Goal: Use online tool/utility: Utilize a website feature to perform a specific function

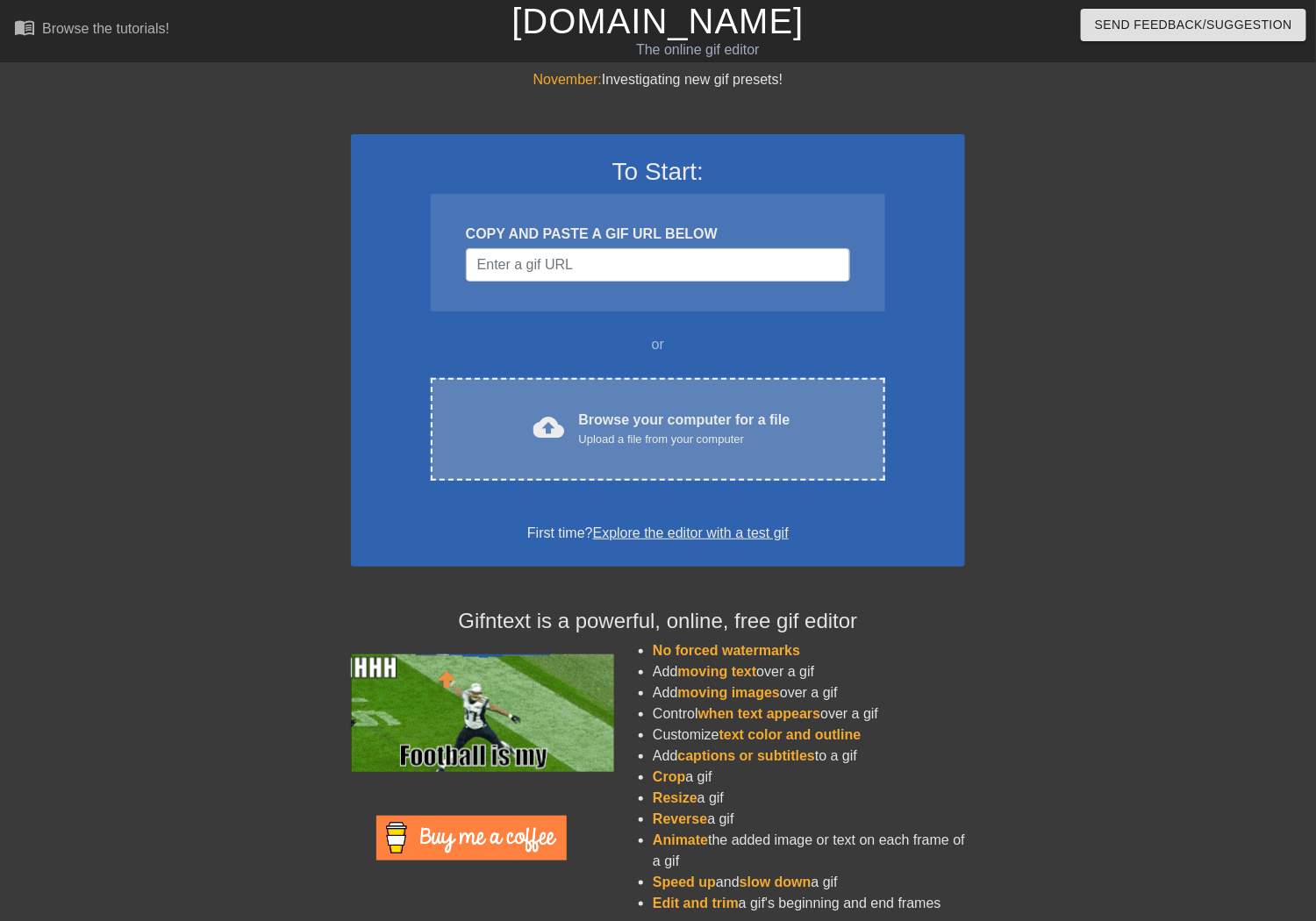
click at [579, 400] on div "cloud_upload Browse your computer for a file Upload a file from your computer C…" at bounding box center [658, 429] width 454 height 103
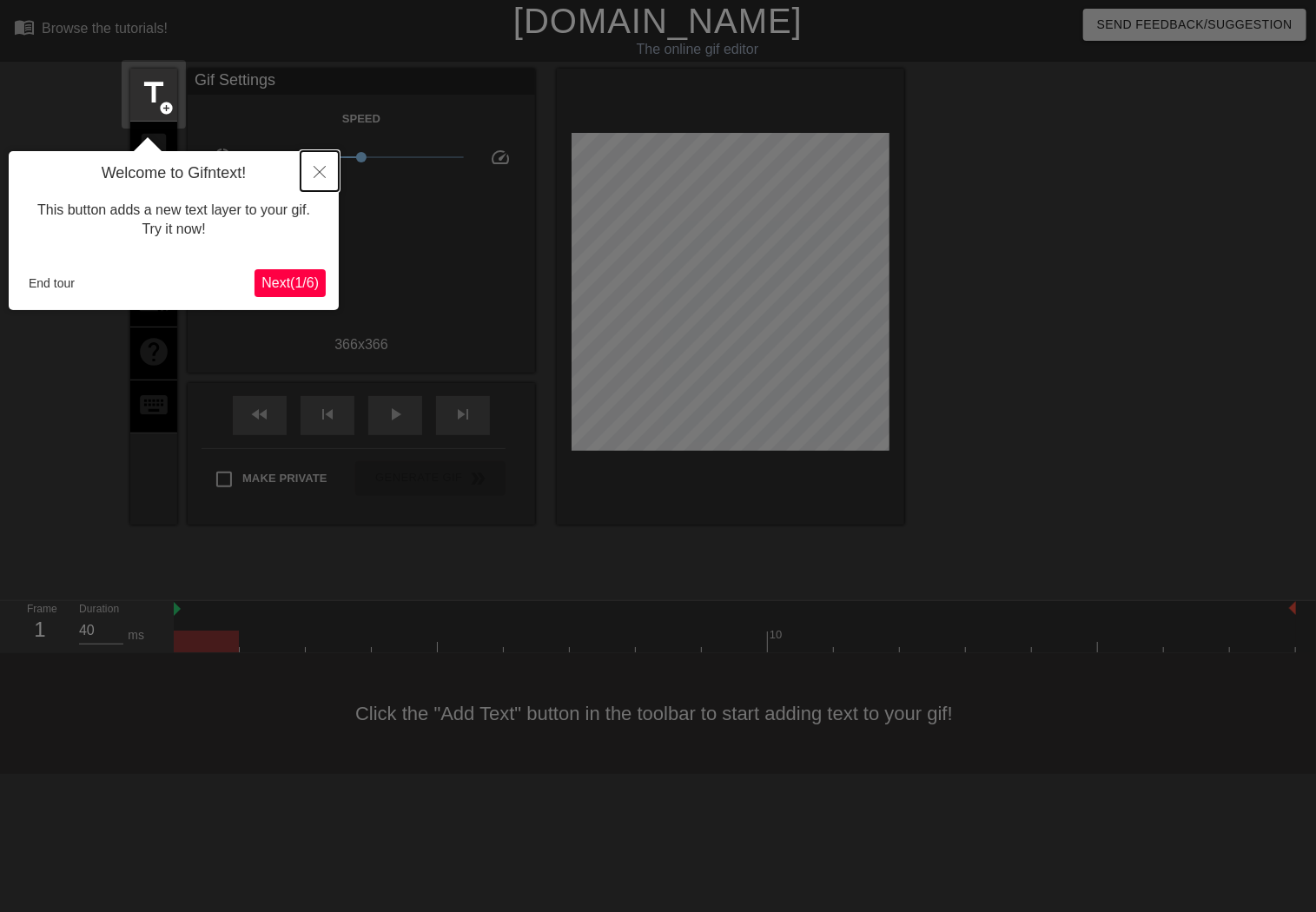
drag, startPoint x: 316, startPoint y: 164, endPoint x: 207, endPoint y: 264, distance: 147.9
click at [202, 262] on div "Welcome to Gifntext! This button adds a new text layer to your gif. Try it now!…" at bounding box center [174, 231] width 330 height 159
click at [270, 290] on span "Next ( 1 / 6 )" at bounding box center [289, 283] width 57 height 15
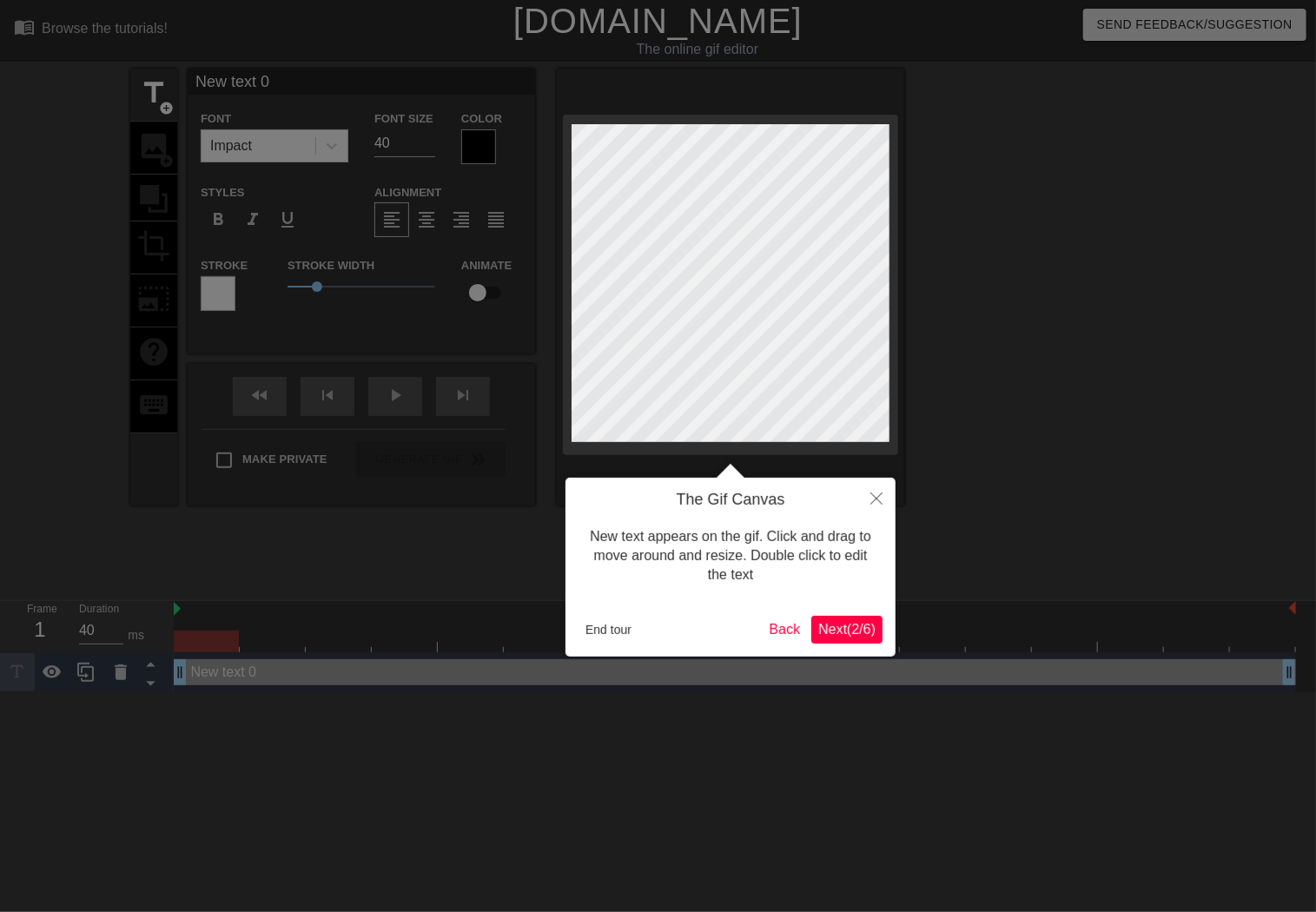
click at [844, 635] on span "Next ( 2 / 6 )" at bounding box center [847, 629] width 57 height 15
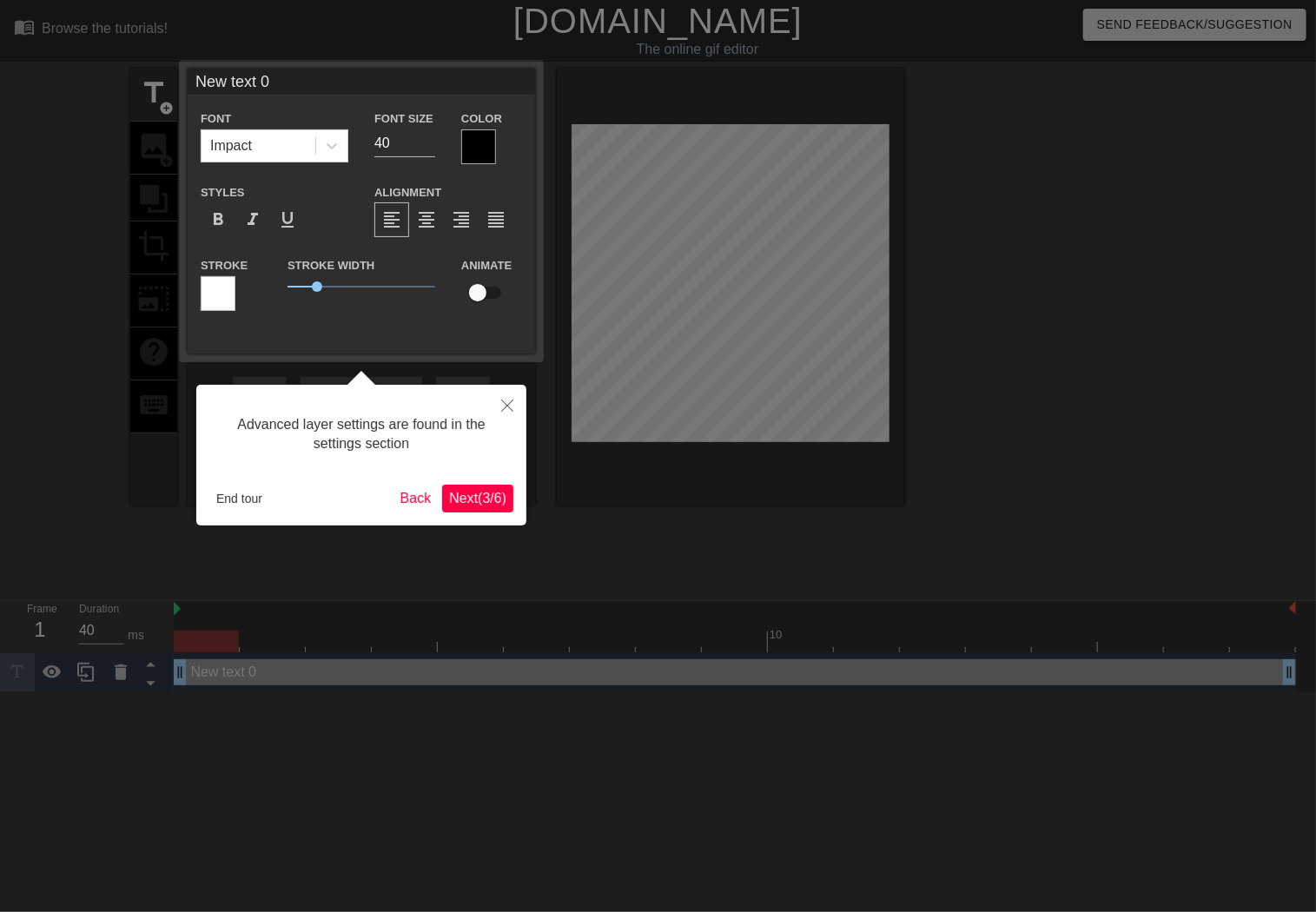
click at [470, 500] on span "Next ( 3 / 6 )" at bounding box center [477, 498] width 57 height 15
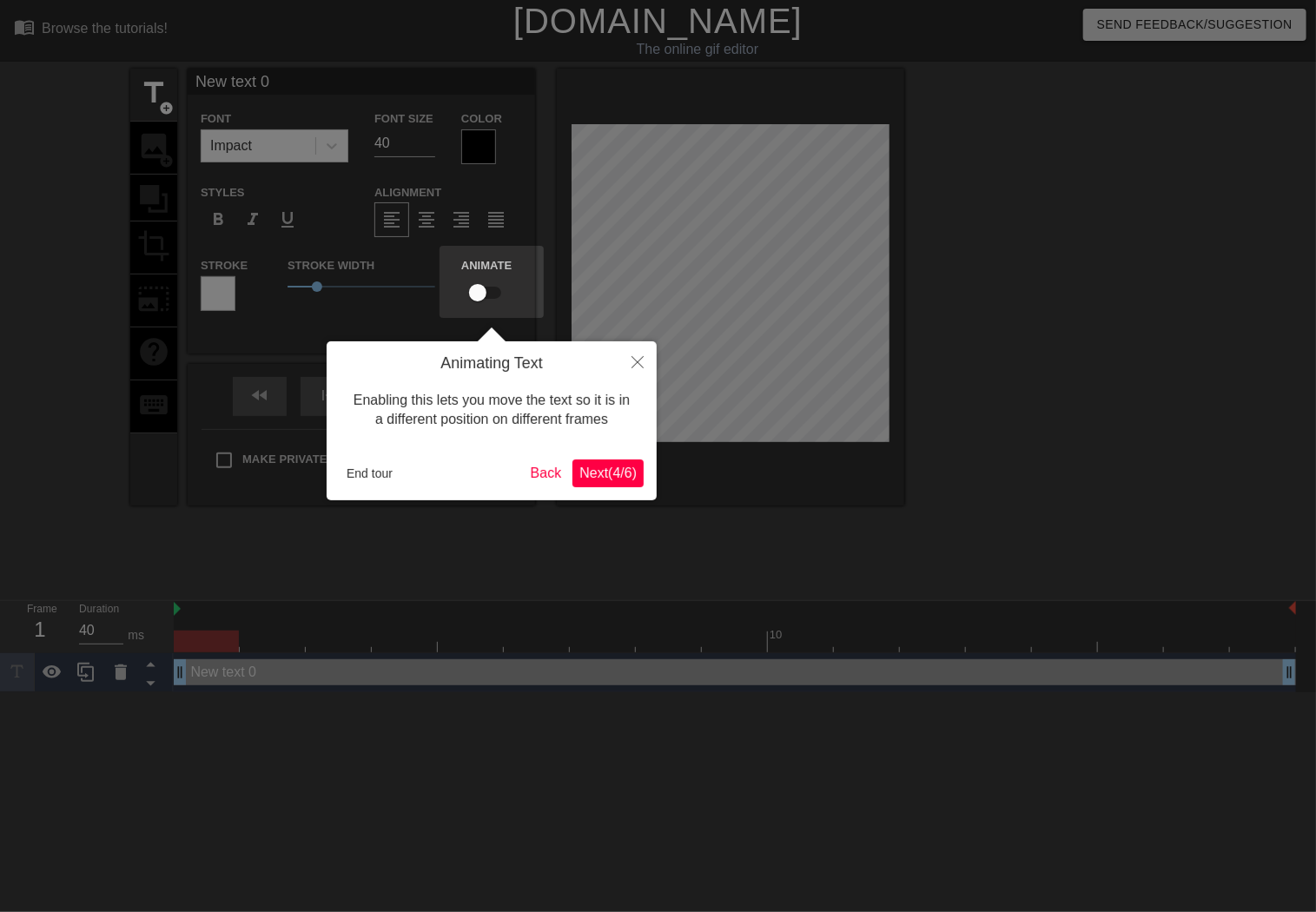
click at [601, 472] on span "Next ( 4 / 6 )" at bounding box center [608, 473] width 57 height 15
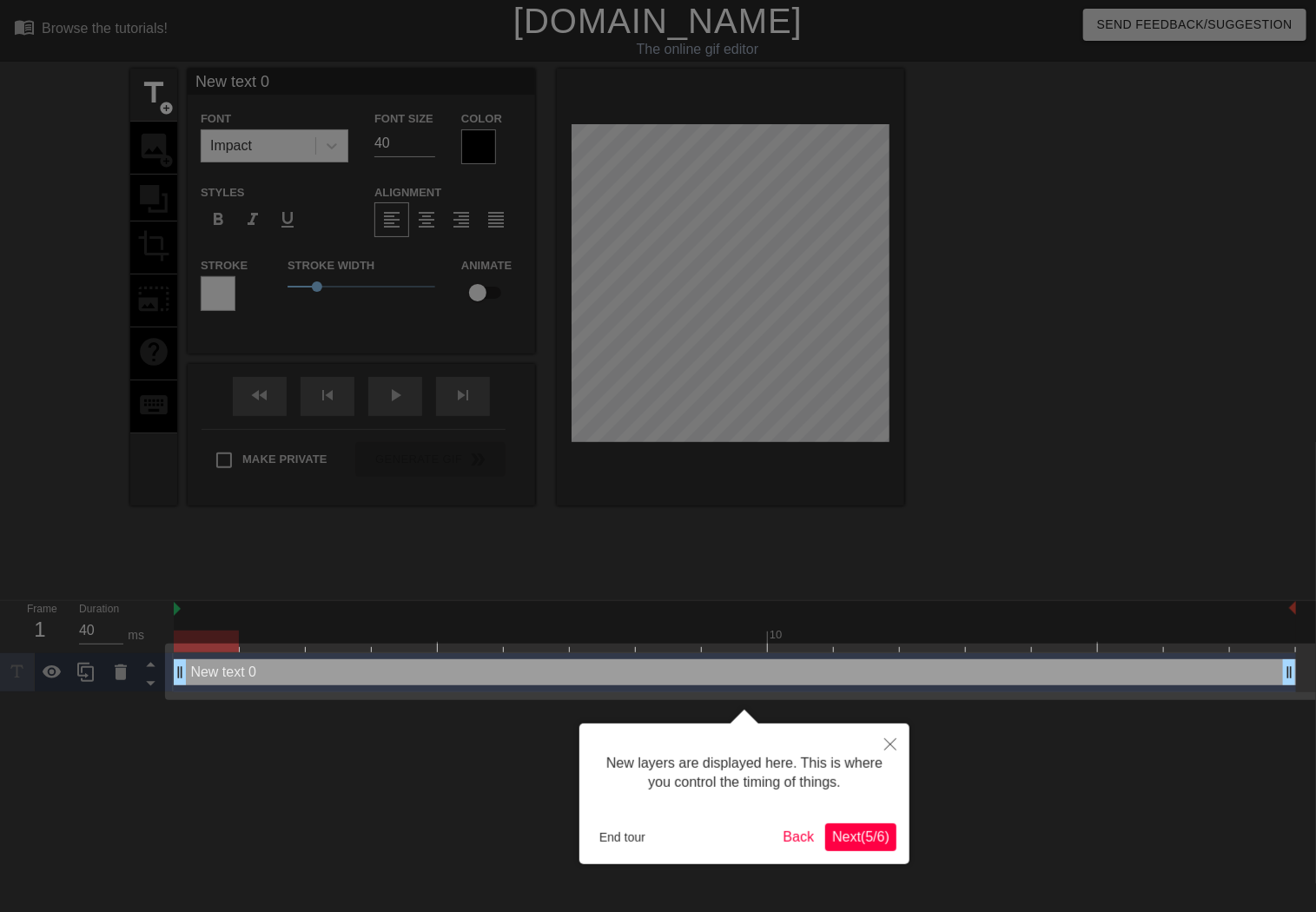
click at [876, 844] on span "Next ( 5 / 6 )" at bounding box center [861, 837] width 57 height 15
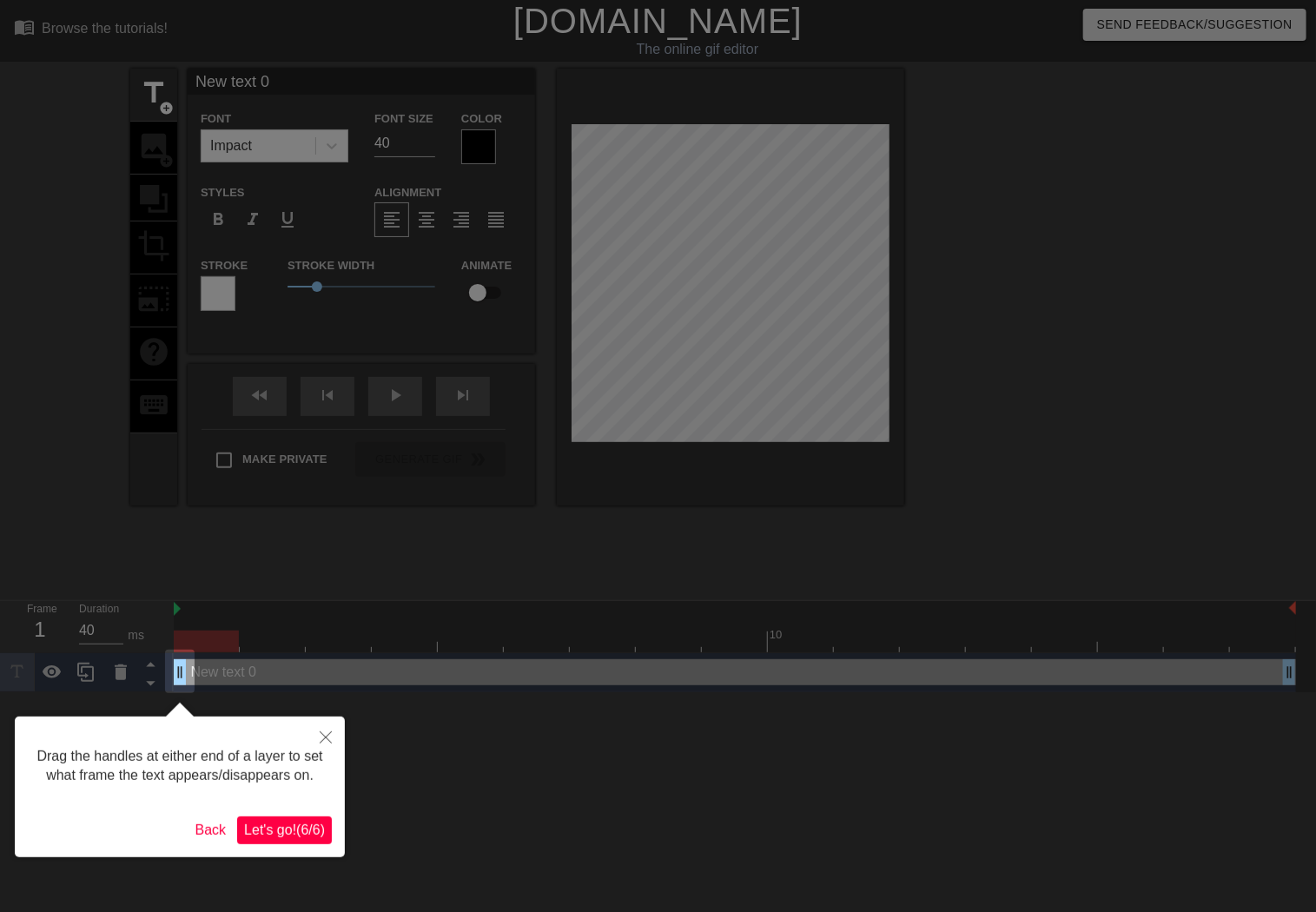
click at [311, 837] on span "Let's go! ( 6 / 6 )" at bounding box center [285, 830] width 81 height 15
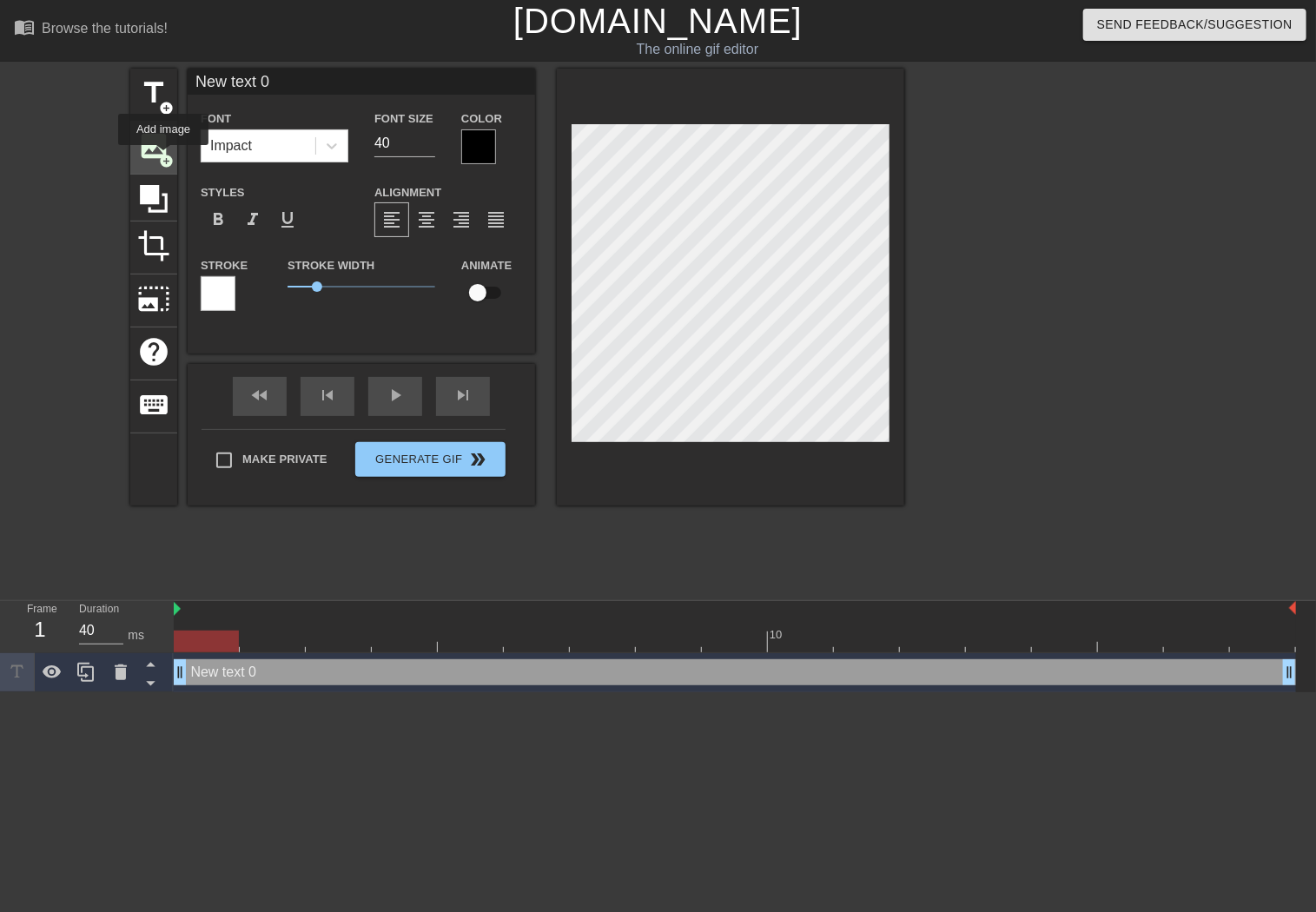
click at [163, 157] on span "add_circle" at bounding box center [166, 161] width 15 height 15
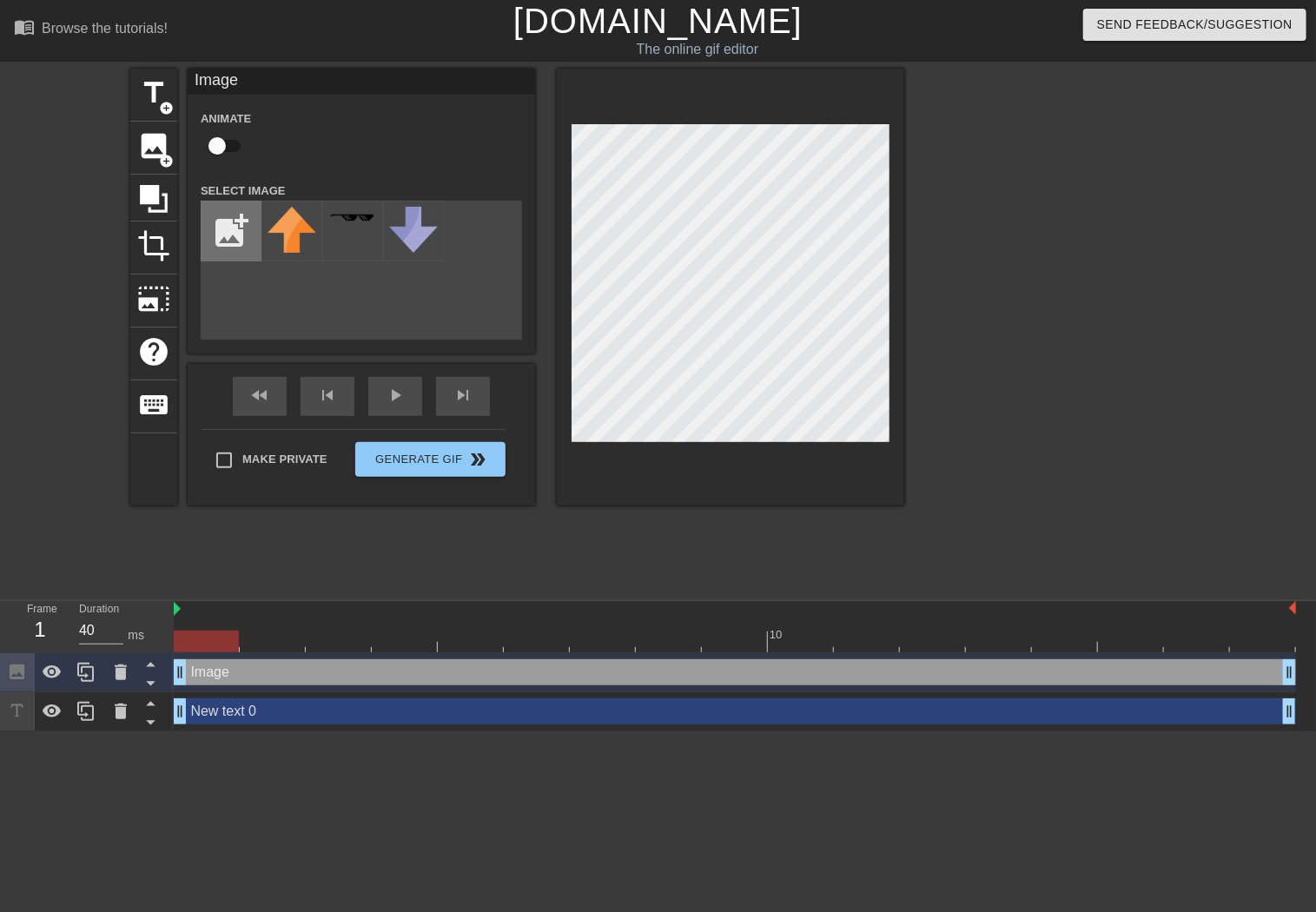
click at [236, 237] on input "file" at bounding box center [231, 231] width 59 height 59
type input "C:\fakepath\[PHONE_NUMBER]_512.gif"
click at [121, 679] on icon at bounding box center [120, 672] width 12 height 16
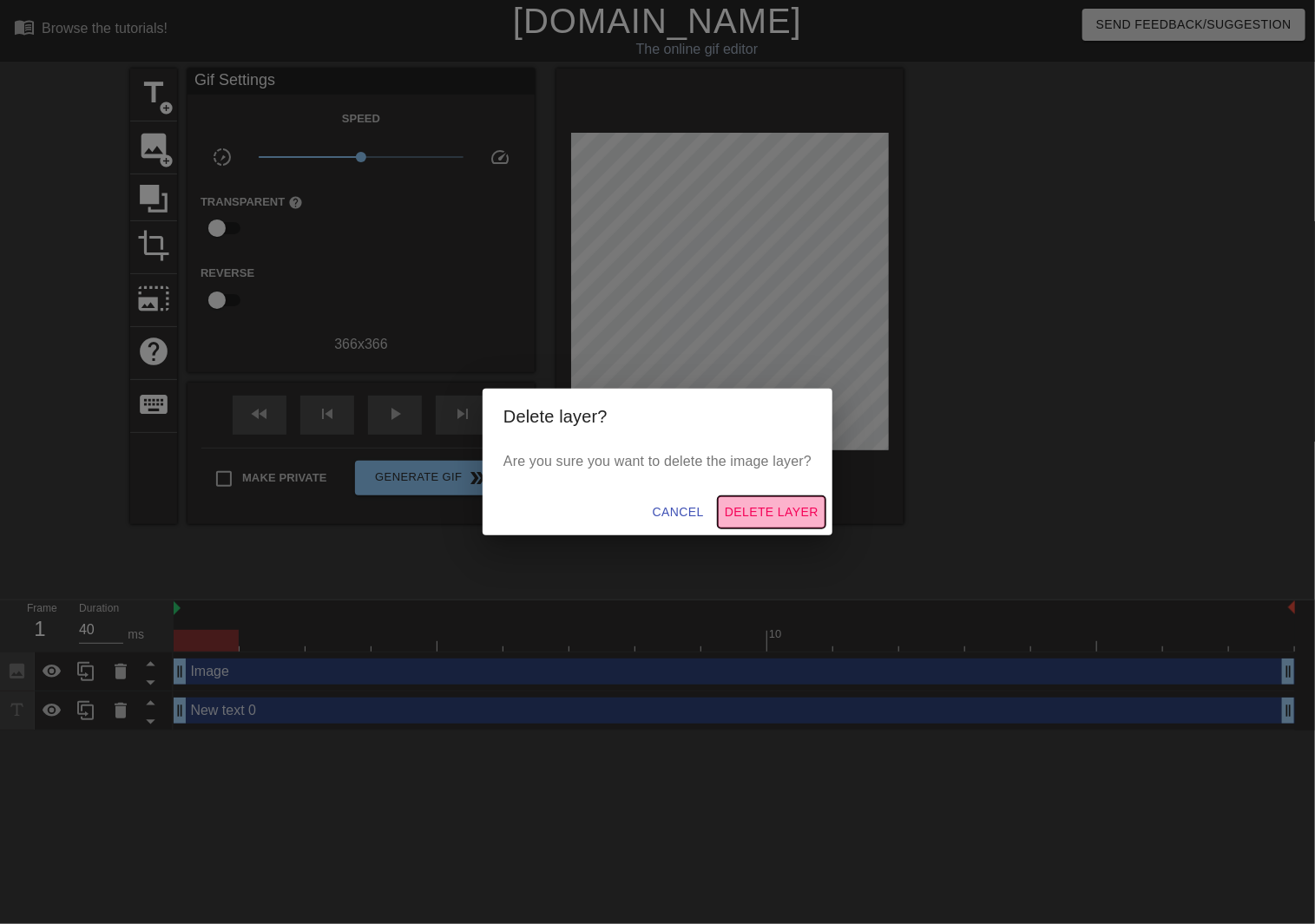
click at [763, 514] on span "Delete Layer" at bounding box center [771, 512] width 94 height 21
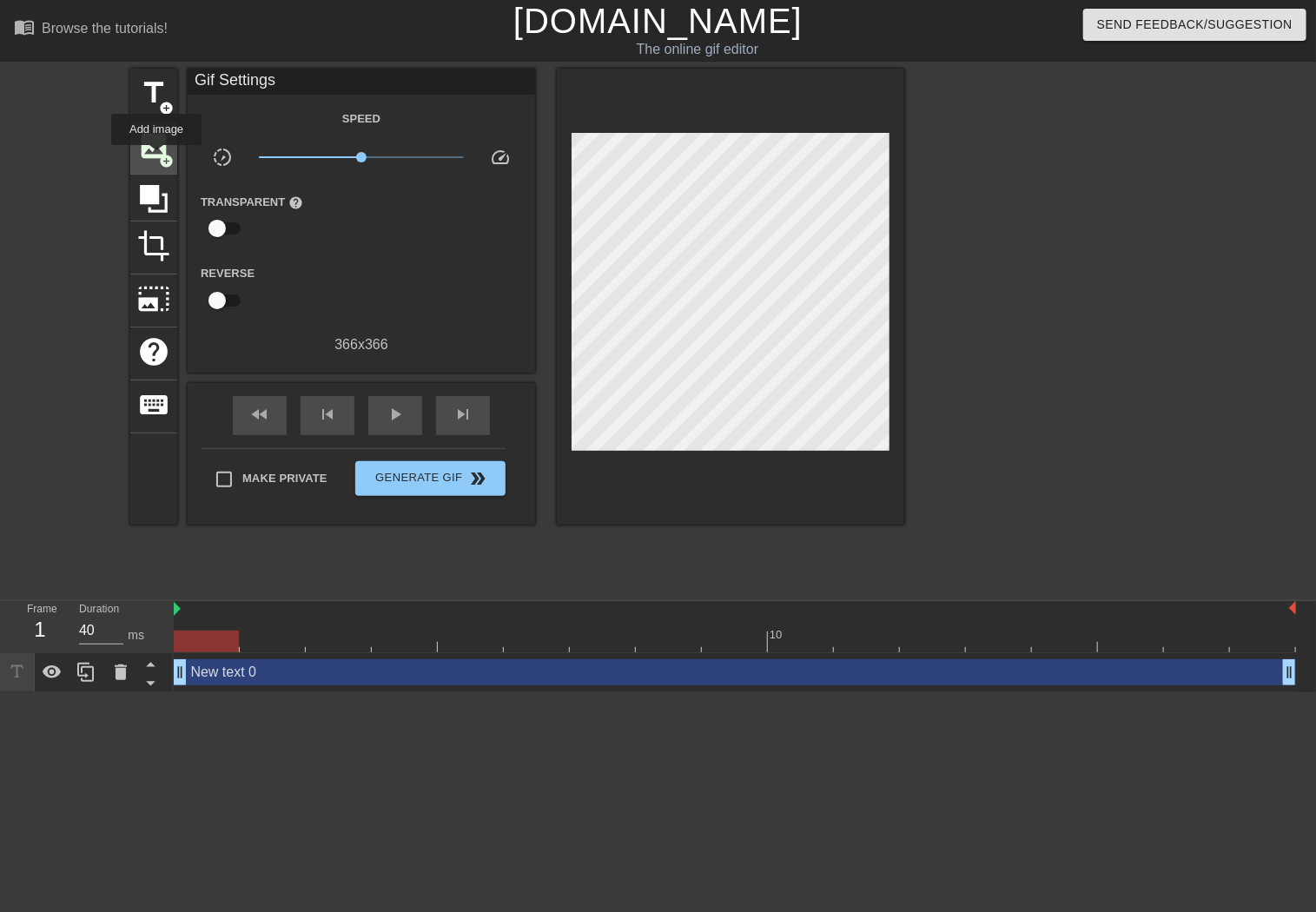
click at [157, 157] on span "image" at bounding box center [153, 146] width 33 height 33
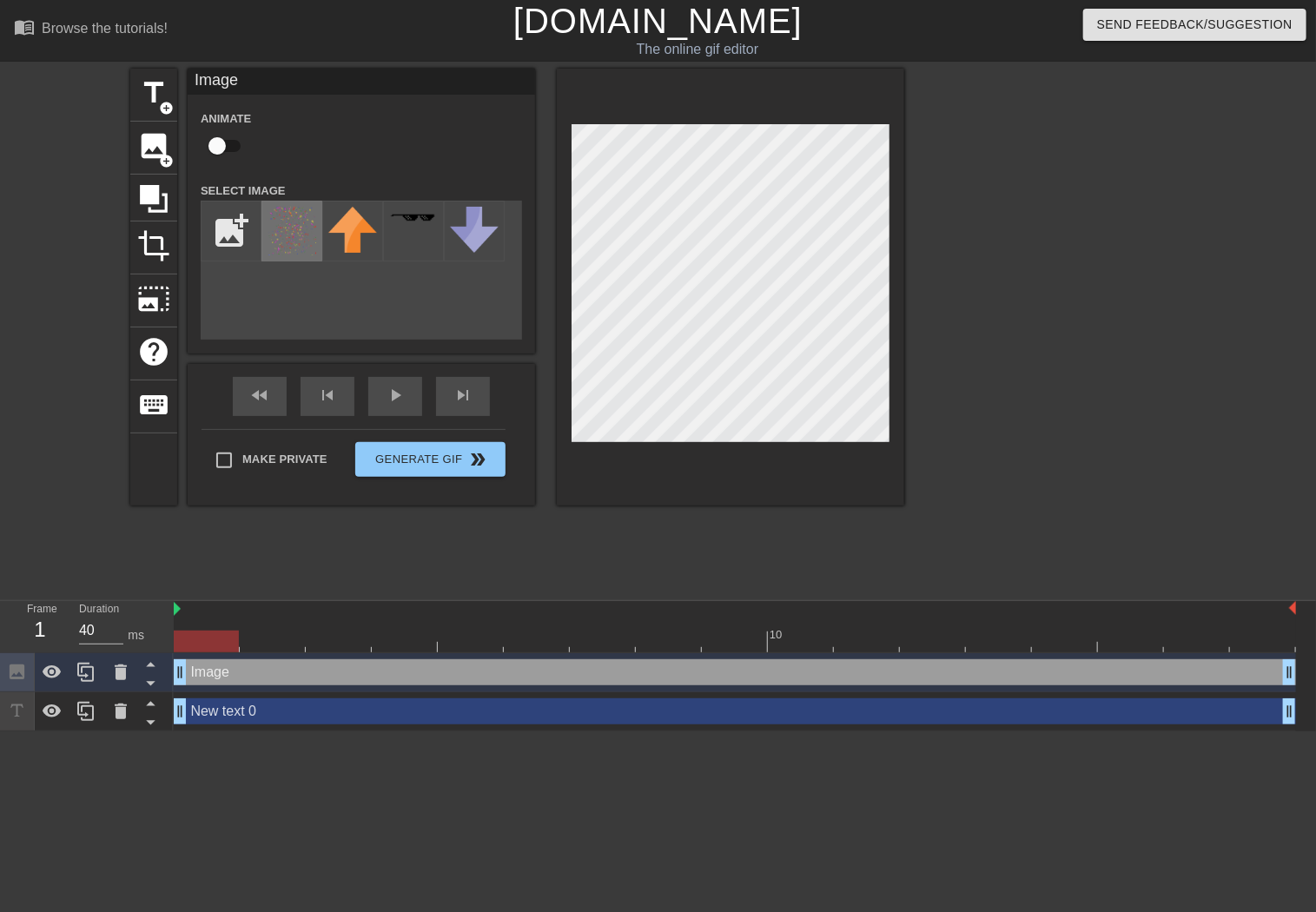
click at [300, 235] on img at bounding box center [292, 232] width 49 height 49
click at [910, 457] on div "title add_circle image add_circle crop photo_size_select_large help keyboard Im…" at bounding box center [658, 330] width 1316 height 521
click at [236, 680] on div "Image drag_handle drag_handle" at bounding box center [735, 672] width 1122 height 26
click at [55, 677] on icon at bounding box center [52, 672] width 19 height 13
click at [55, 677] on icon at bounding box center [52, 673] width 19 height 17
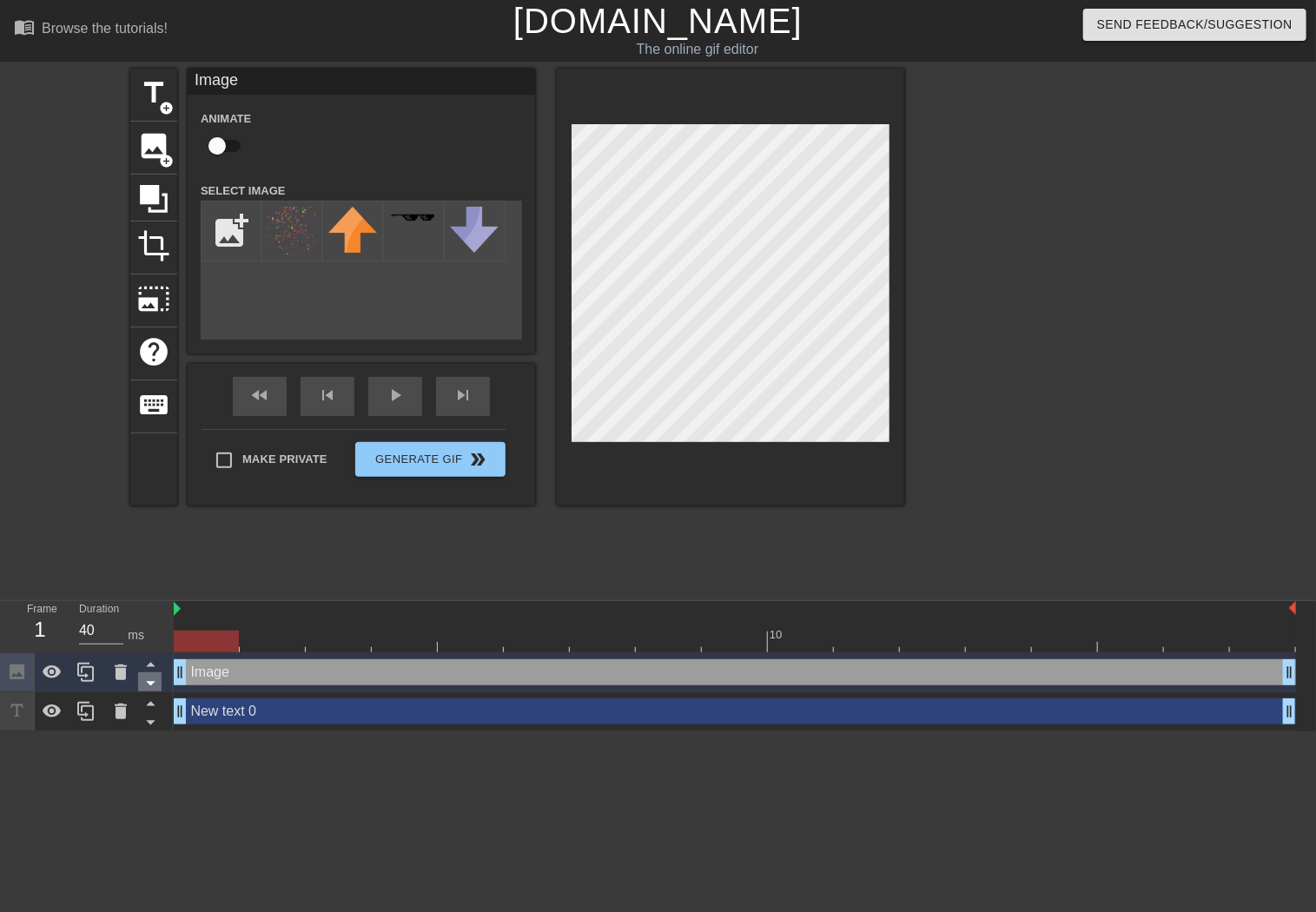
click at [155, 686] on icon at bounding box center [150, 682] width 21 height 21
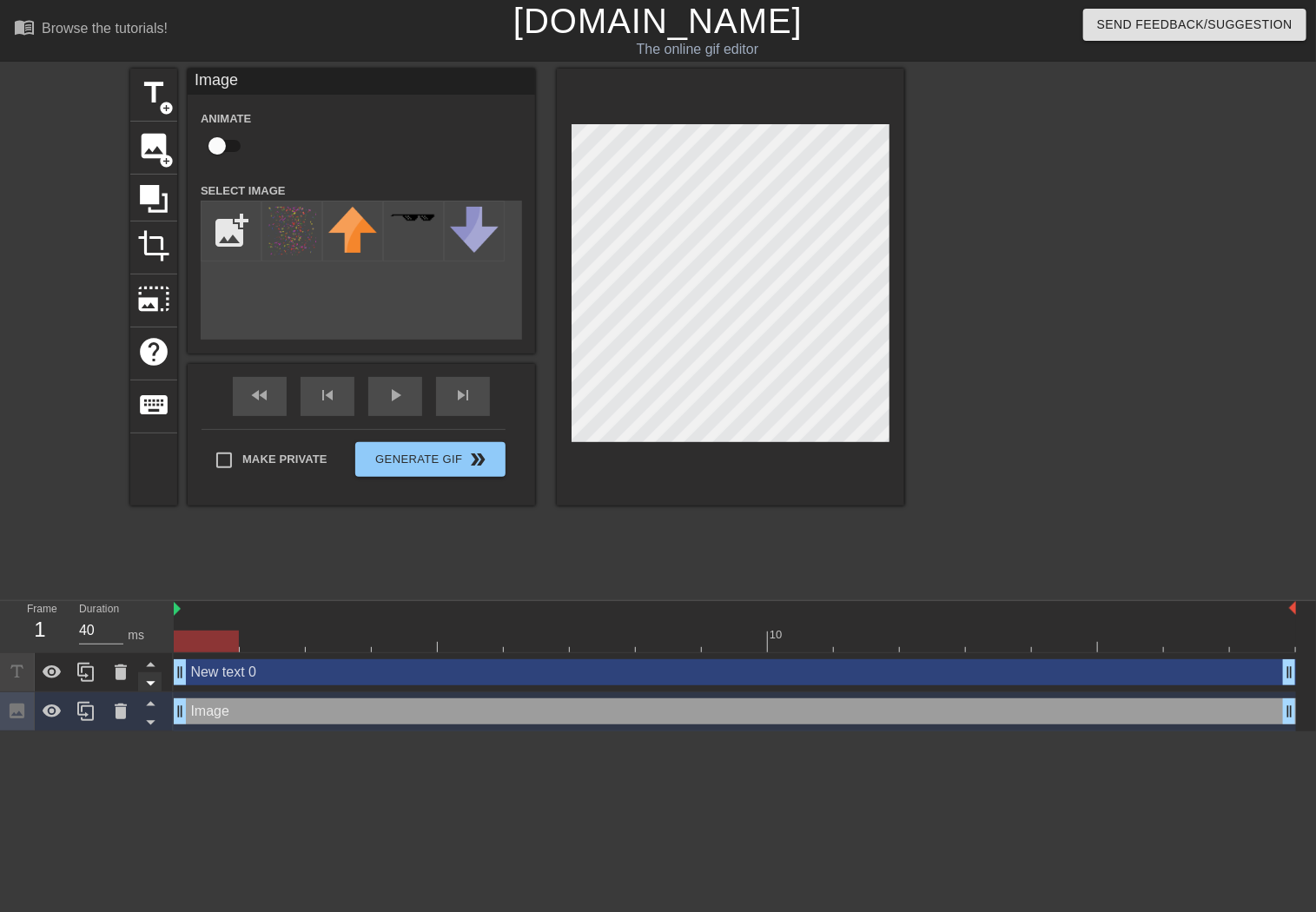
click at [147, 691] on icon at bounding box center [150, 682] width 21 height 21
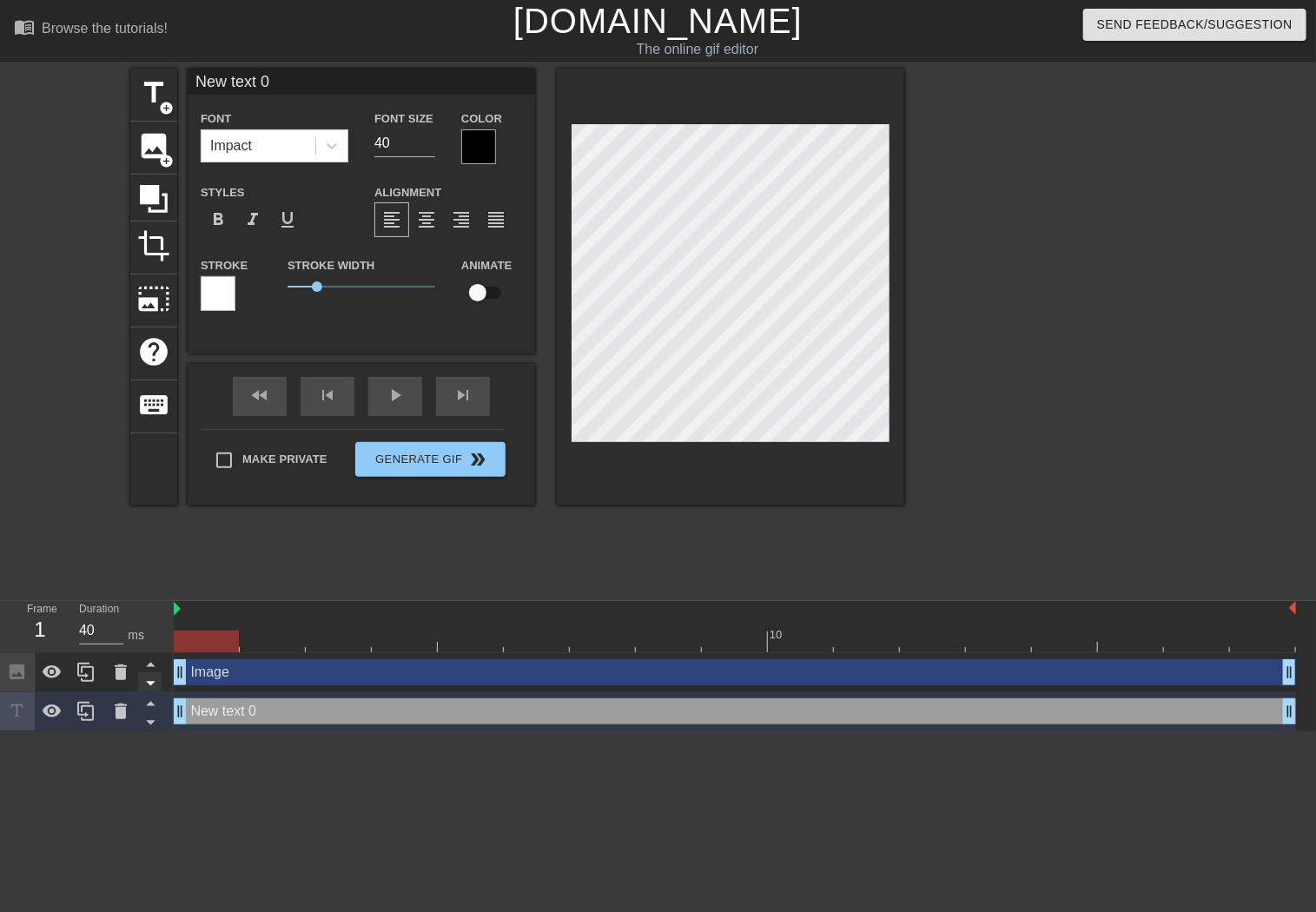
click at [149, 685] on icon at bounding box center [149, 684] width 8 height 5
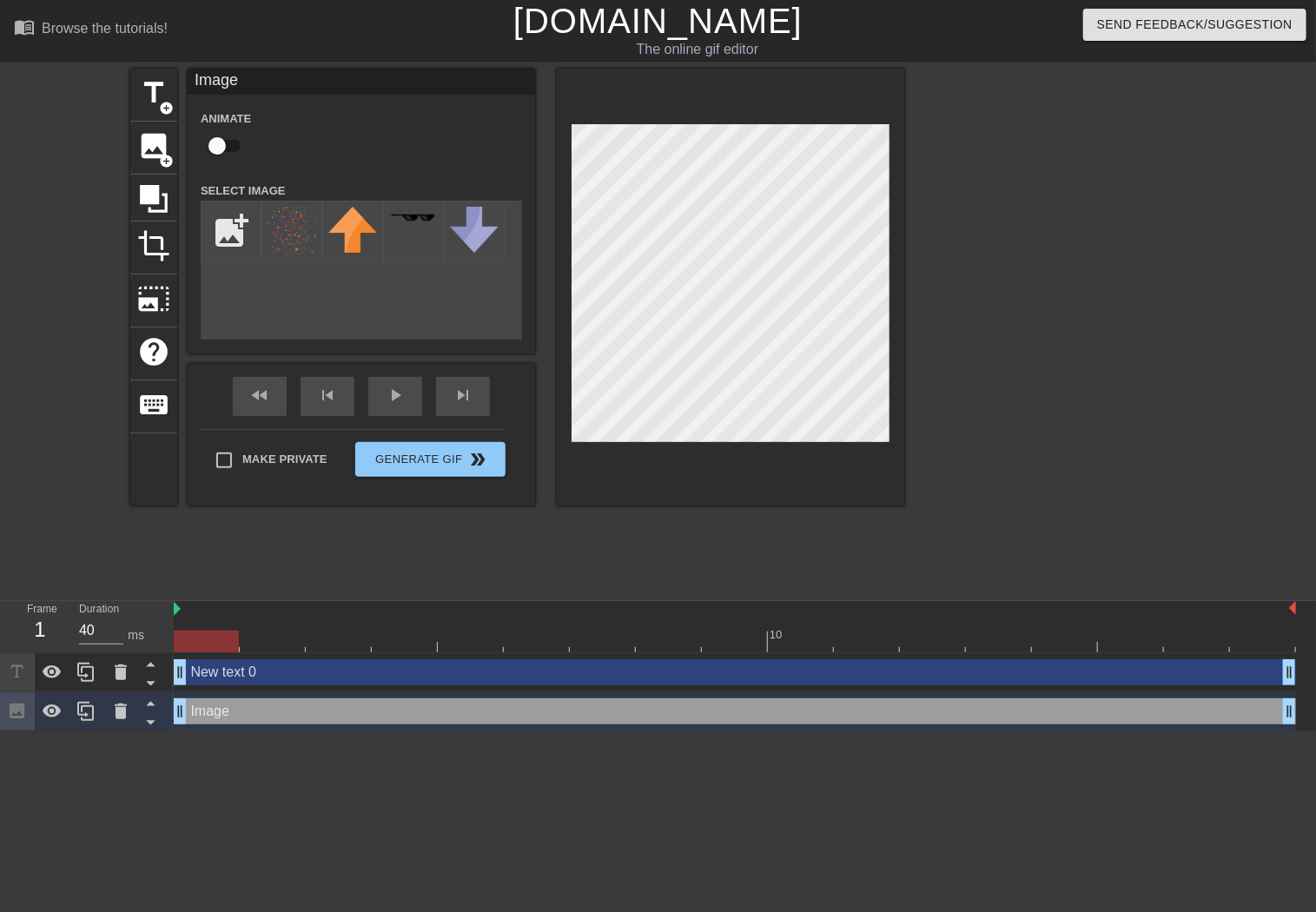
click at [149, 685] on icon at bounding box center [149, 684] width 8 height 5
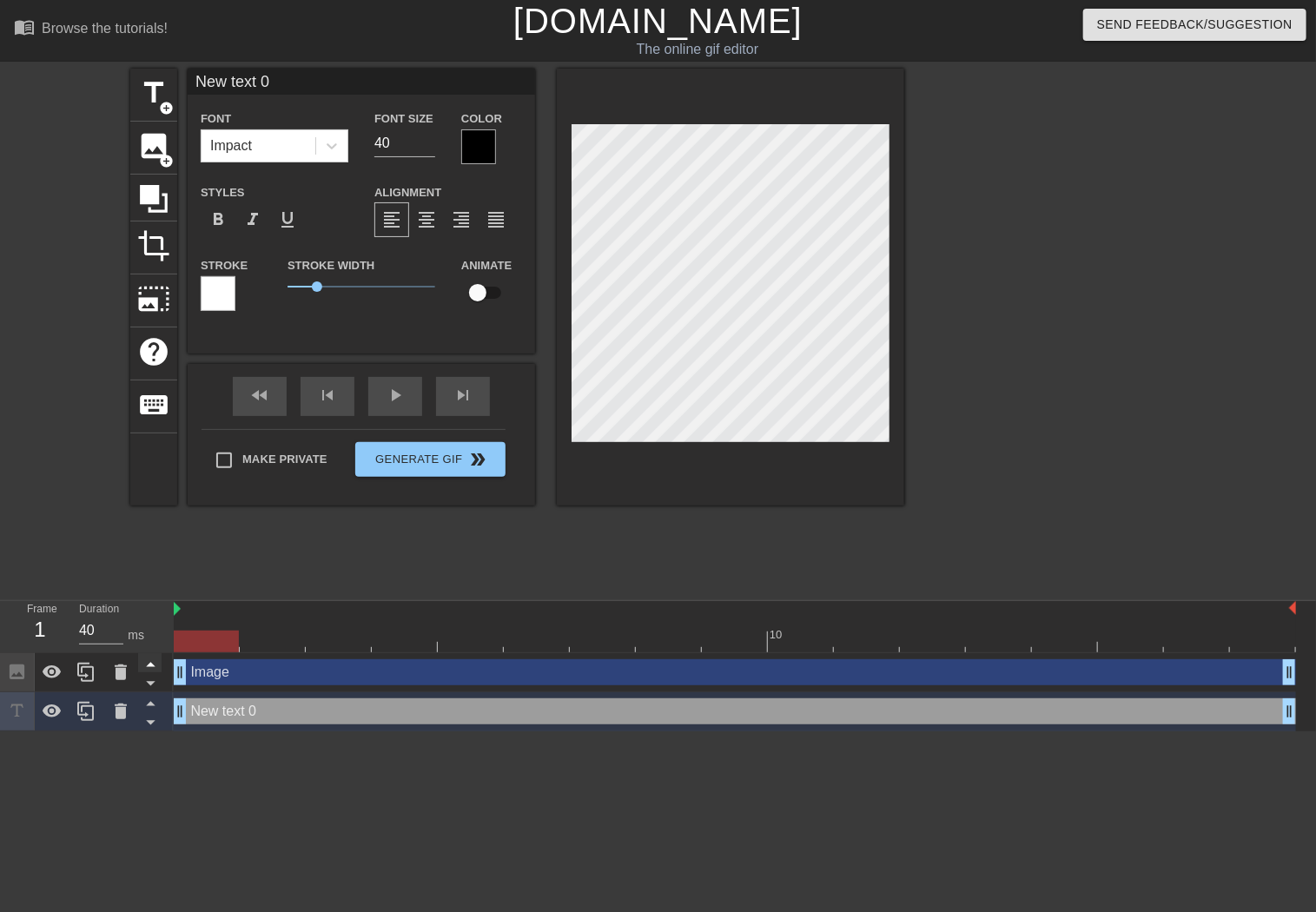
click at [147, 664] on icon at bounding box center [150, 664] width 21 height 21
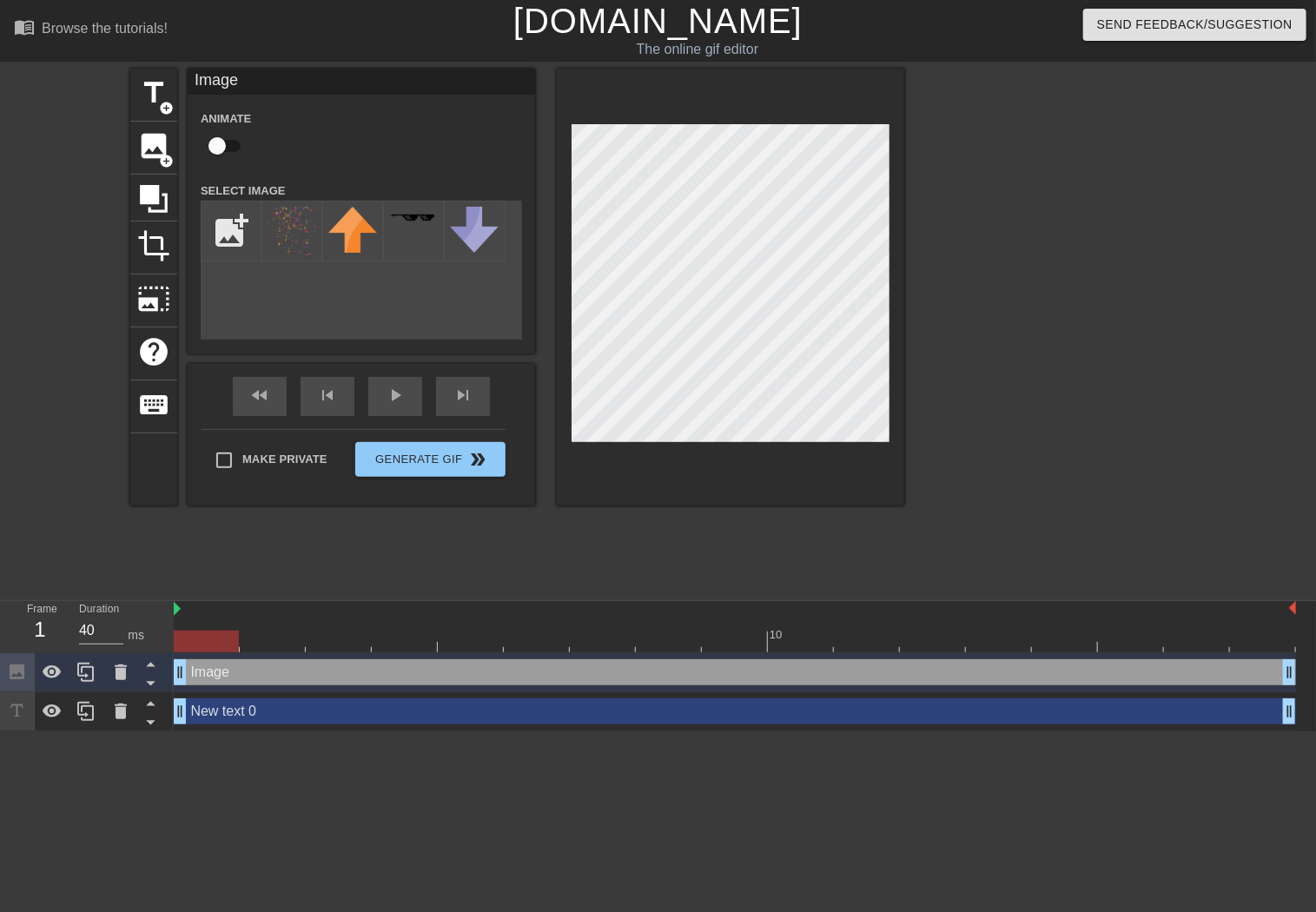
click at [15, 671] on icon at bounding box center [17, 672] width 15 height 15
click at [554, 176] on div "title add_circle image add_circle crop photo_size_select_large help keyboard Im…" at bounding box center [517, 288] width 774 height 437
click at [280, 246] on img at bounding box center [292, 232] width 49 height 49
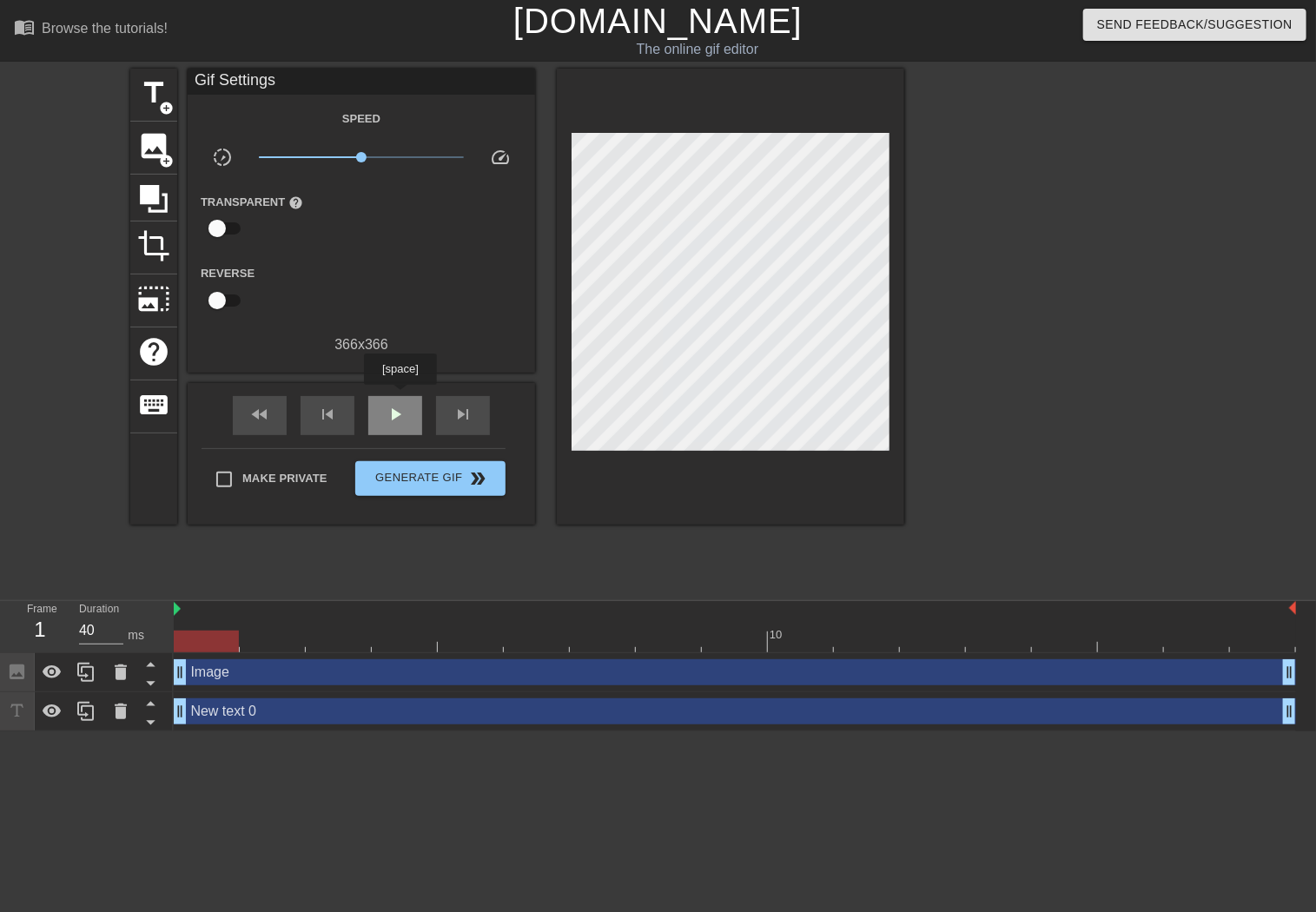
click at [399, 397] on div "play_arrow" at bounding box center [396, 415] width 54 height 39
click at [396, 400] on div "pause" at bounding box center [396, 415] width 54 height 39
click at [223, 227] on input "checkbox" at bounding box center [217, 228] width 99 height 33
checkbox input "true"
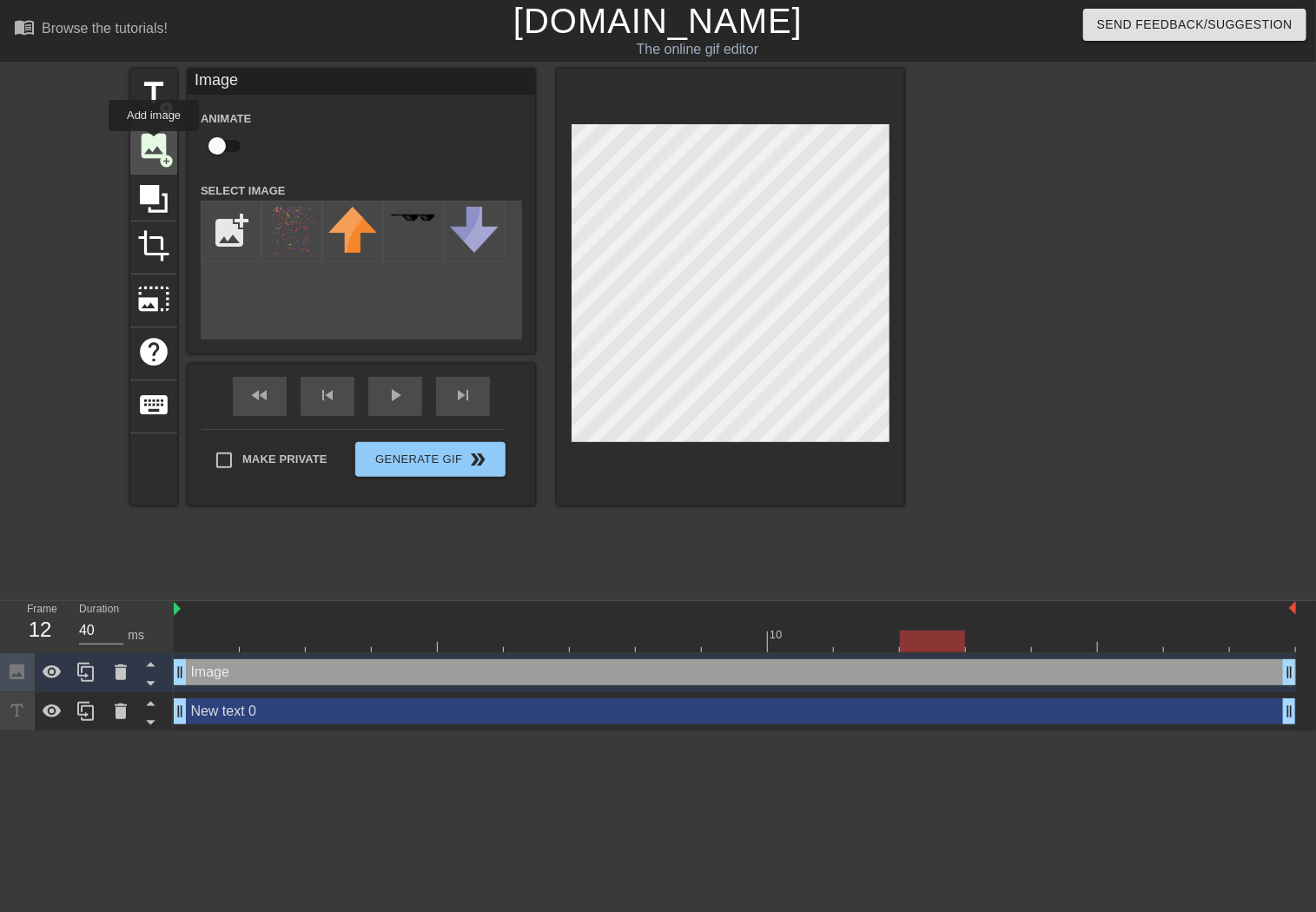
click at [154, 144] on span "image" at bounding box center [153, 146] width 33 height 33
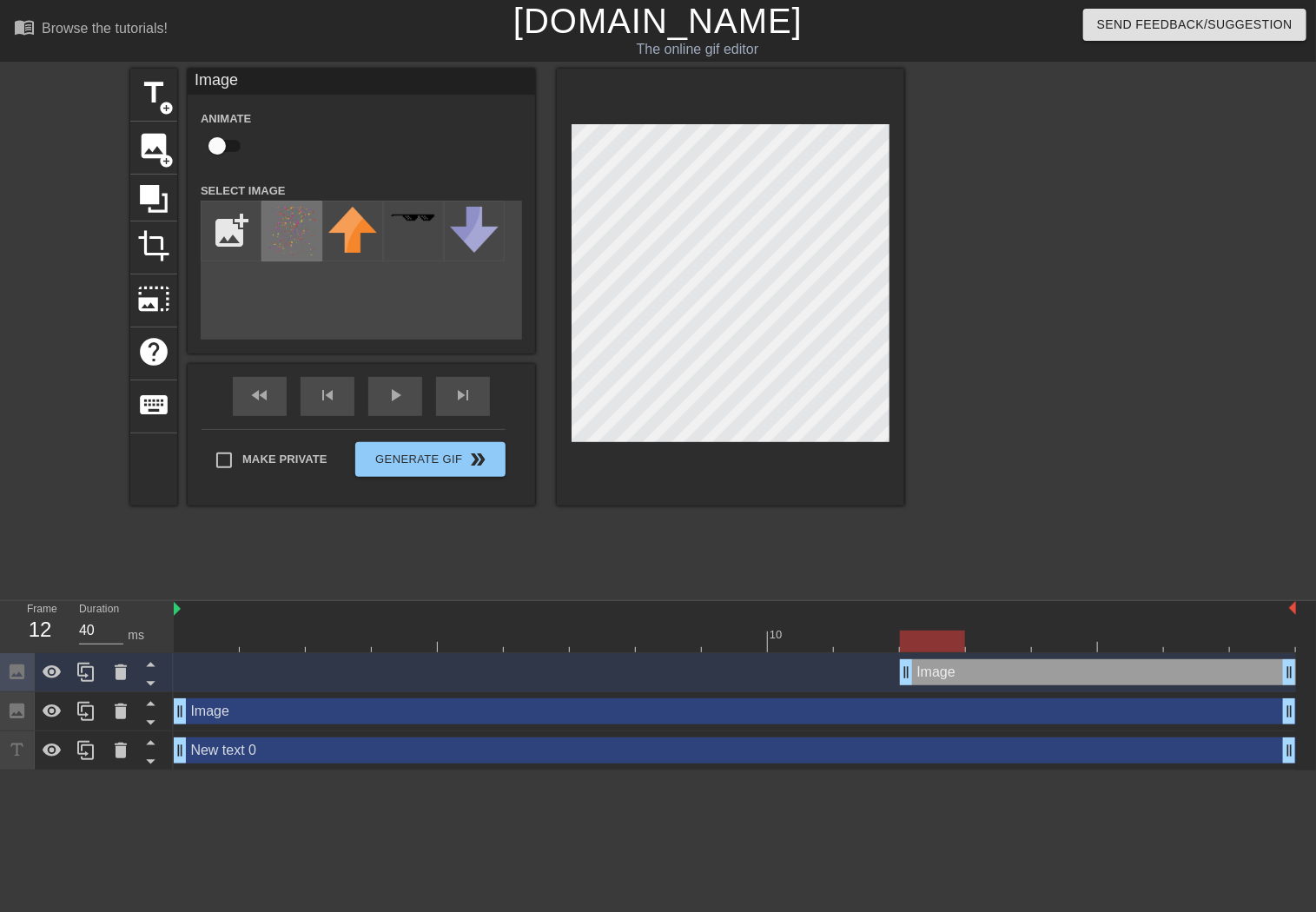
click at [299, 239] on img at bounding box center [292, 232] width 49 height 49
click at [926, 260] on div "title add_circle image add_circle crop photo_size_select_large help keyboard Im…" at bounding box center [658, 330] width 1316 height 521
click at [973, 324] on div "title add_circle image add_circle crop photo_size_select_large help keyboard Im…" at bounding box center [658, 330] width 1316 height 521
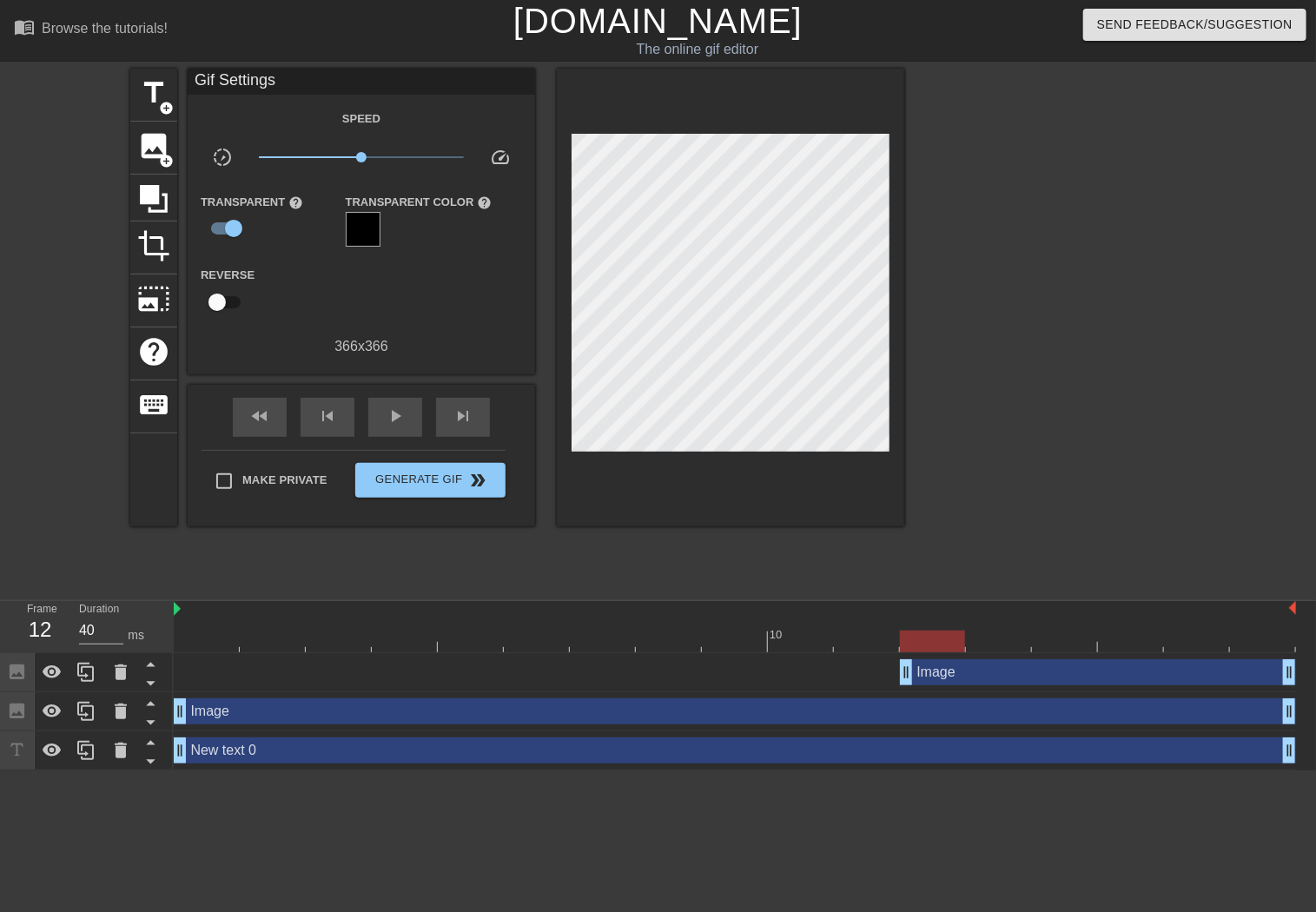
click at [1077, 358] on div at bounding box center [1055, 330] width 260 height 521
click at [400, 424] on span "play_arrow" at bounding box center [395, 416] width 21 height 21
click at [400, 424] on span "pause" at bounding box center [395, 416] width 21 height 21
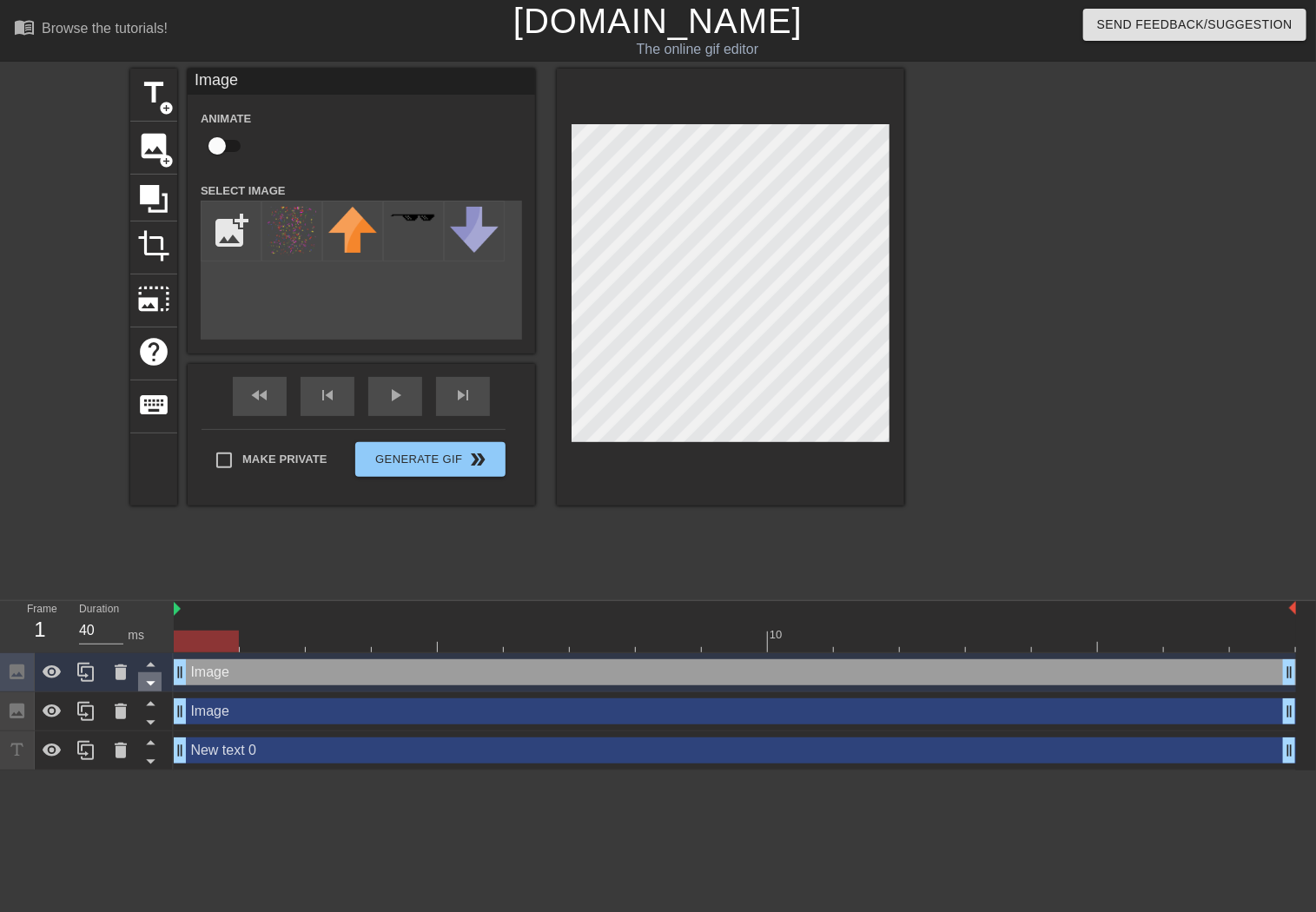
drag, startPoint x: 909, startPoint y: 670, endPoint x: 150, endPoint y: 675, distance: 759.0
click at [150, 675] on div "Frame 1 Duration 40 ms 10 Image drag_handle drag_handle Image drag_handle drag_…" at bounding box center [658, 685] width 1316 height 169
drag, startPoint x: 1290, startPoint y: 682, endPoint x: 1329, endPoint y: 674, distance: 39.8
click at [1315, 674] on html "menu_book Browse the tutorials! [DOMAIN_NAME] The online gif editor Send Feedba…" at bounding box center [658, 386] width 1316 height 771
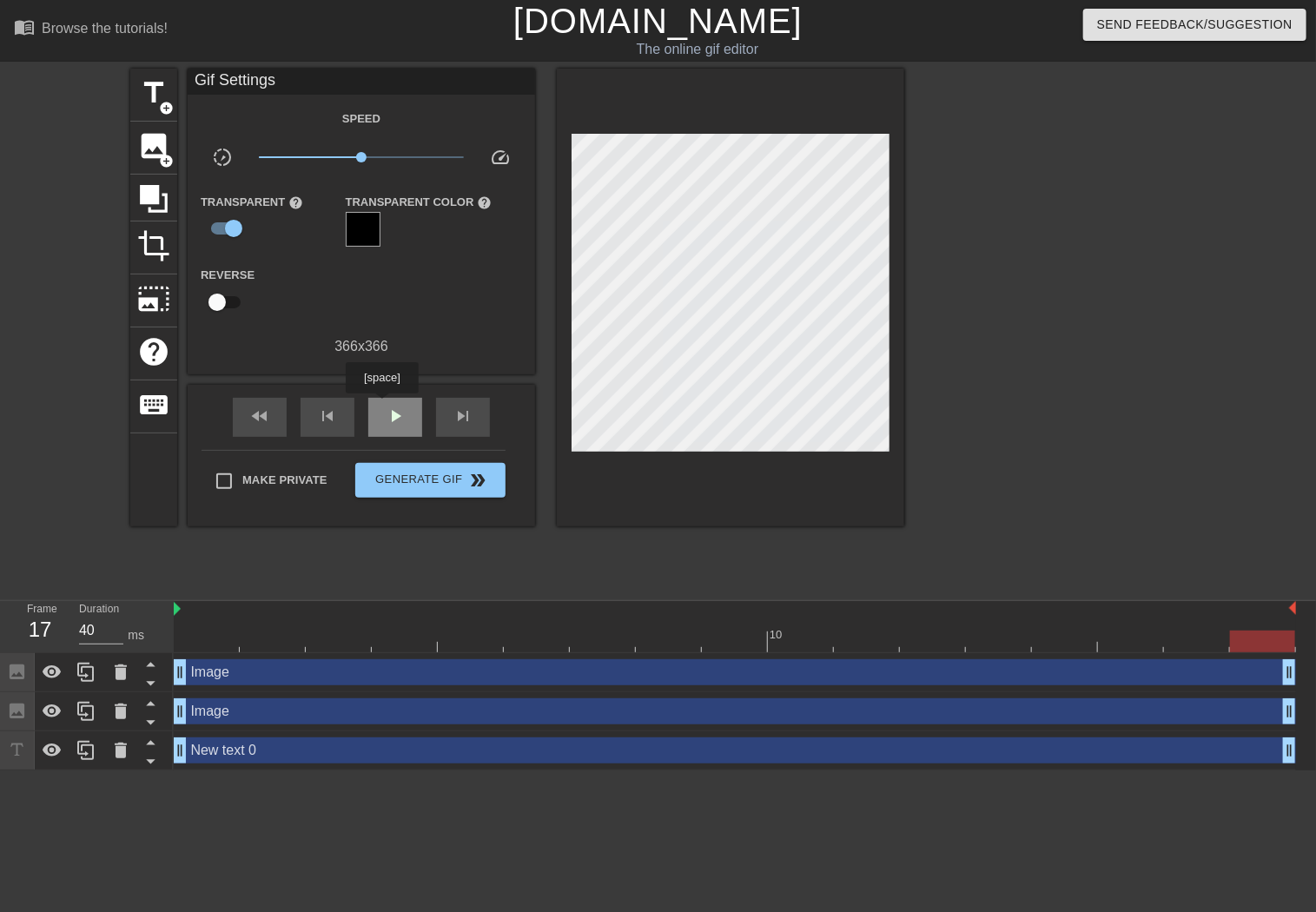
click at [382, 406] on div "play_arrow" at bounding box center [396, 417] width 54 height 39
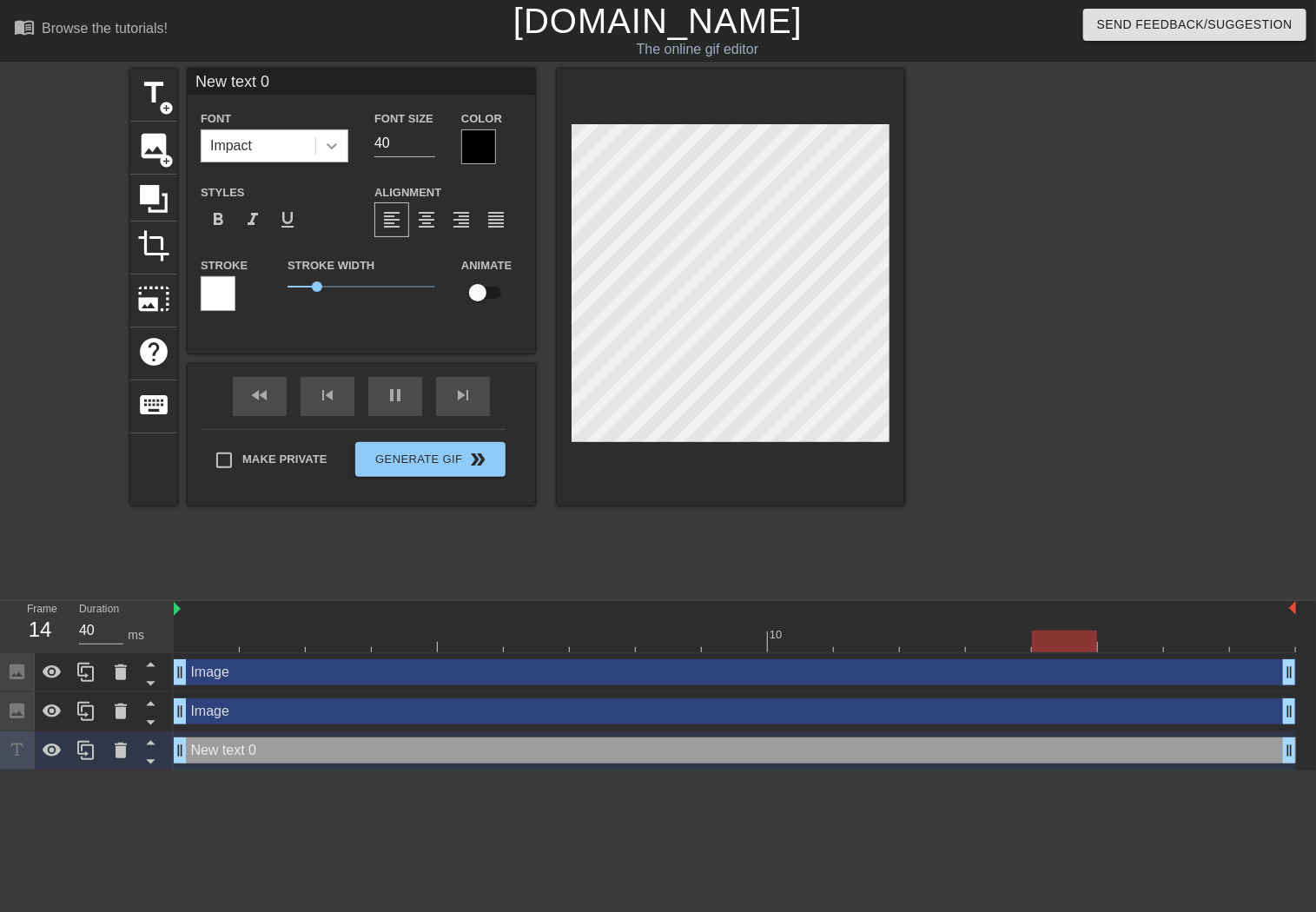
click at [323, 140] on icon at bounding box center [331, 146] width 18 height 18
click at [350, 118] on div "Font Impact" at bounding box center [274, 135] width 174 height 56
click at [121, 759] on icon at bounding box center [120, 751] width 21 height 21
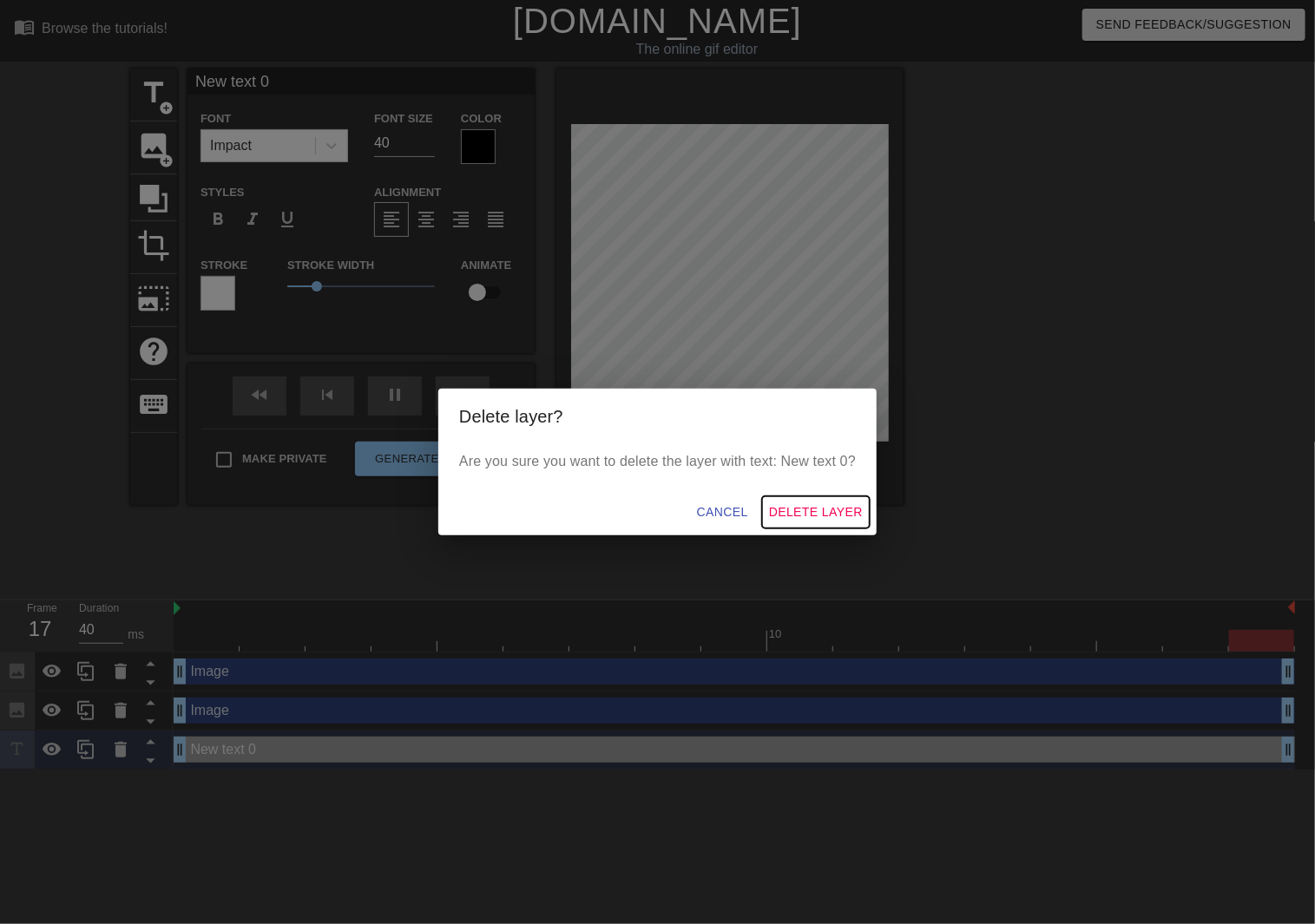
click at [824, 504] on span "Delete Layer" at bounding box center [816, 512] width 94 height 21
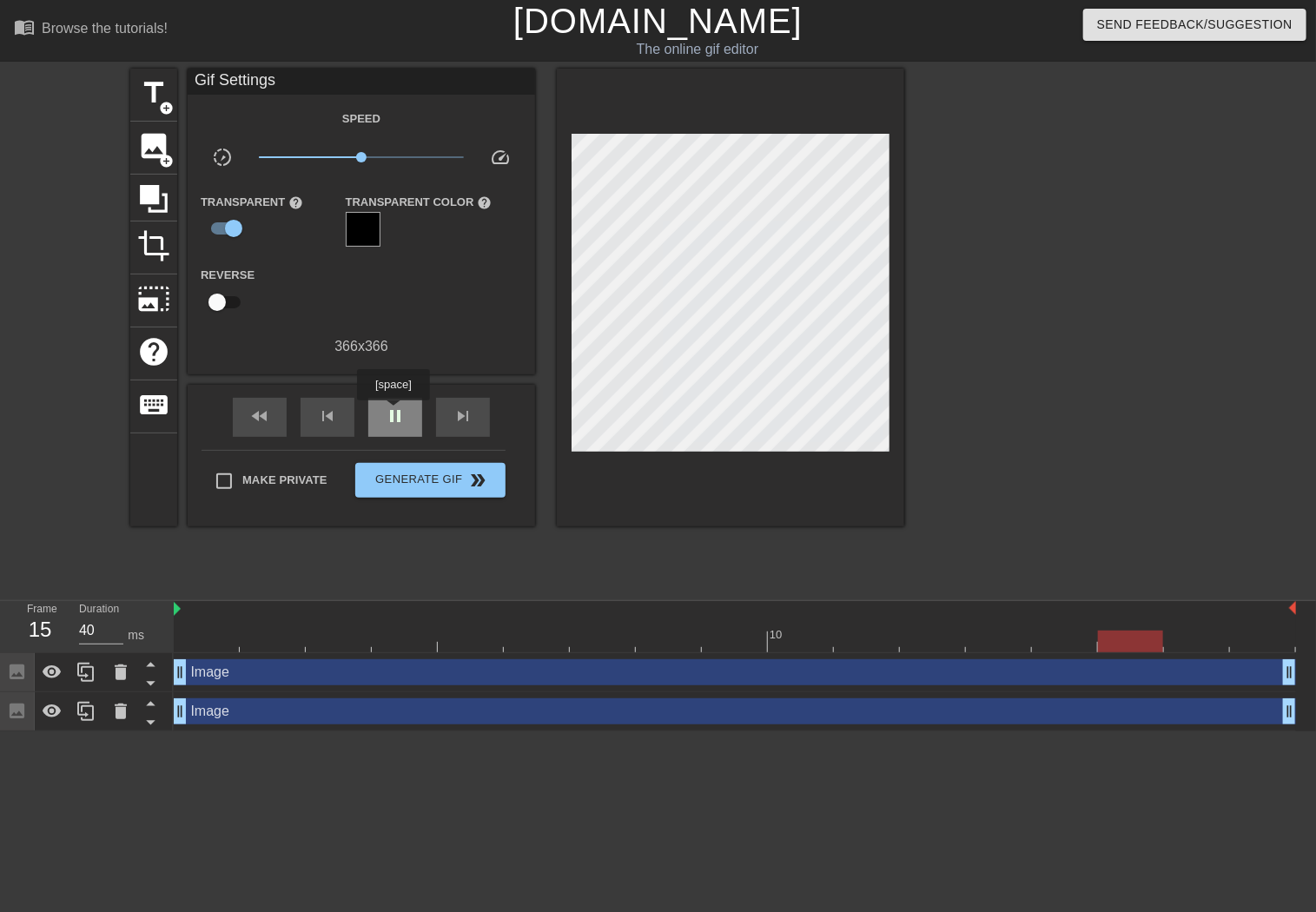
click at [393, 413] on span "pause" at bounding box center [395, 416] width 21 height 21
click at [161, 143] on span "image" at bounding box center [153, 146] width 33 height 33
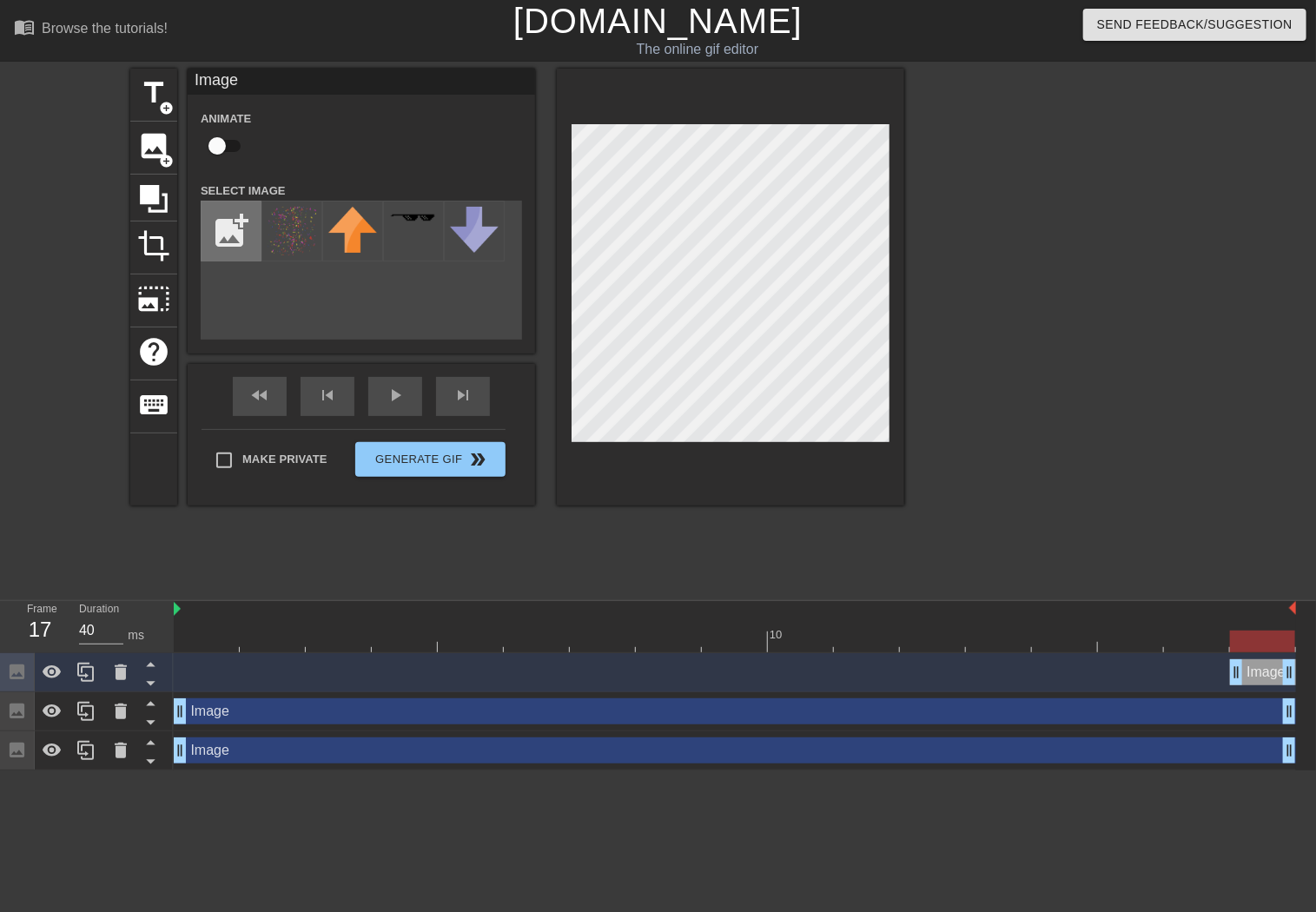
click at [244, 236] on input "file" at bounding box center [231, 231] width 59 height 59
type input "C:\fakepath\3dgifmaker35957.gif"
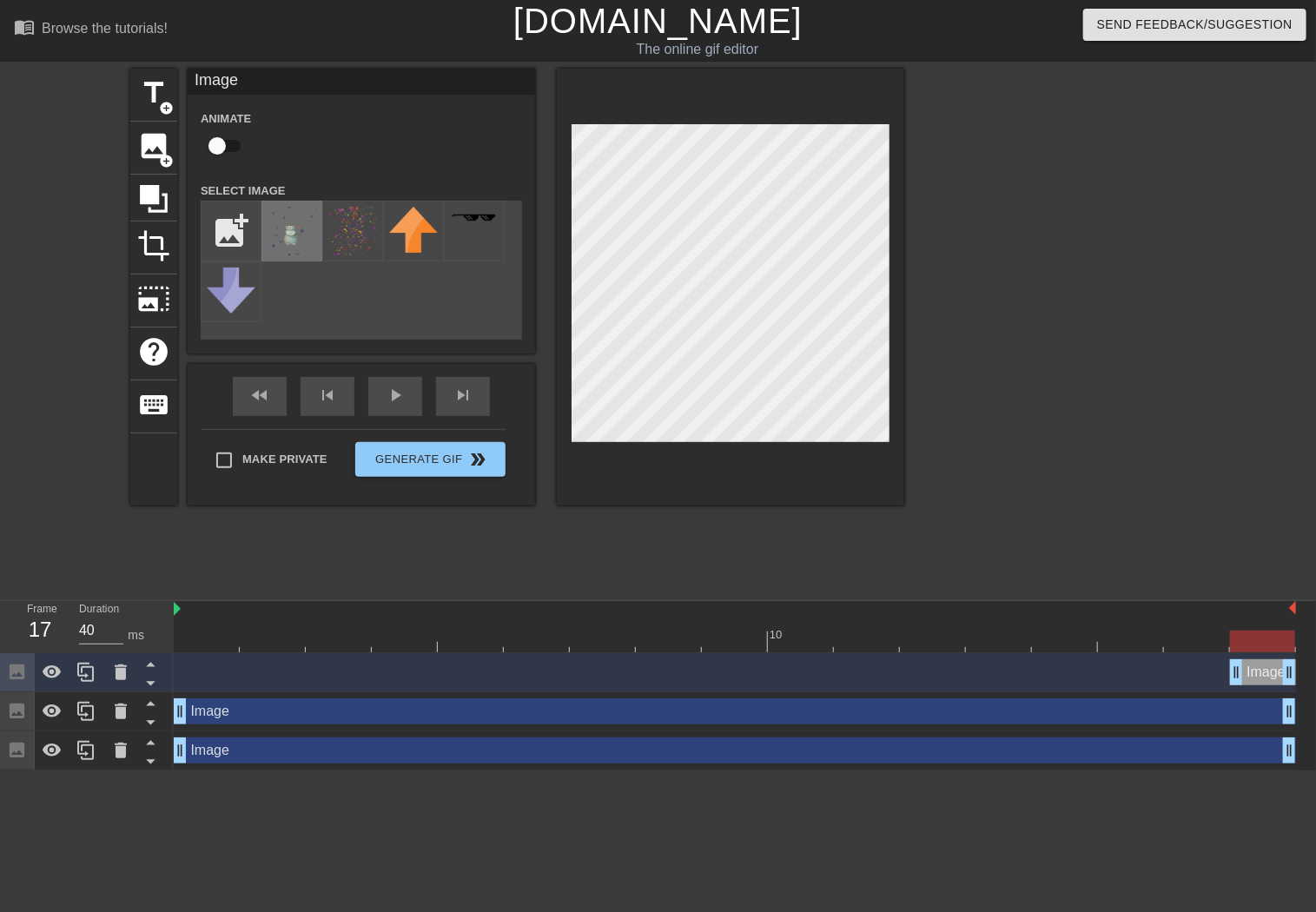
click at [290, 232] on img at bounding box center [292, 232] width 49 height 49
click at [579, 457] on div at bounding box center [731, 288] width 347 height 437
click at [1039, 66] on div "menu_book Browse the tutorials! [DOMAIN_NAME] The online gif editor Send Feedba…" at bounding box center [658, 386] width 1316 height 771
click at [668, 27] on link "[DOMAIN_NAME]" at bounding box center [658, 21] width 289 height 38
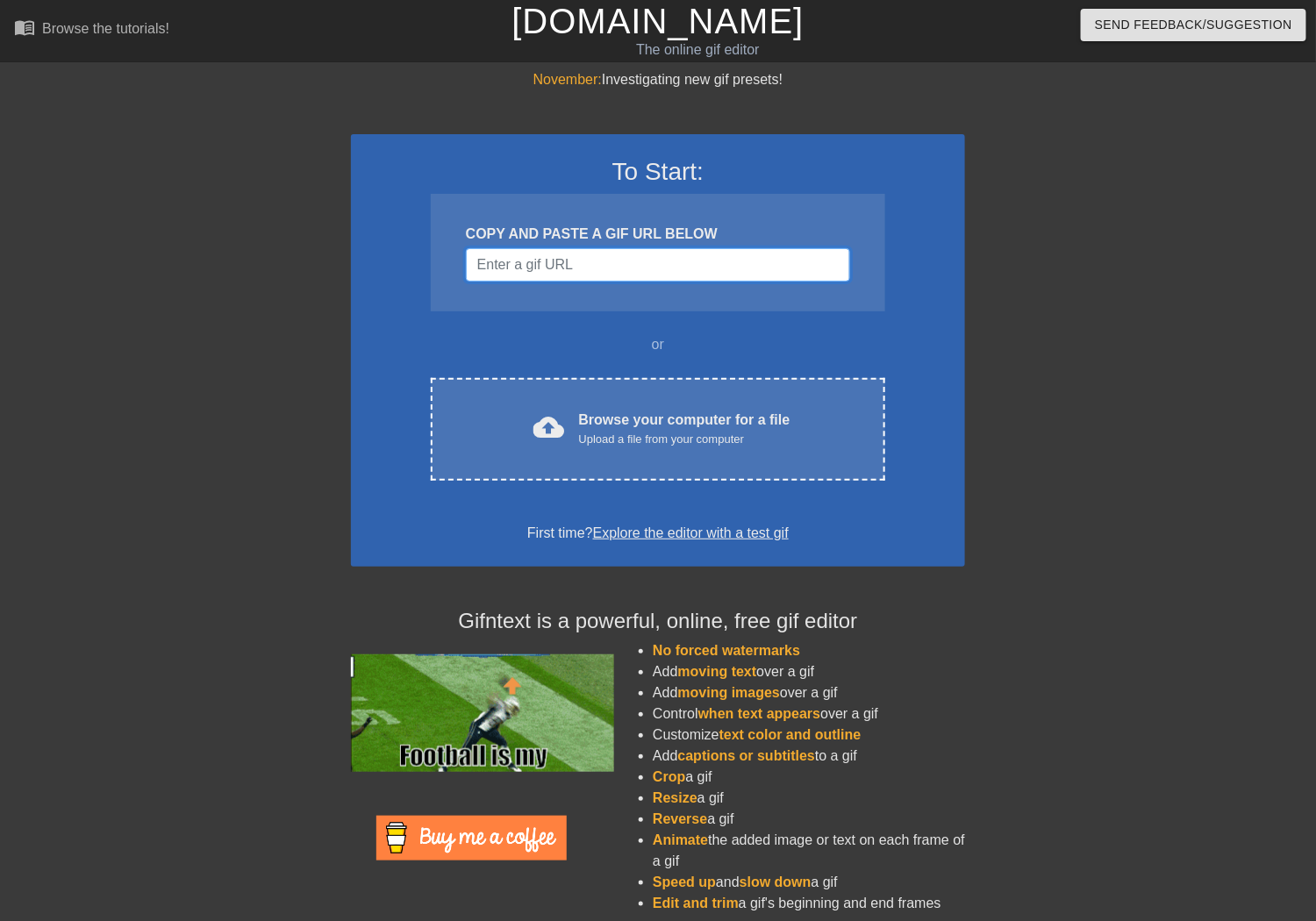
click at [623, 260] on input "Username" at bounding box center [658, 264] width 385 height 33
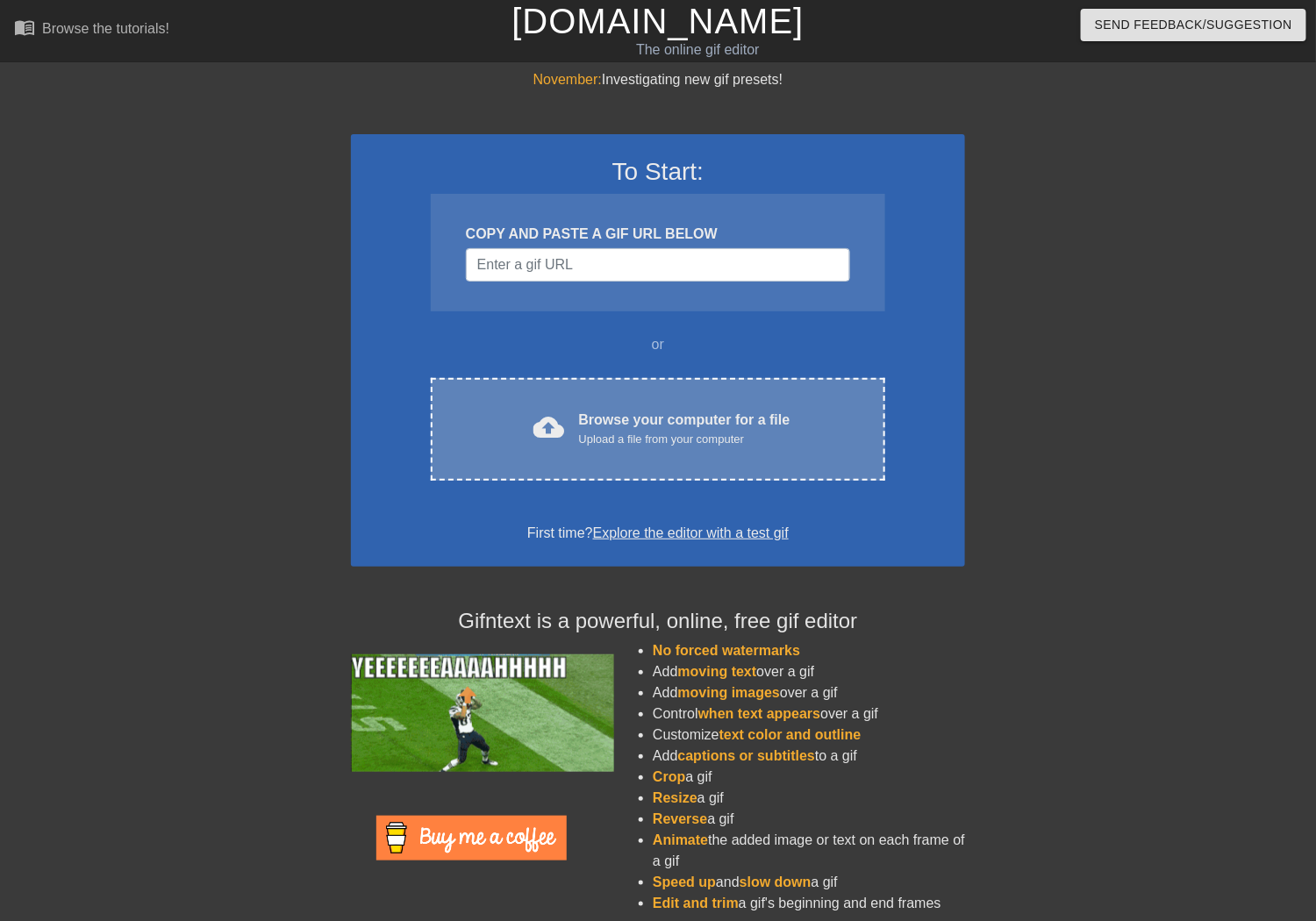
click at [604, 413] on div "Browse your computer for a file Upload a file from your computer" at bounding box center [684, 429] width 211 height 39
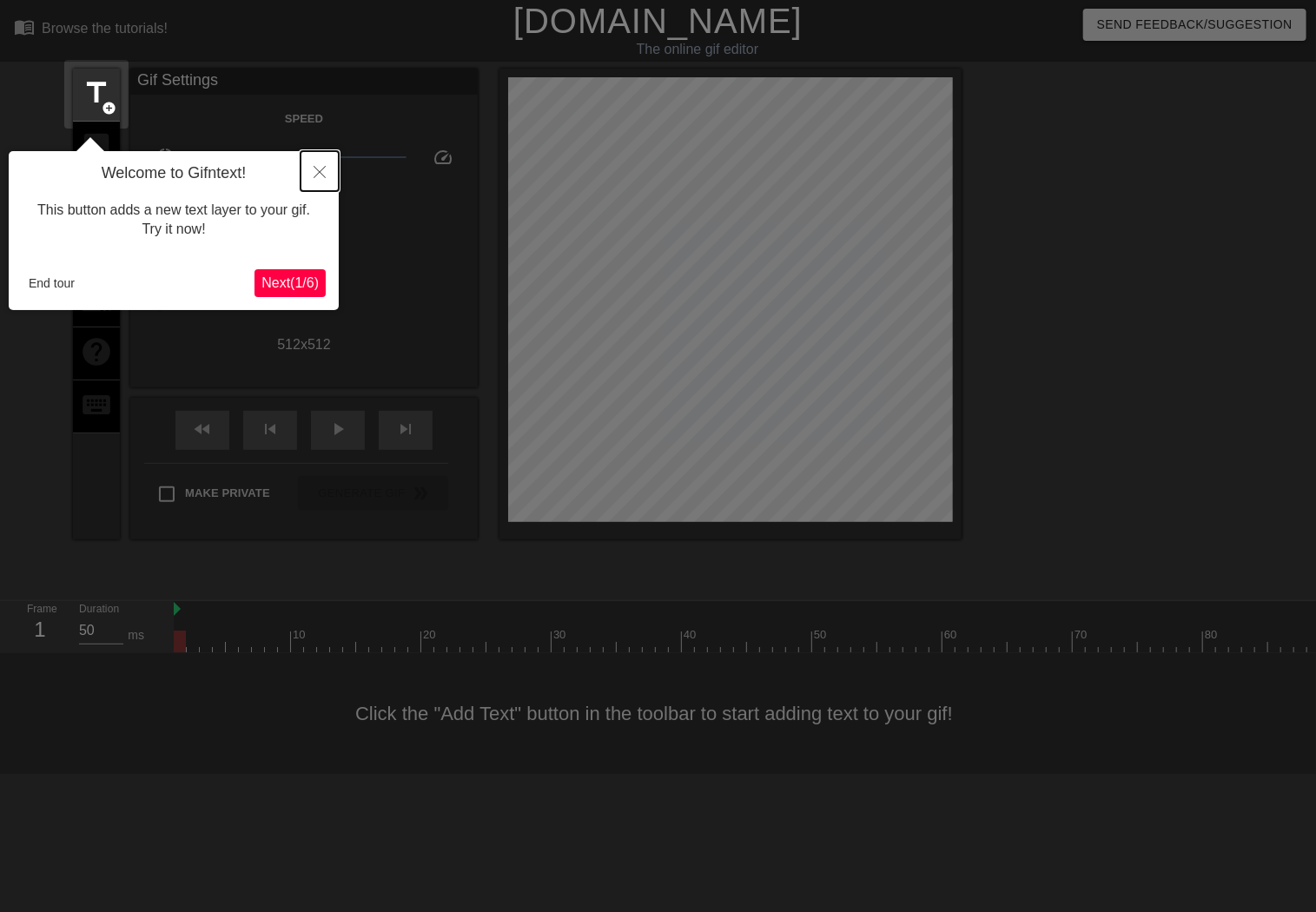
click at [318, 178] on icon "Close" at bounding box center [319, 172] width 12 height 12
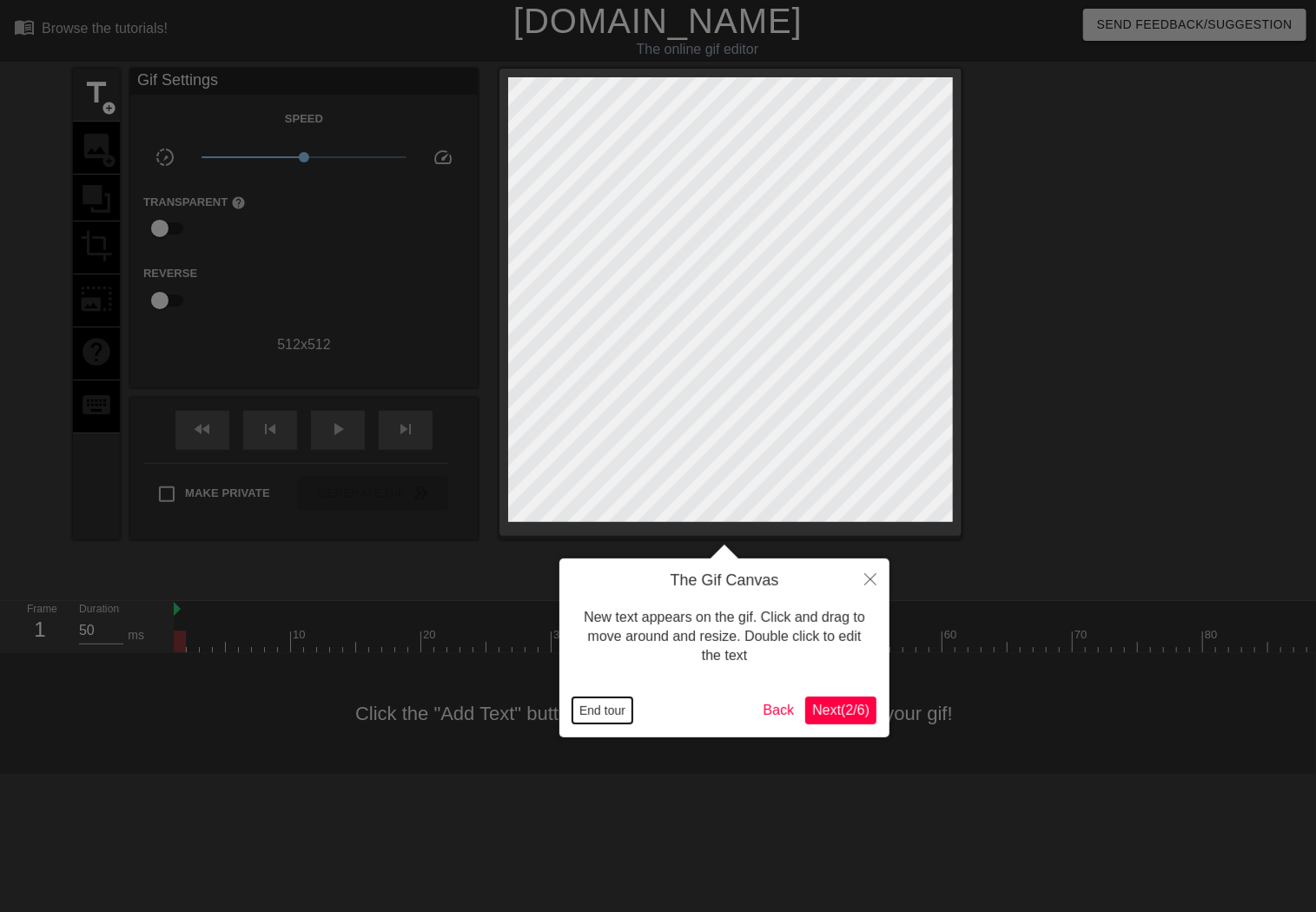
click at [592, 713] on button "End tour" at bounding box center [602, 710] width 60 height 26
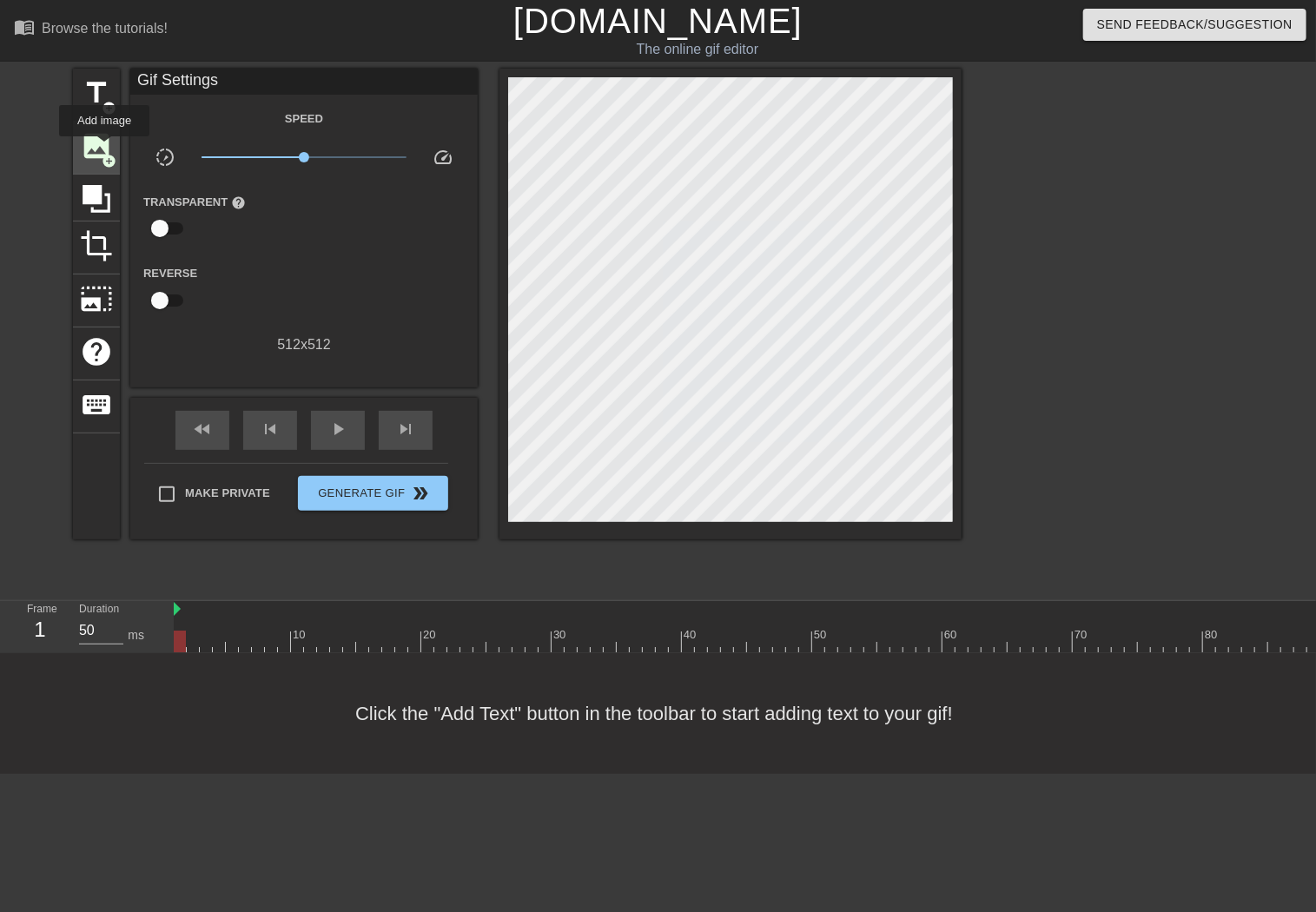
click at [105, 148] on span "image" at bounding box center [96, 146] width 33 height 33
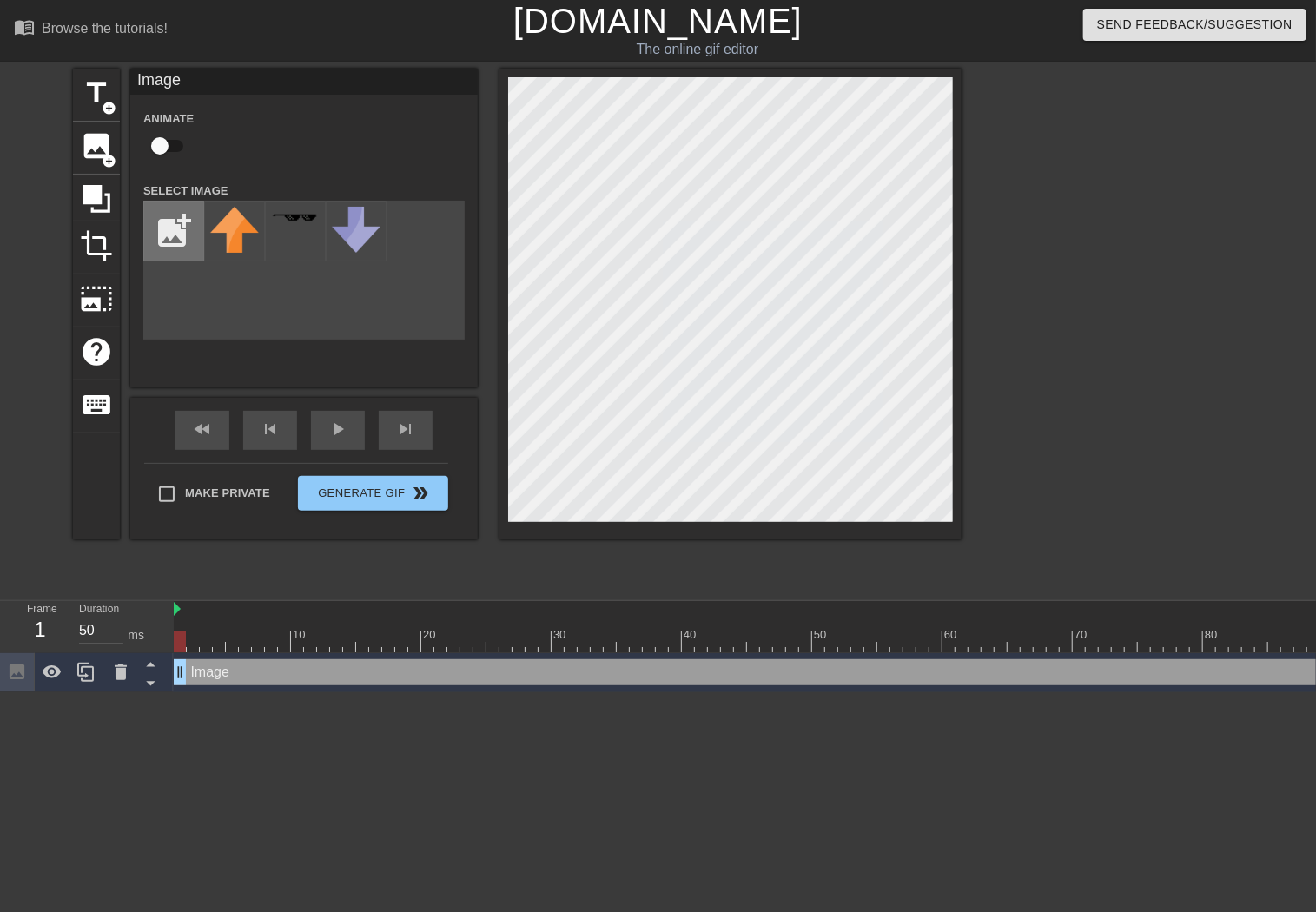
click at [170, 227] on input "file" at bounding box center [173, 231] width 59 height 59
type input "C:\fakepath\3dgifmaker35957.gif"
click at [237, 240] on img at bounding box center [234, 232] width 49 height 49
click at [525, 563] on div "title add_circle image add_circle crop photo_size_select_large help keyboard Im…" at bounding box center [517, 330] width 889 height 521
click at [1150, 42] on div "menu_book Browse the tutorials! Gifntext.com The online gif editor Send Feedbac…" at bounding box center [658, 346] width 1316 height 693
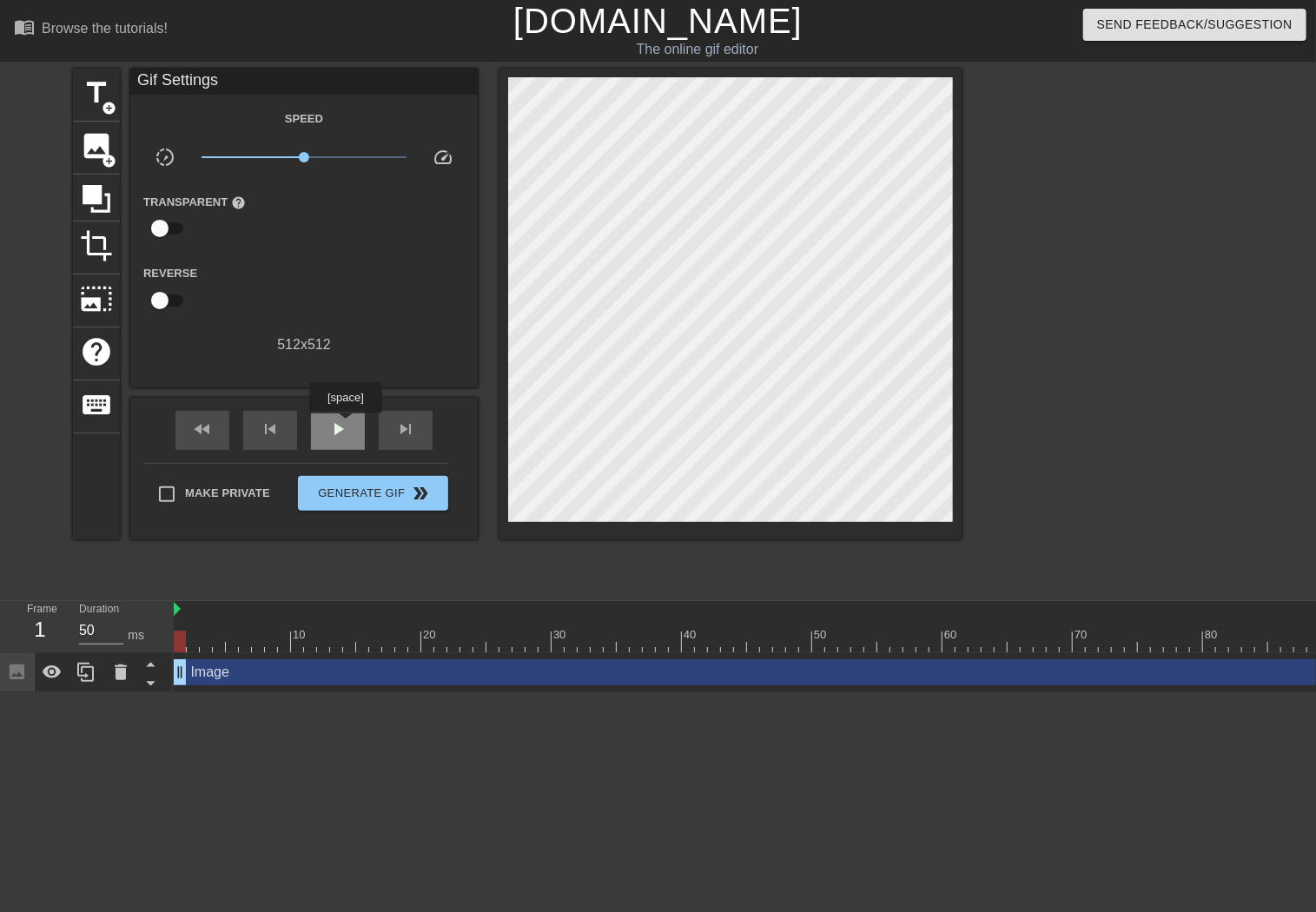
click at [344, 426] on span "play_arrow" at bounding box center [338, 429] width 21 height 21
click at [344, 426] on span "pause" at bounding box center [338, 429] width 21 height 21
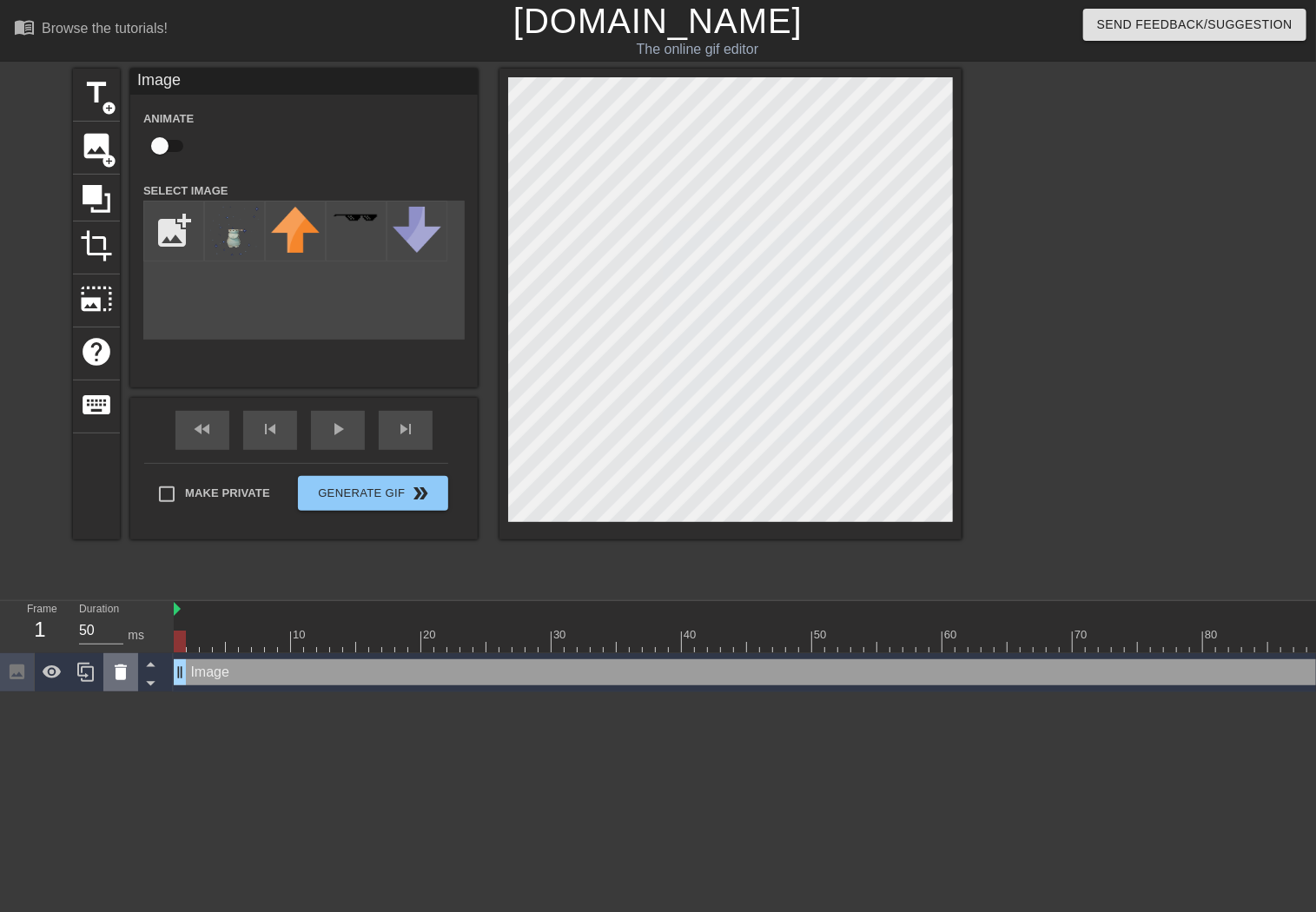
drag, startPoint x: 186, startPoint y: 673, endPoint x: 130, endPoint y: 689, distance: 58.2
click at [130, 689] on div "Frame 1 Duration 50 ms 10 20 30 40 50 60 70 80 90 100 Image drag_handle drag_ha…" at bounding box center [658, 647] width 1316 height 91
click at [229, 240] on img at bounding box center [234, 232] width 49 height 49
click at [342, 434] on span "play_arrow" at bounding box center [338, 429] width 21 height 21
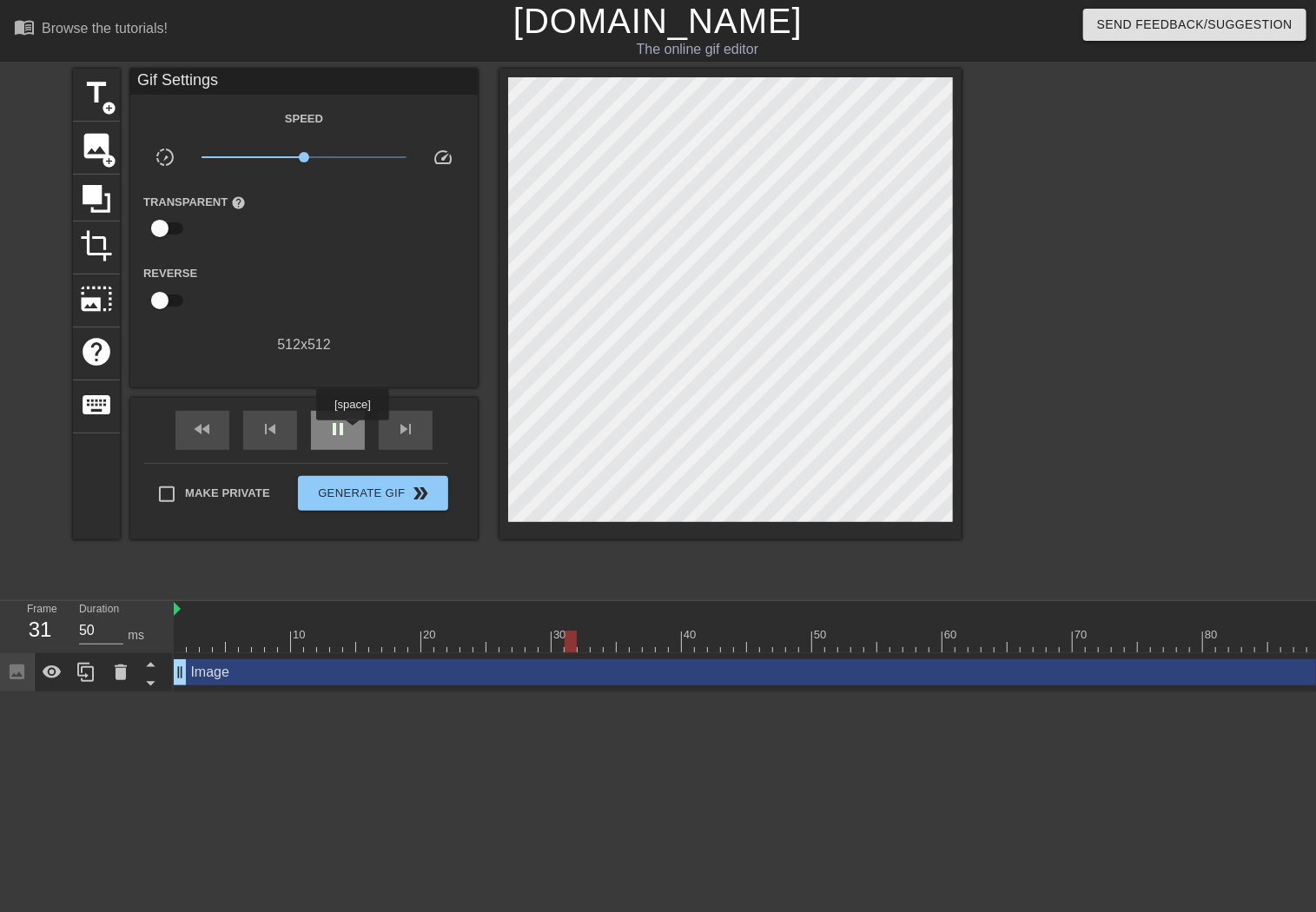
click at [352, 432] on div "pause" at bounding box center [338, 430] width 54 height 39
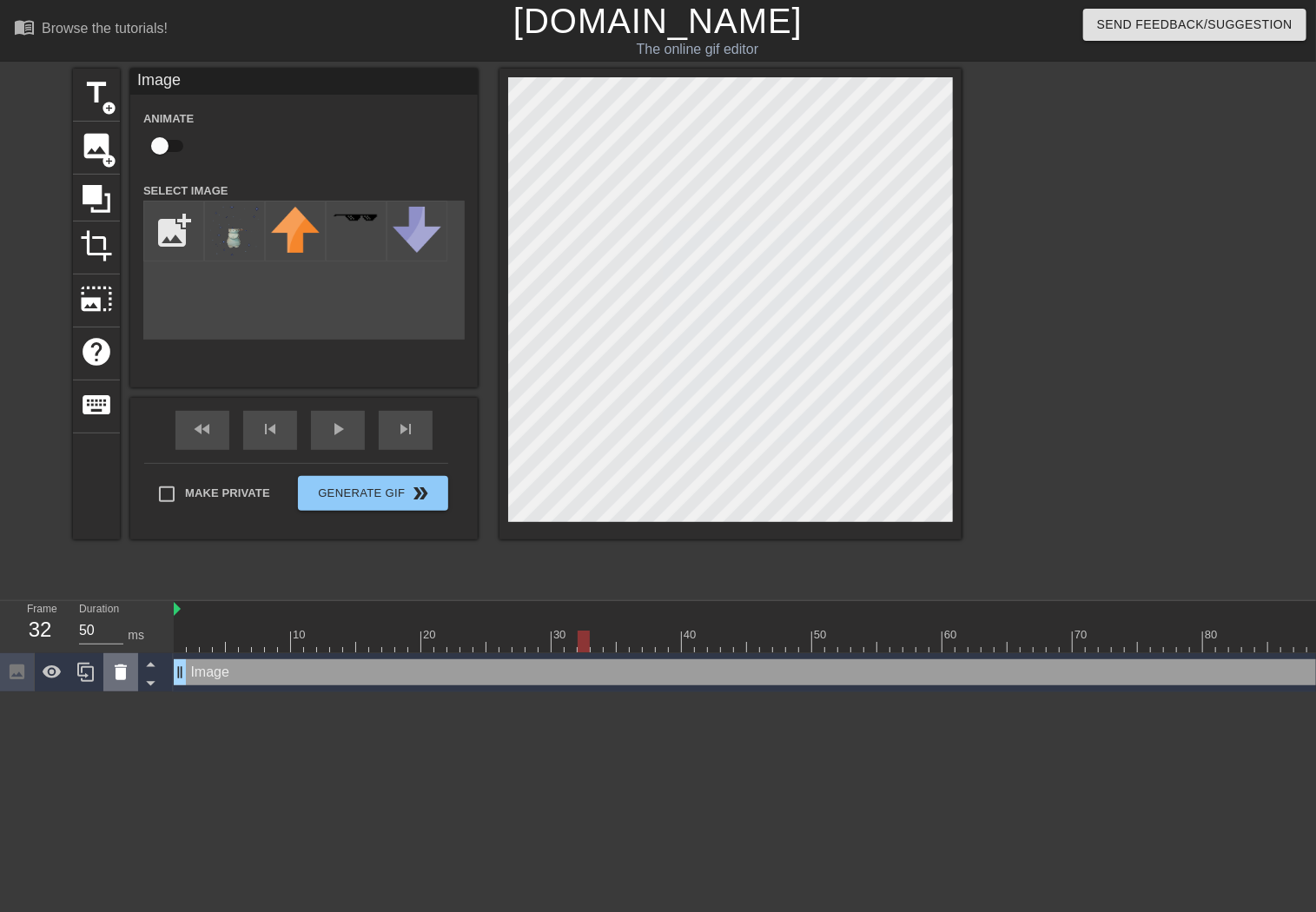
click at [122, 678] on icon at bounding box center [120, 672] width 12 height 16
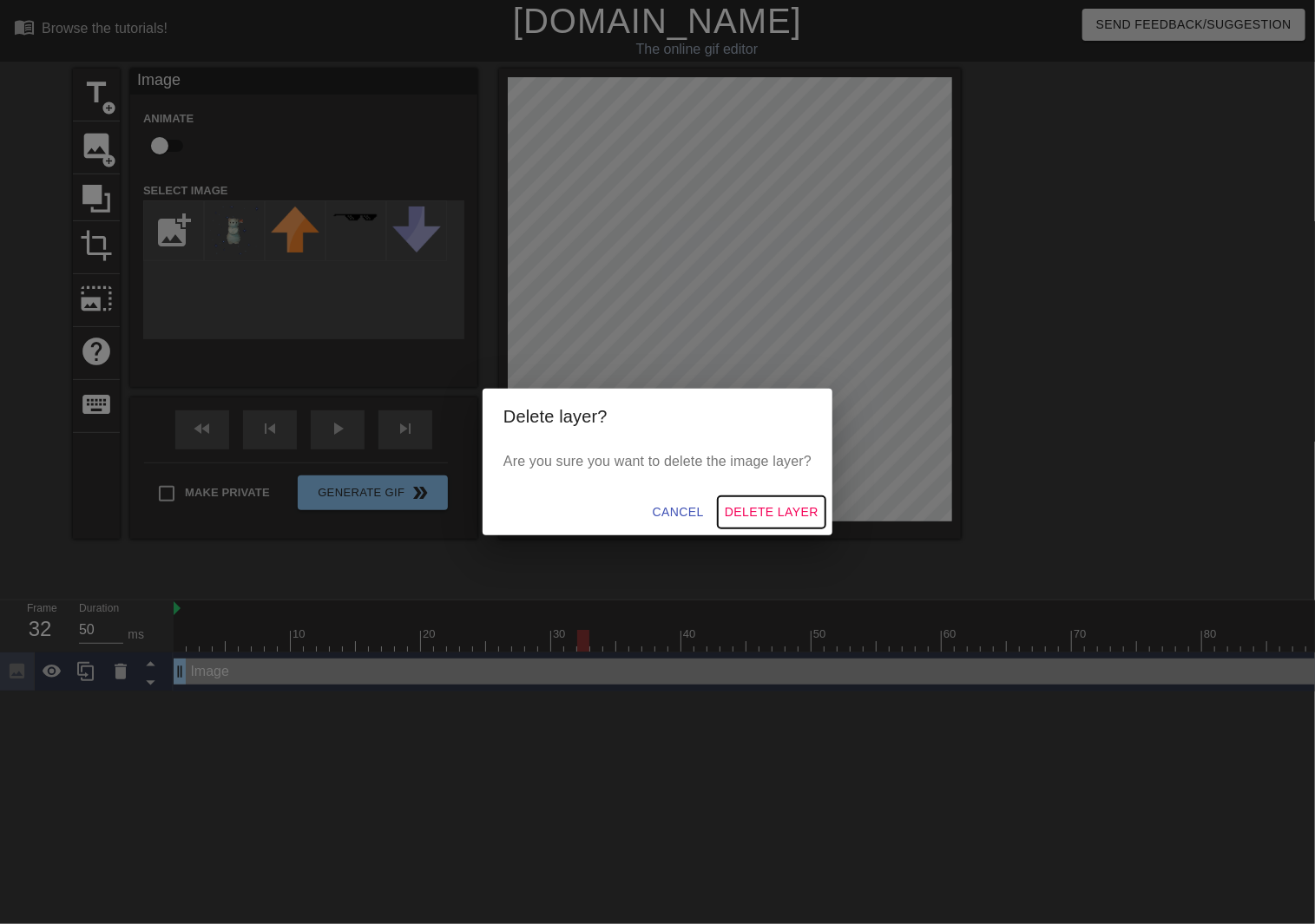
click at [761, 511] on span "Delete Layer" at bounding box center [771, 512] width 94 height 21
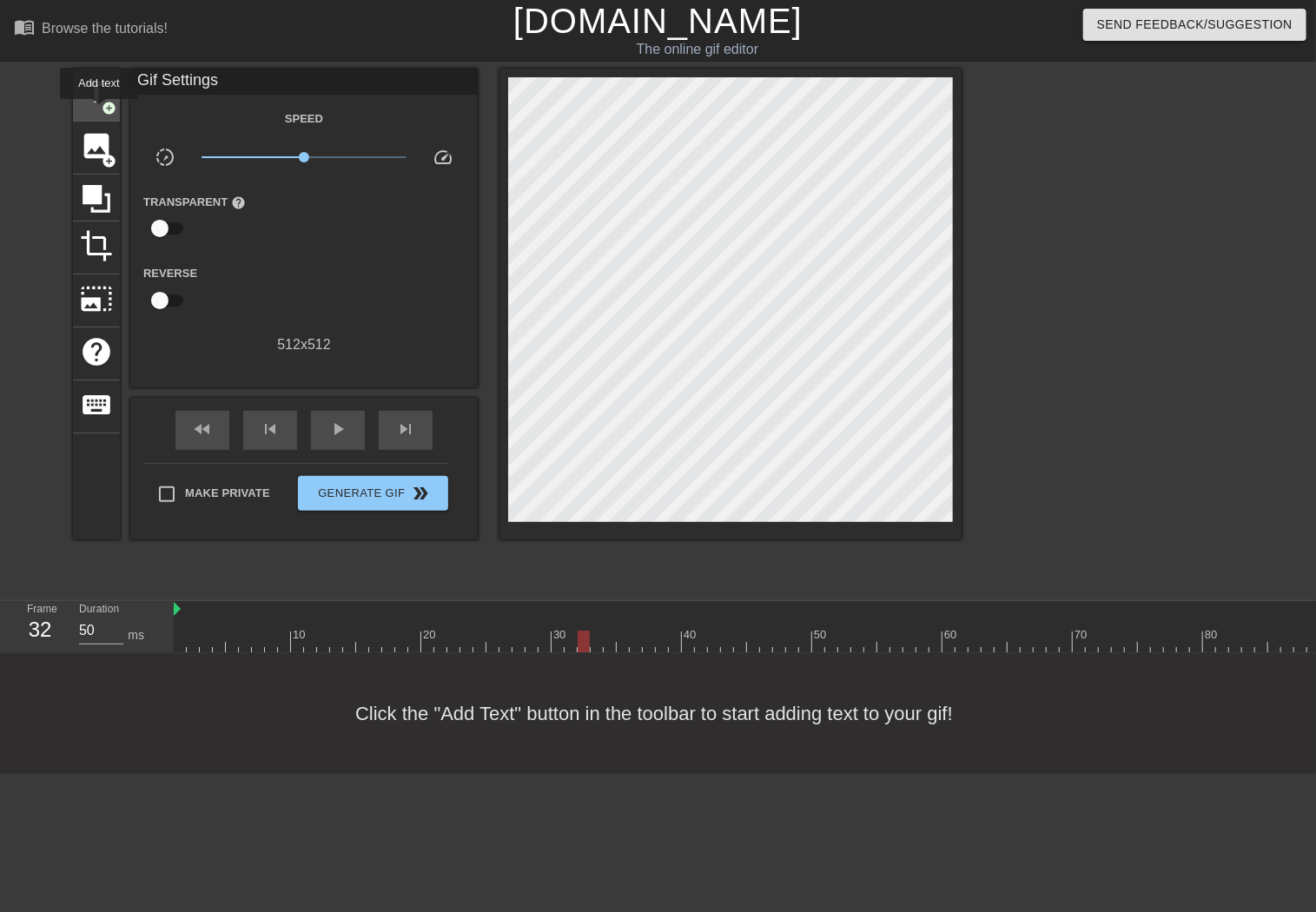
click at [99, 111] on div "title add_circle" at bounding box center [96, 95] width 47 height 53
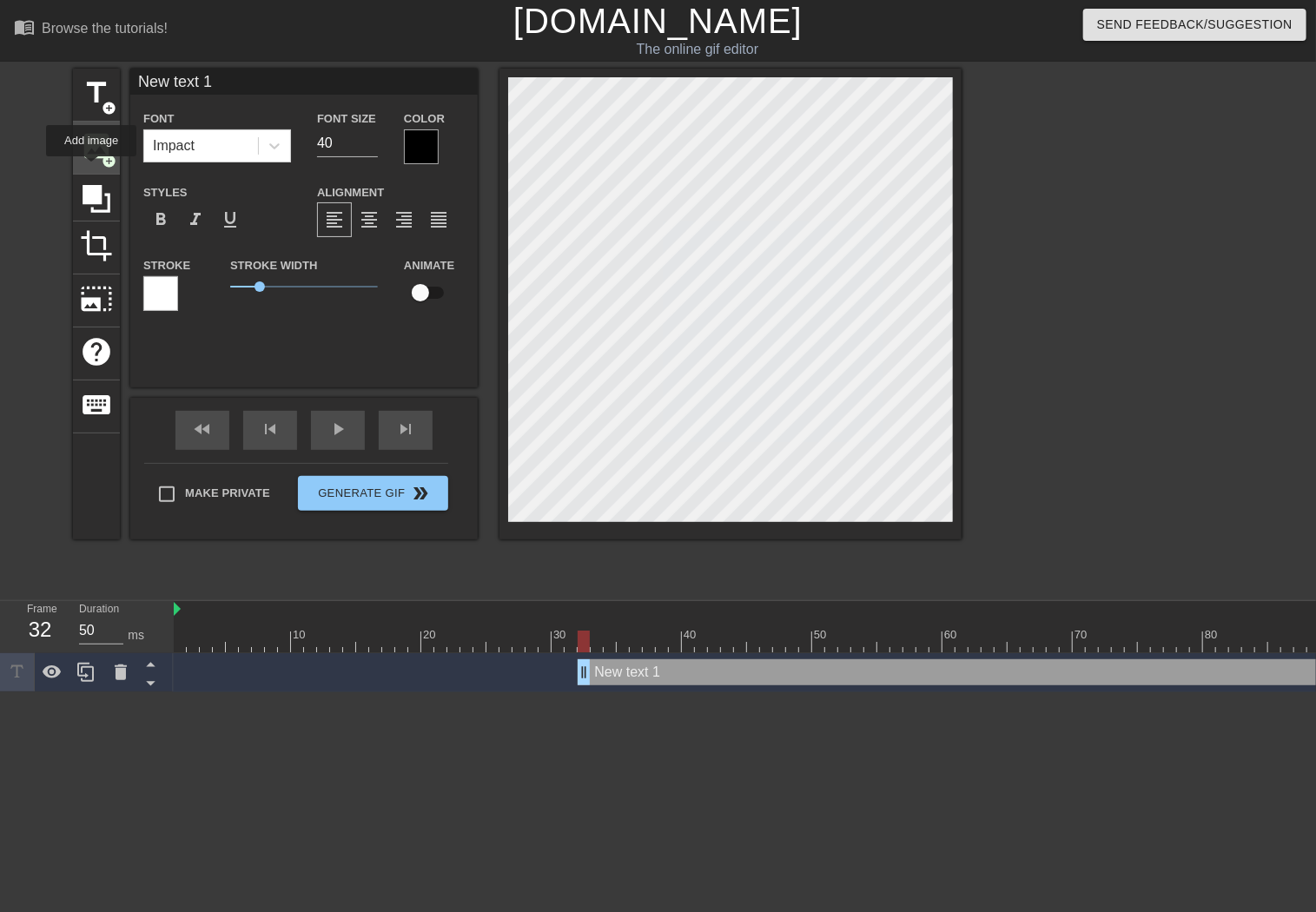
click at [91, 169] on div "image add_circle" at bounding box center [96, 147] width 47 height 53
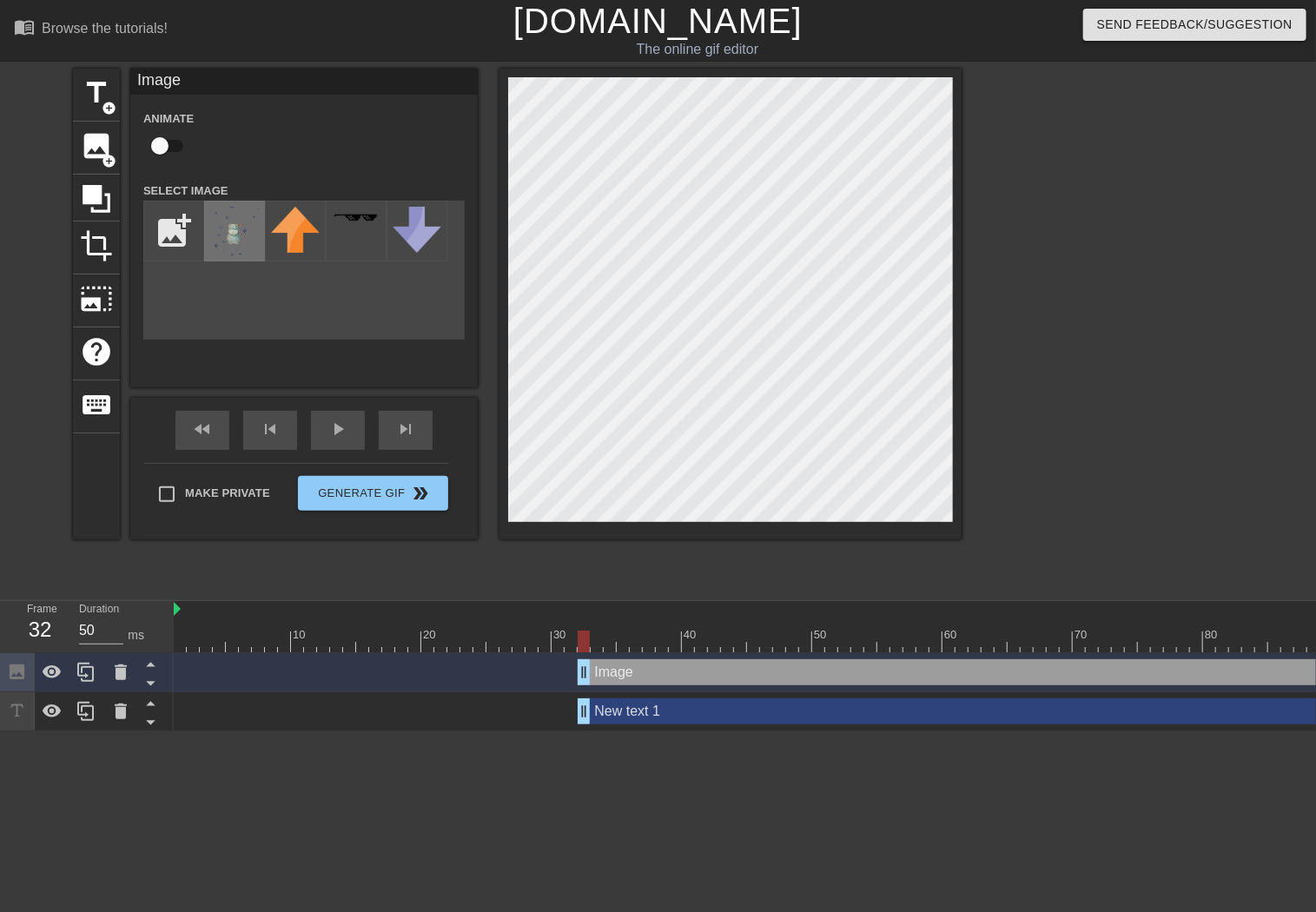
click at [234, 232] on img at bounding box center [234, 232] width 49 height 49
click at [472, 508] on div "title add_circle image add_circle crop photo_size_select_large help keyboard Im…" at bounding box center [517, 304] width 889 height 470
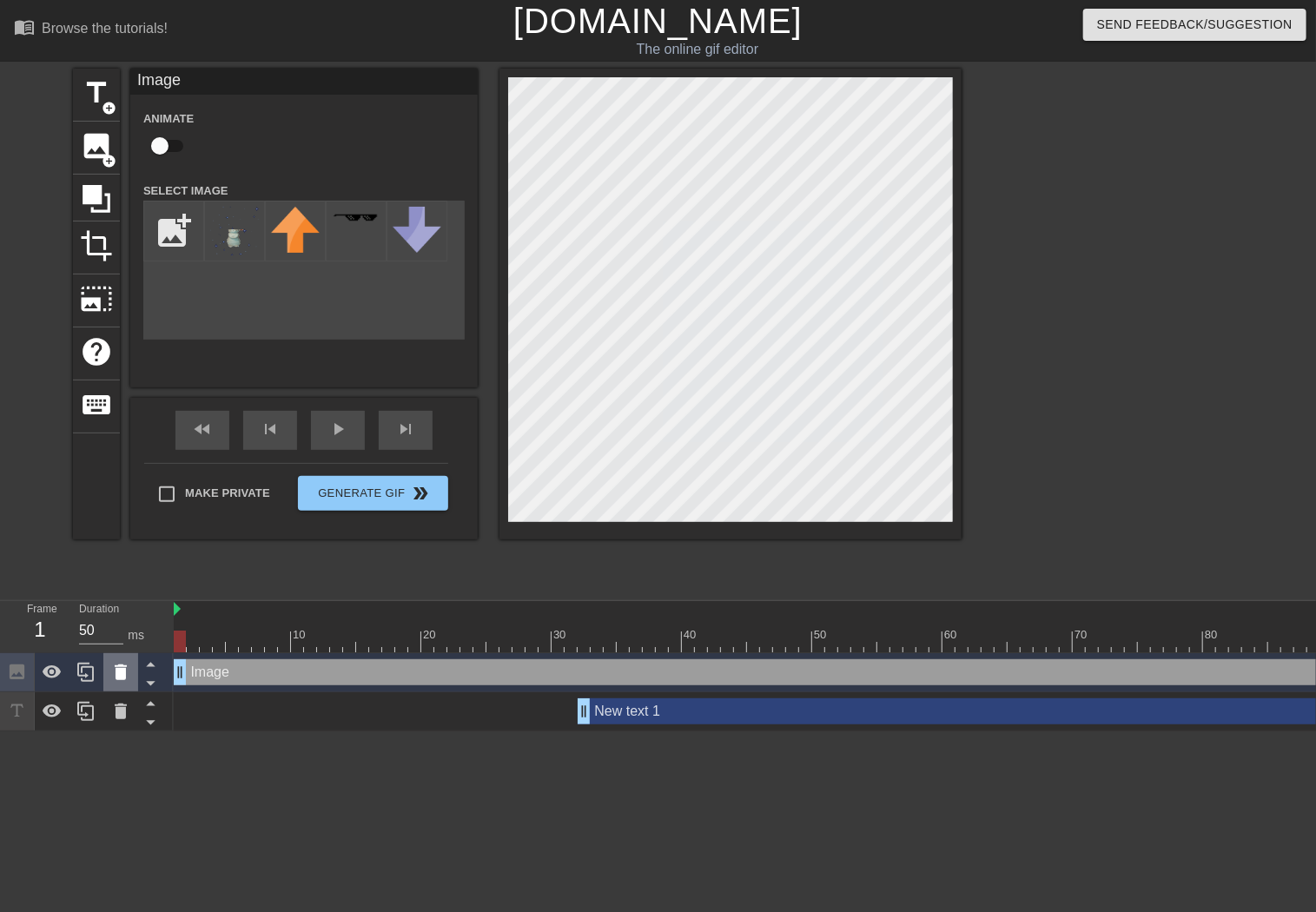
drag, startPoint x: 583, startPoint y: 675, endPoint x: 109, endPoint y: 684, distance: 474.1
click at [109, 684] on div "Frame 1 Duration 50 ms 10 20 30 40 50 60 70 80 90 100 Image drag_handle drag_ha…" at bounding box center [658, 666] width 1316 height 131
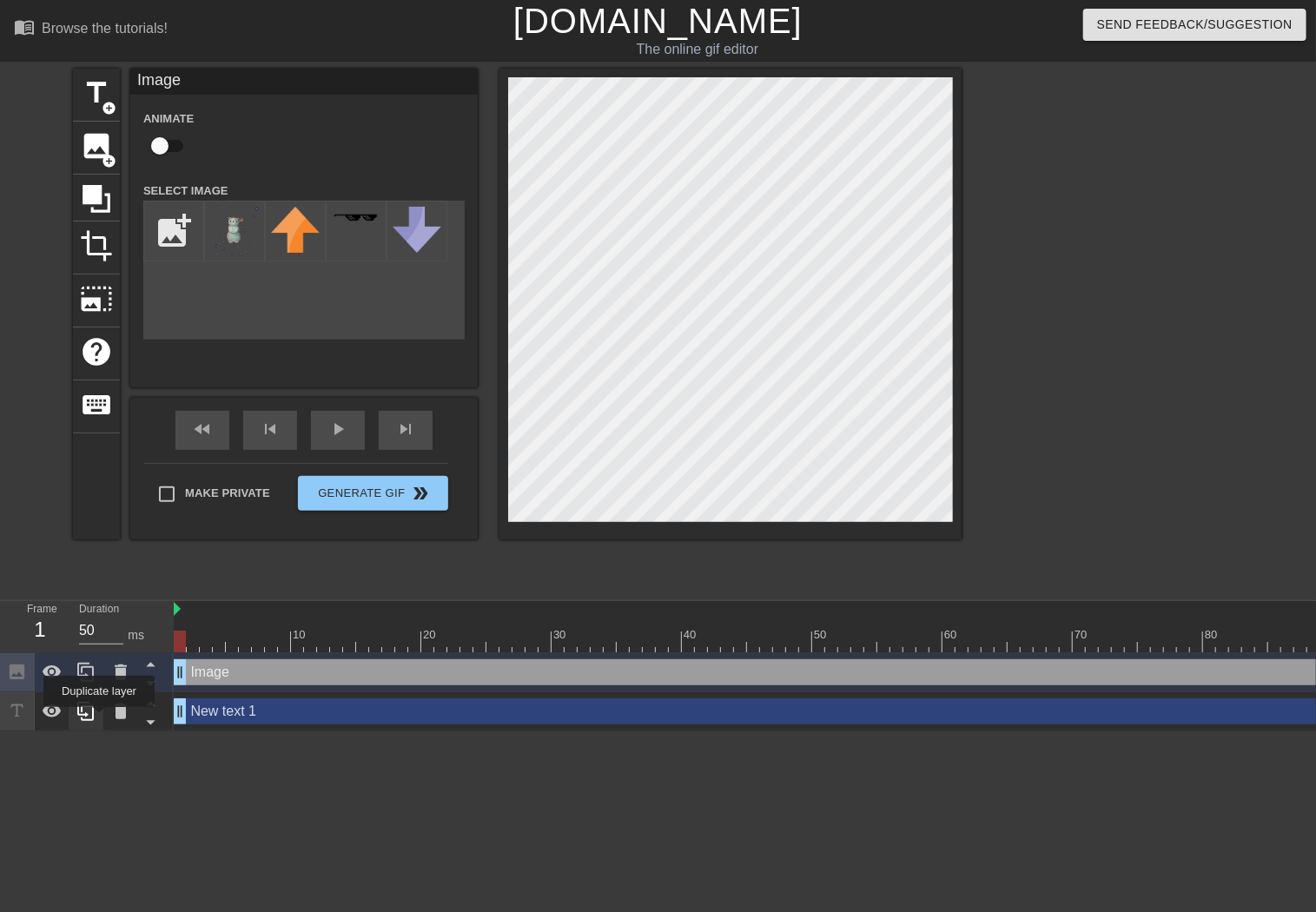
drag, startPoint x: 588, startPoint y: 716, endPoint x: 94, endPoint y: 720, distance: 494.0
click at [94, 720] on div "Frame 1 Duration 50 ms 10 20 30 40 50 60 70 80 90 100 Image drag_handle drag_ha…" at bounding box center [658, 666] width 1316 height 131
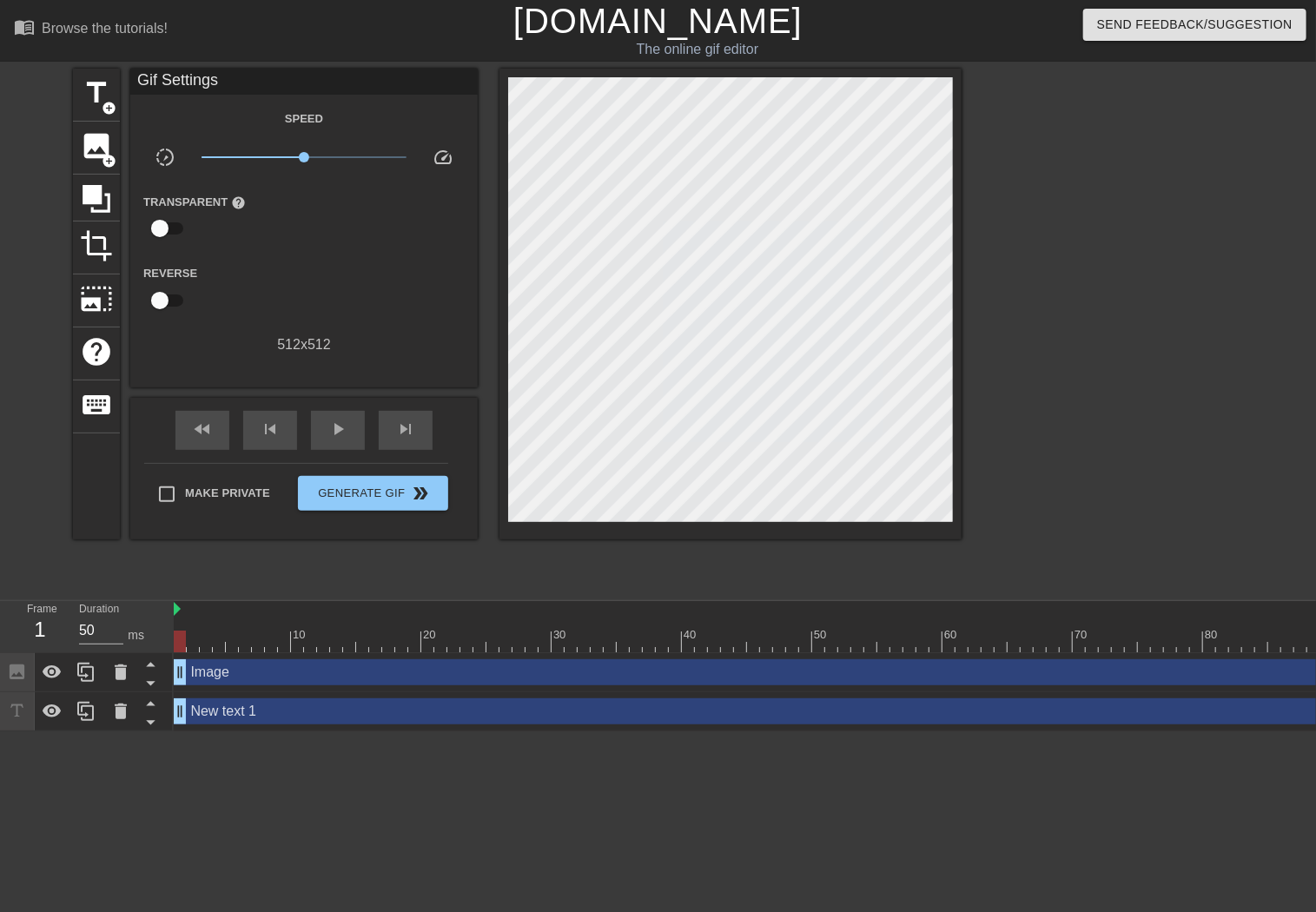
click at [643, 732] on html "menu_book Browse the tutorials! Gifntext.com The online gif editor Send Feedbac…" at bounding box center [658, 366] width 1316 height 732
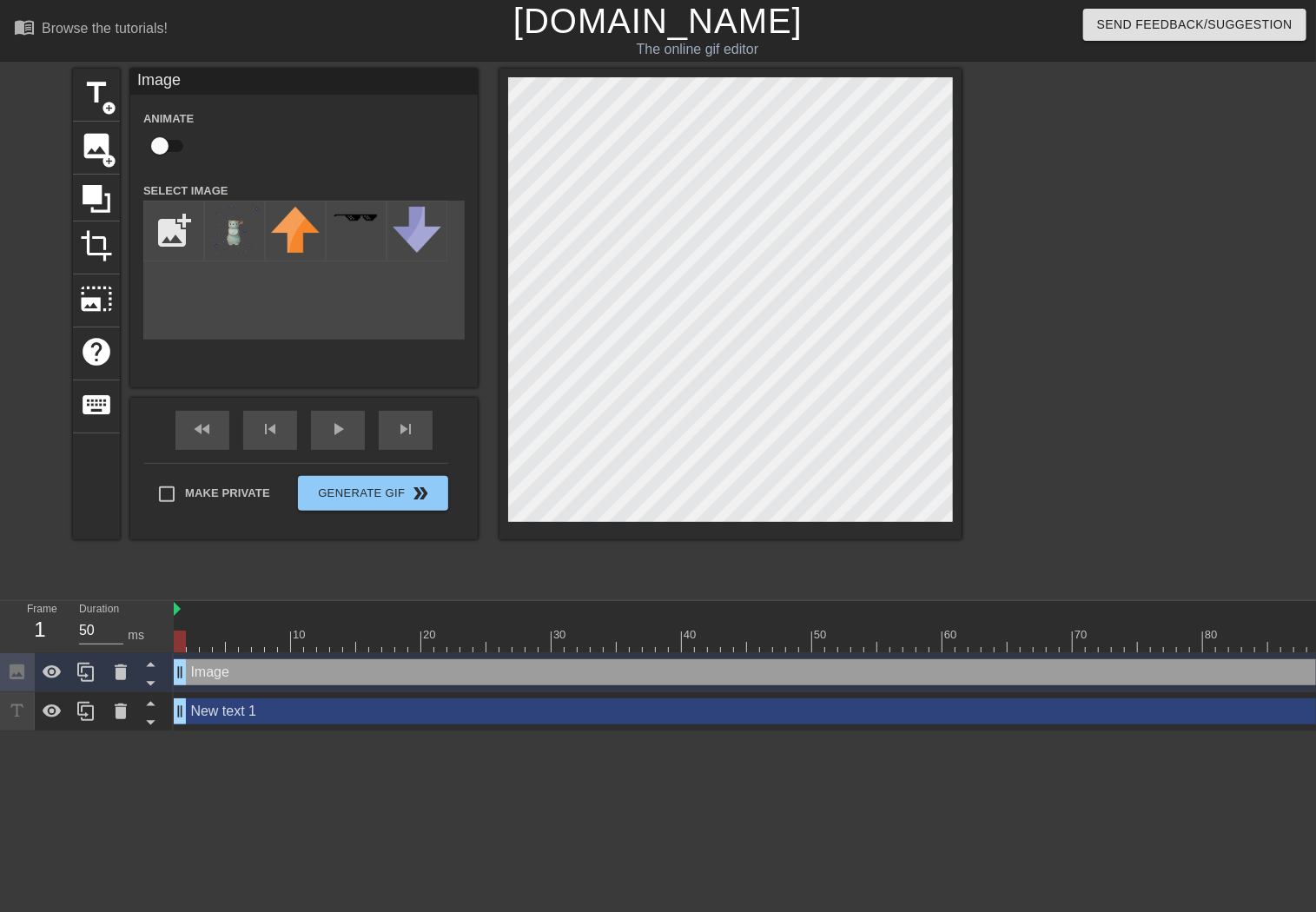
click at [174, 148] on input "checkbox" at bounding box center [160, 146] width 99 height 33
checkbox input "true"
click at [231, 237] on img at bounding box center [234, 232] width 49 height 49
click at [289, 239] on img at bounding box center [295, 230] width 49 height 46
click at [246, 246] on img at bounding box center [234, 232] width 49 height 49
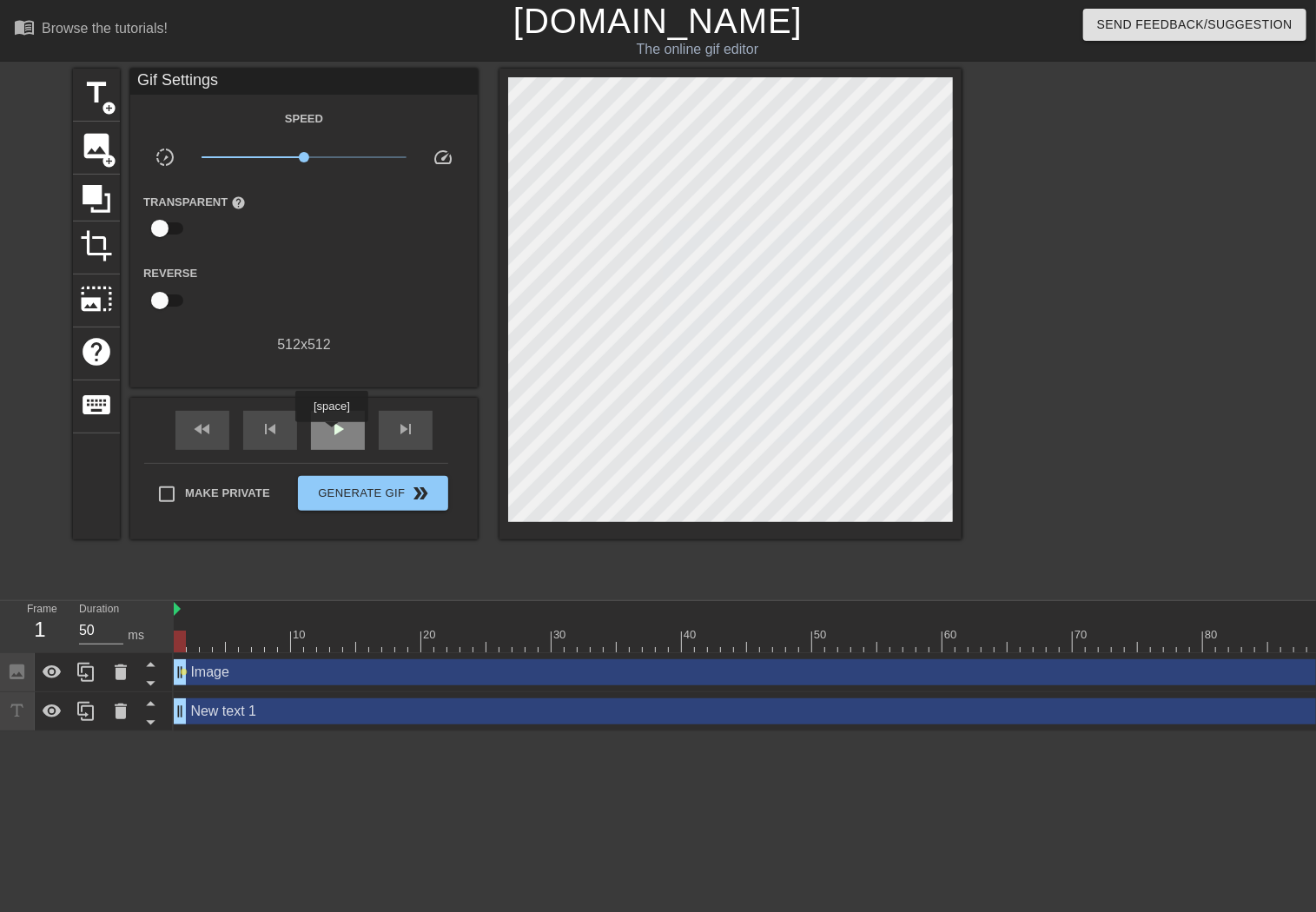
click at [331, 434] on span "play_arrow" at bounding box center [338, 429] width 21 height 21
click at [331, 434] on span "pause" at bounding box center [338, 429] width 21 height 21
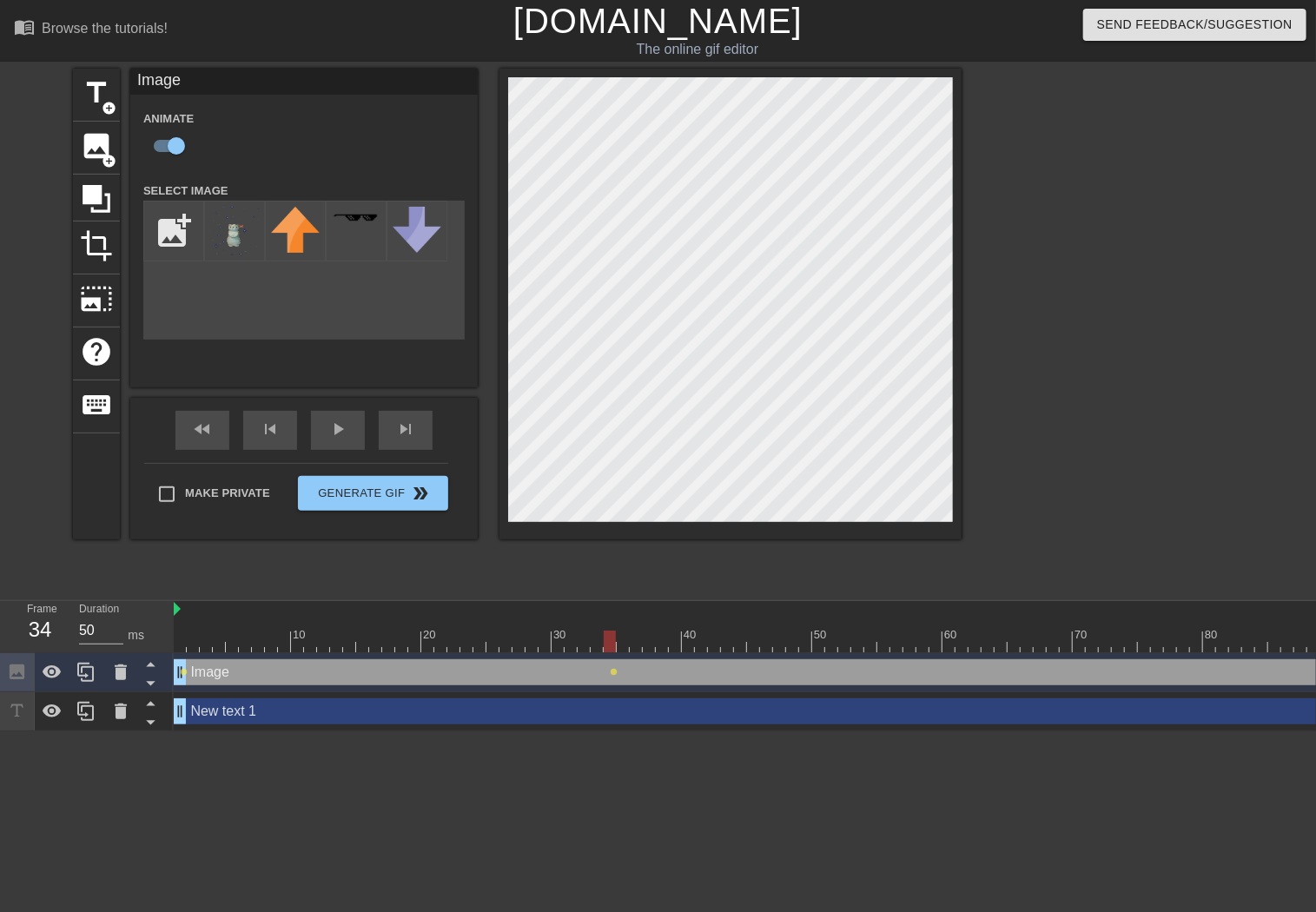
click at [1191, 100] on div "title add_circle image add_circle crop photo_size_select_large help keyboard Im…" at bounding box center [658, 330] width 1316 height 521
click at [335, 732] on html "menu_book Browse the tutorials! Gifntext.com The online gif editor Send Feedbac…" at bounding box center [658, 366] width 1316 height 732
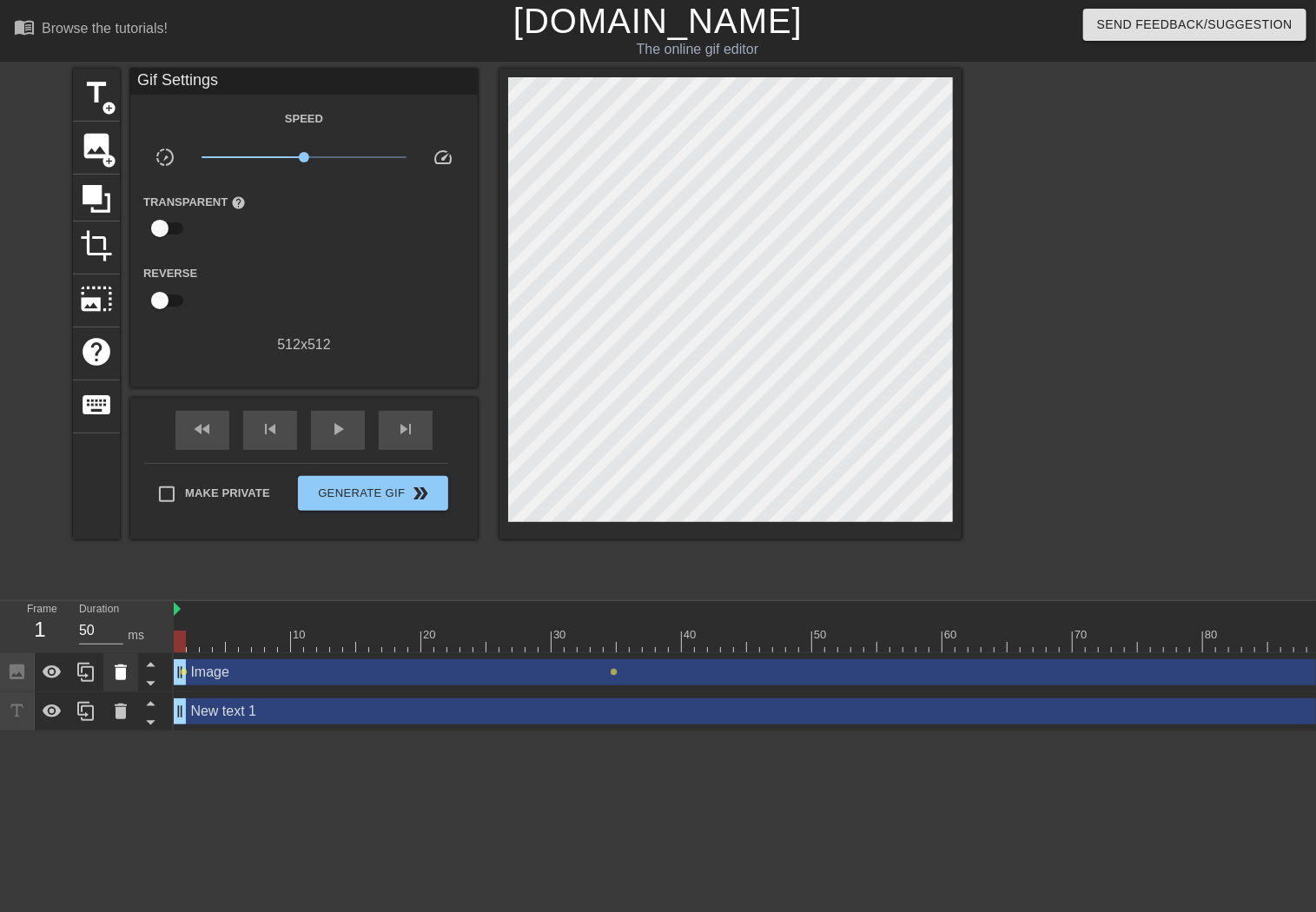
drag, startPoint x: 179, startPoint y: 671, endPoint x: 116, endPoint y: 683, distance: 64.1
click at [116, 683] on div "Frame 1 Duration 50 ms 10 20 30 40 50 60 70 80 90 100 Image drag_handle drag_ha…" at bounding box center [658, 666] width 1316 height 131
drag, startPoint x: 225, startPoint y: 677, endPoint x: 220, endPoint y: 709, distance: 32.4
click at [220, 709] on div "Image drag_handle drag_handle lens lens New text 1 drag_handle drag_handle" at bounding box center [745, 693] width 1142 height 78
click at [151, 721] on icon at bounding box center [150, 722] width 21 height 21
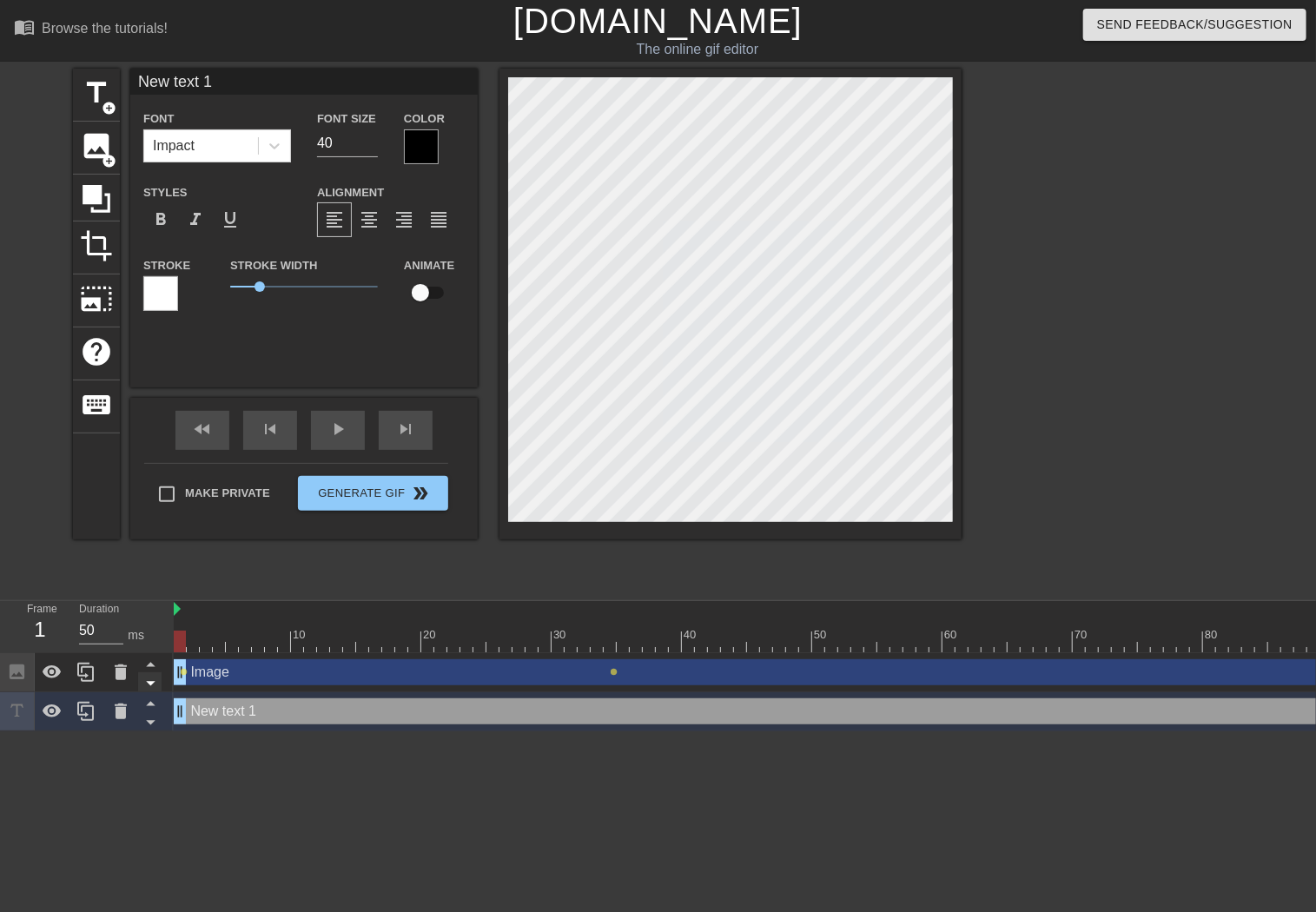
click at [156, 679] on icon at bounding box center [150, 682] width 21 height 21
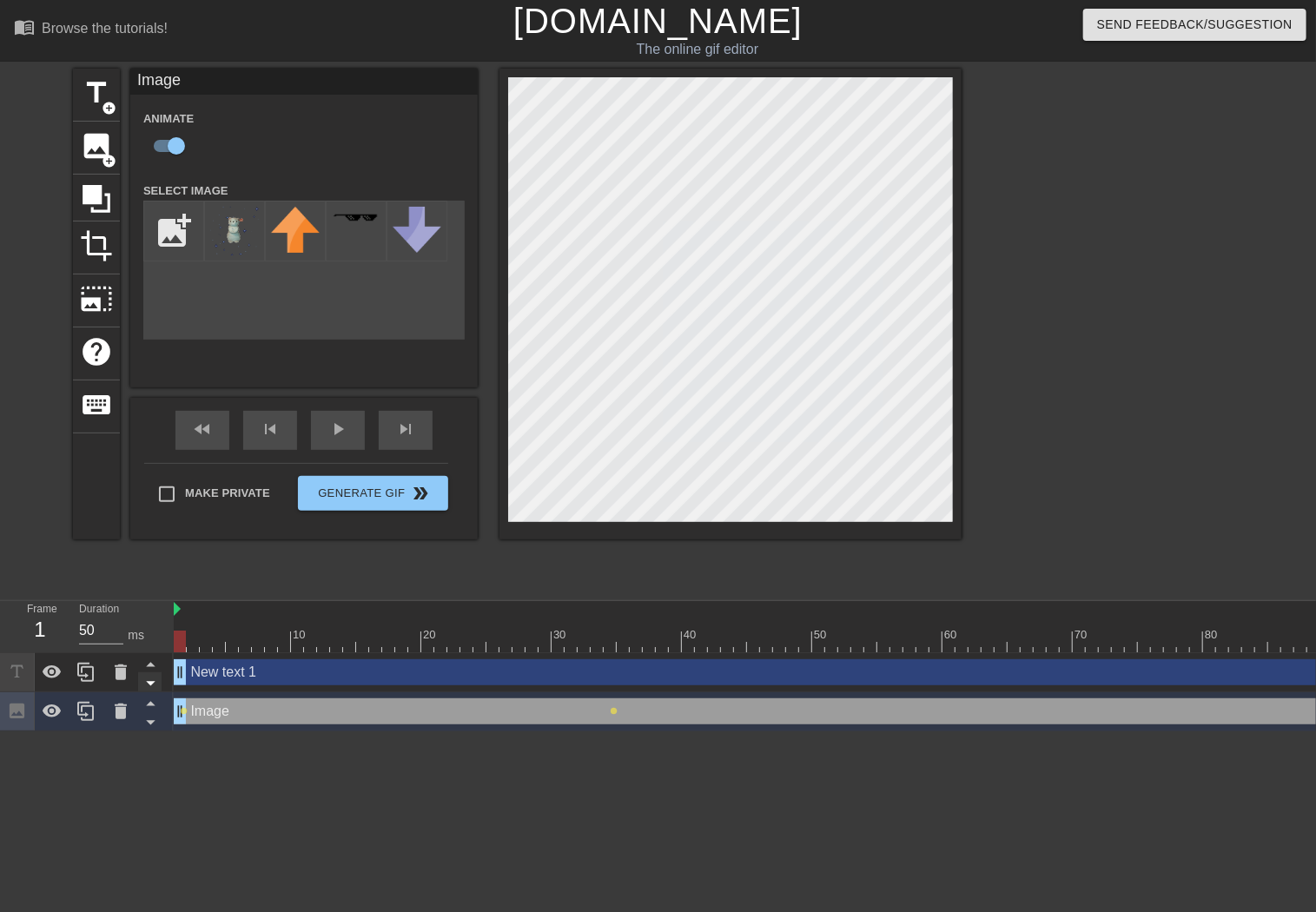
click at [149, 683] on icon at bounding box center [149, 684] width 8 height 5
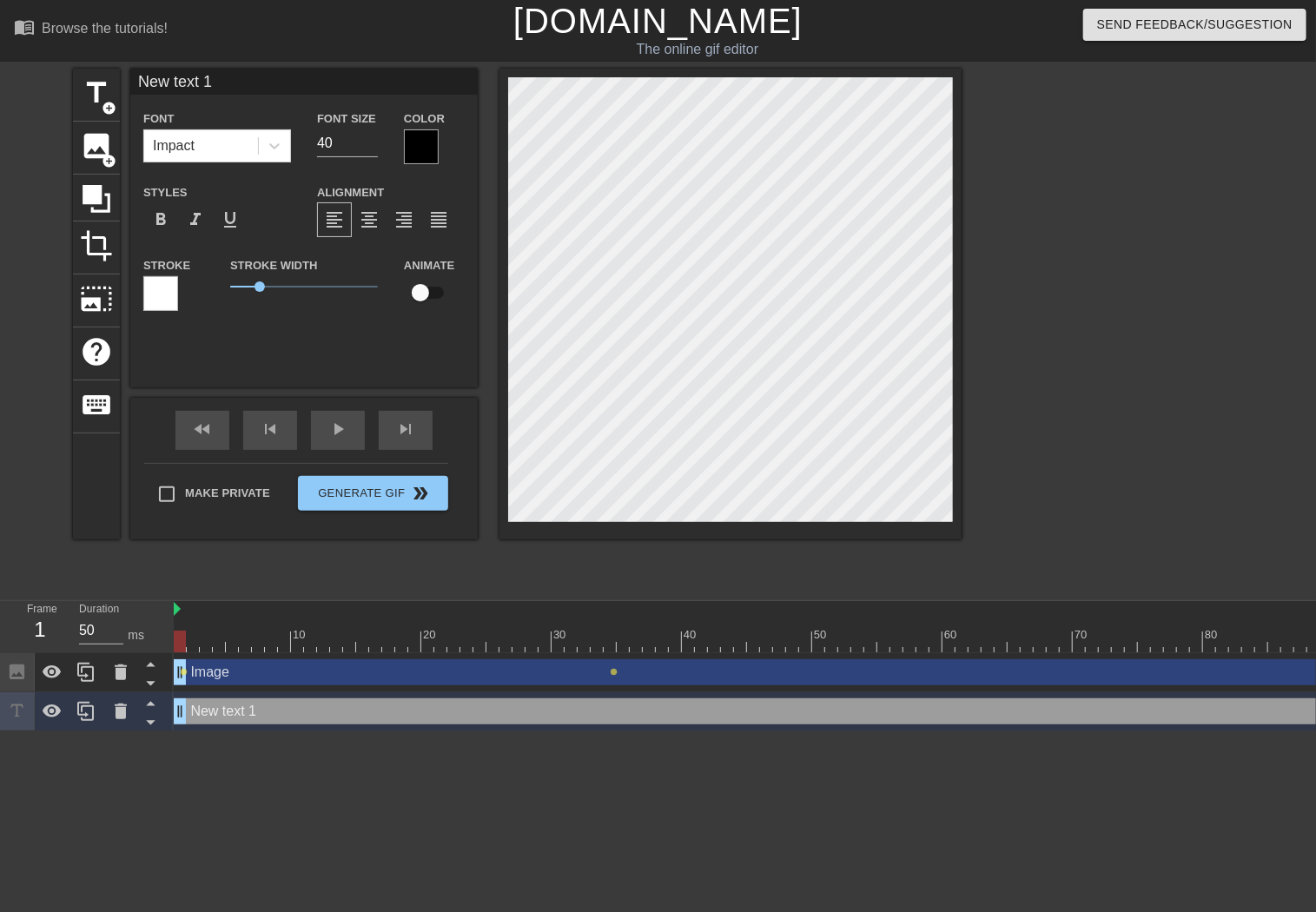
click at [149, 683] on icon at bounding box center [149, 684] width 8 height 5
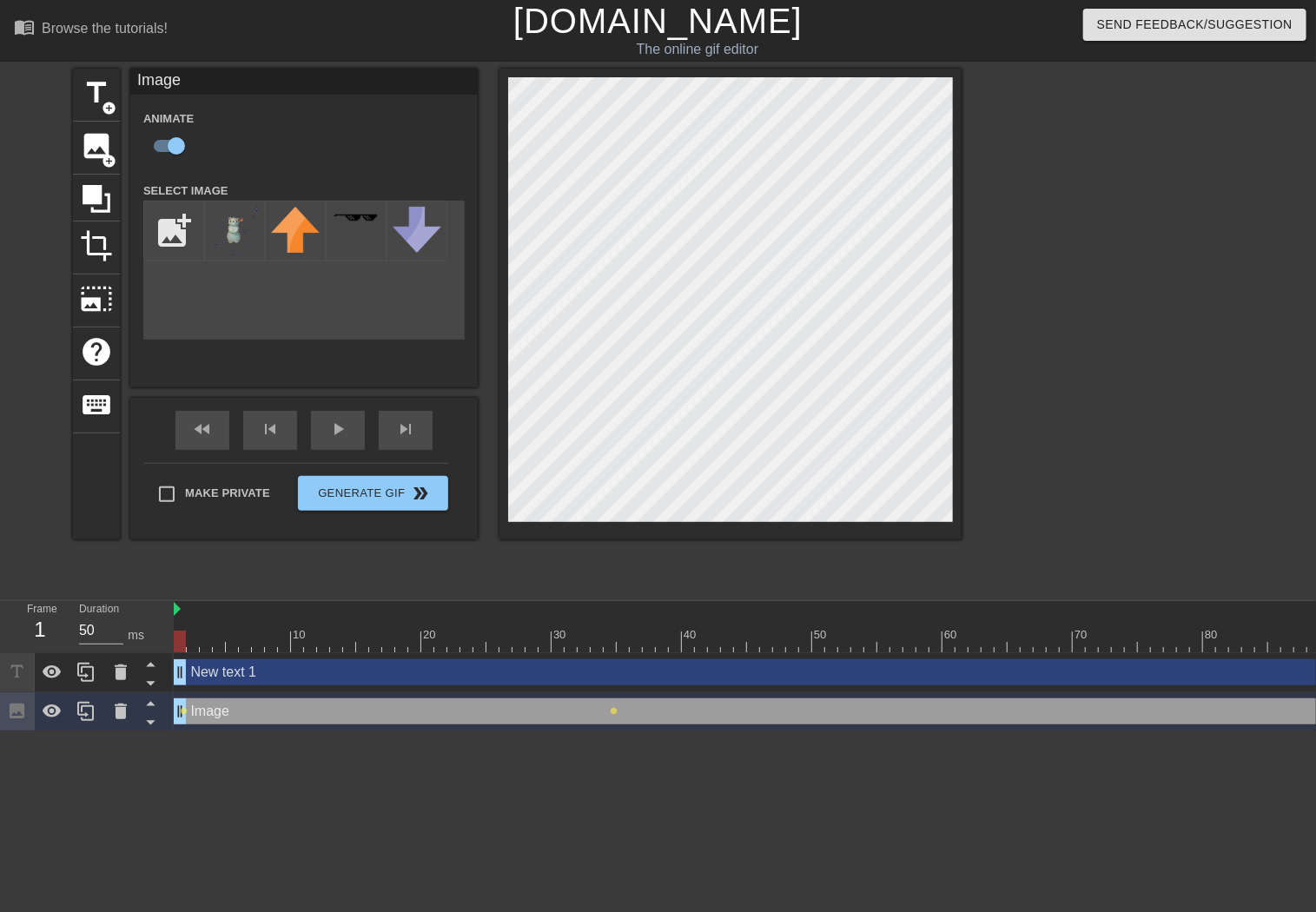
click at [149, 683] on icon at bounding box center [149, 684] width 8 height 5
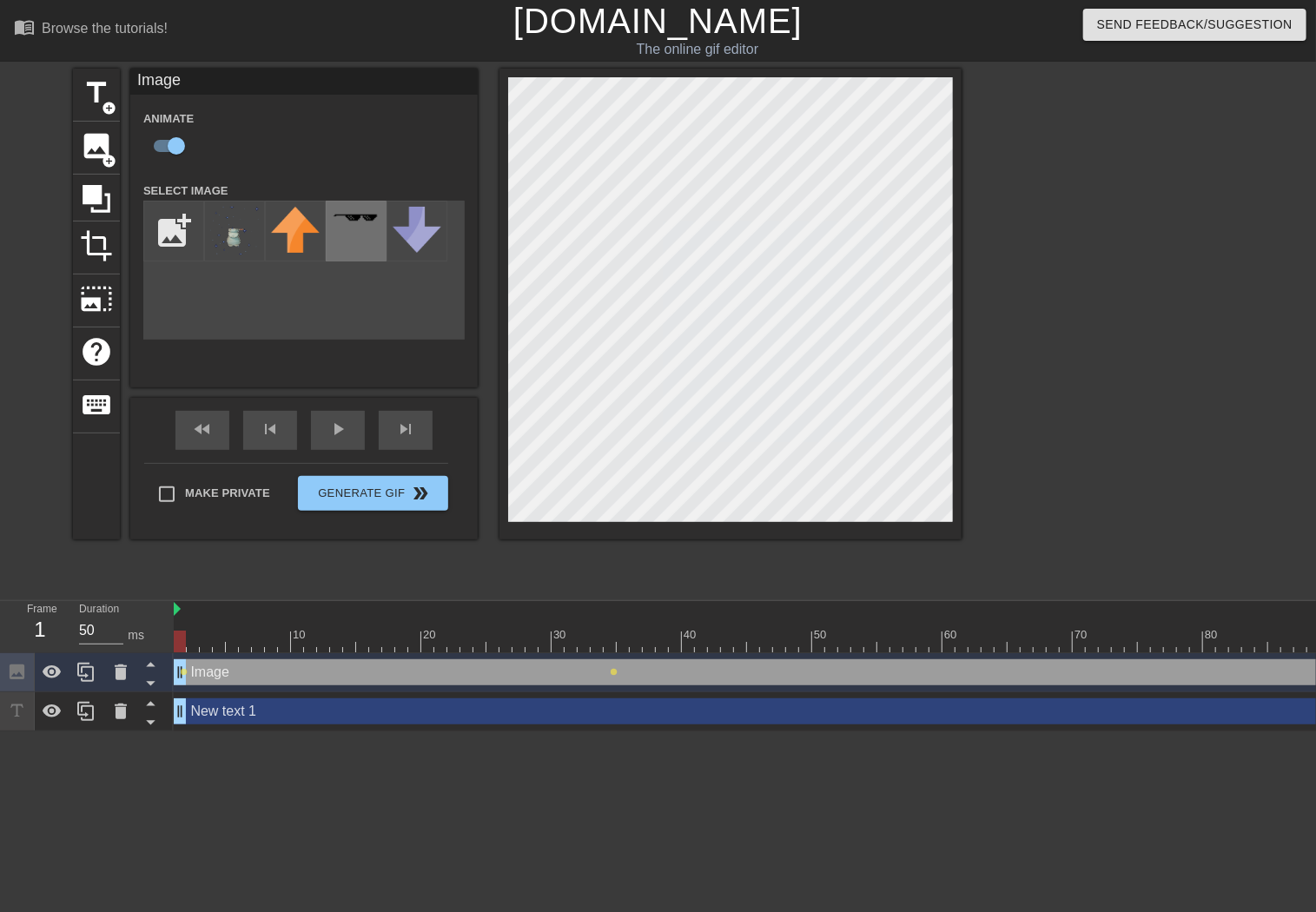
click at [370, 232] on div at bounding box center [356, 231] width 61 height 61
click at [168, 150] on input "checkbox" at bounding box center [176, 146] width 99 height 33
click at [168, 150] on input "checkbox" at bounding box center [160, 146] width 99 height 33
checkbox input "true"
click at [331, 441] on div "play_arrow" at bounding box center [338, 430] width 54 height 39
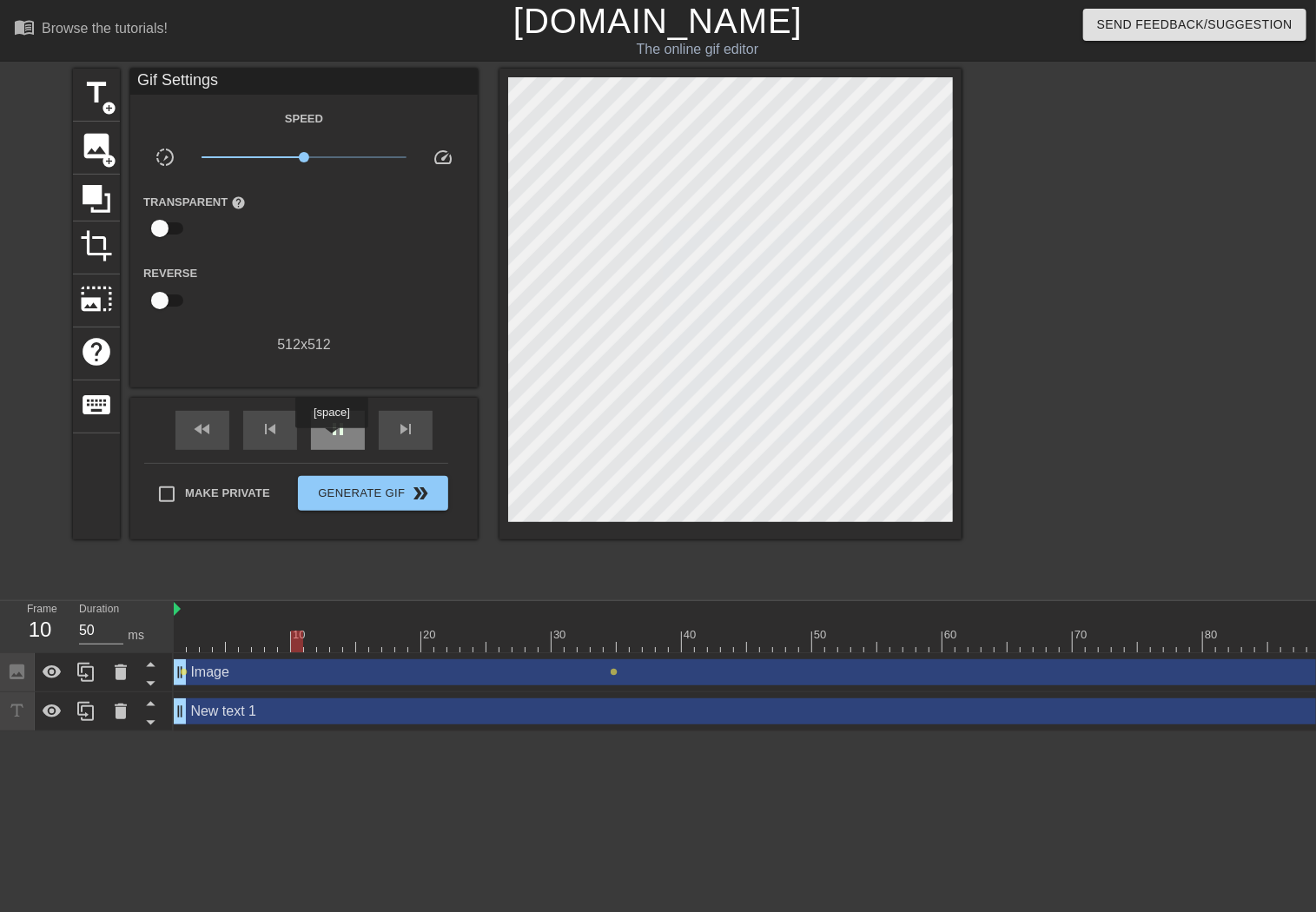
click at [331, 441] on div "pause" at bounding box center [338, 430] width 54 height 39
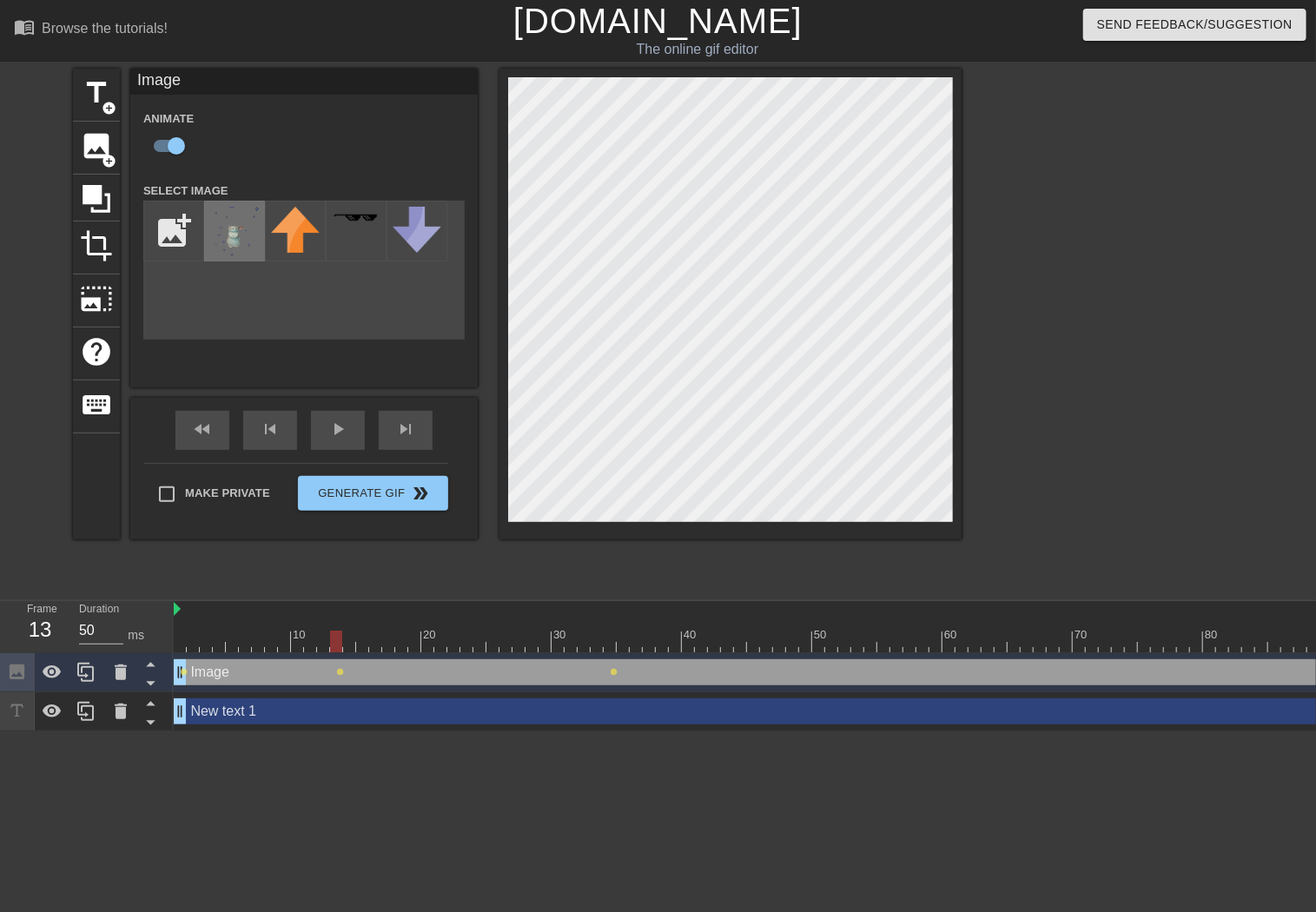
click at [230, 230] on img at bounding box center [234, 232] width 49 height 49
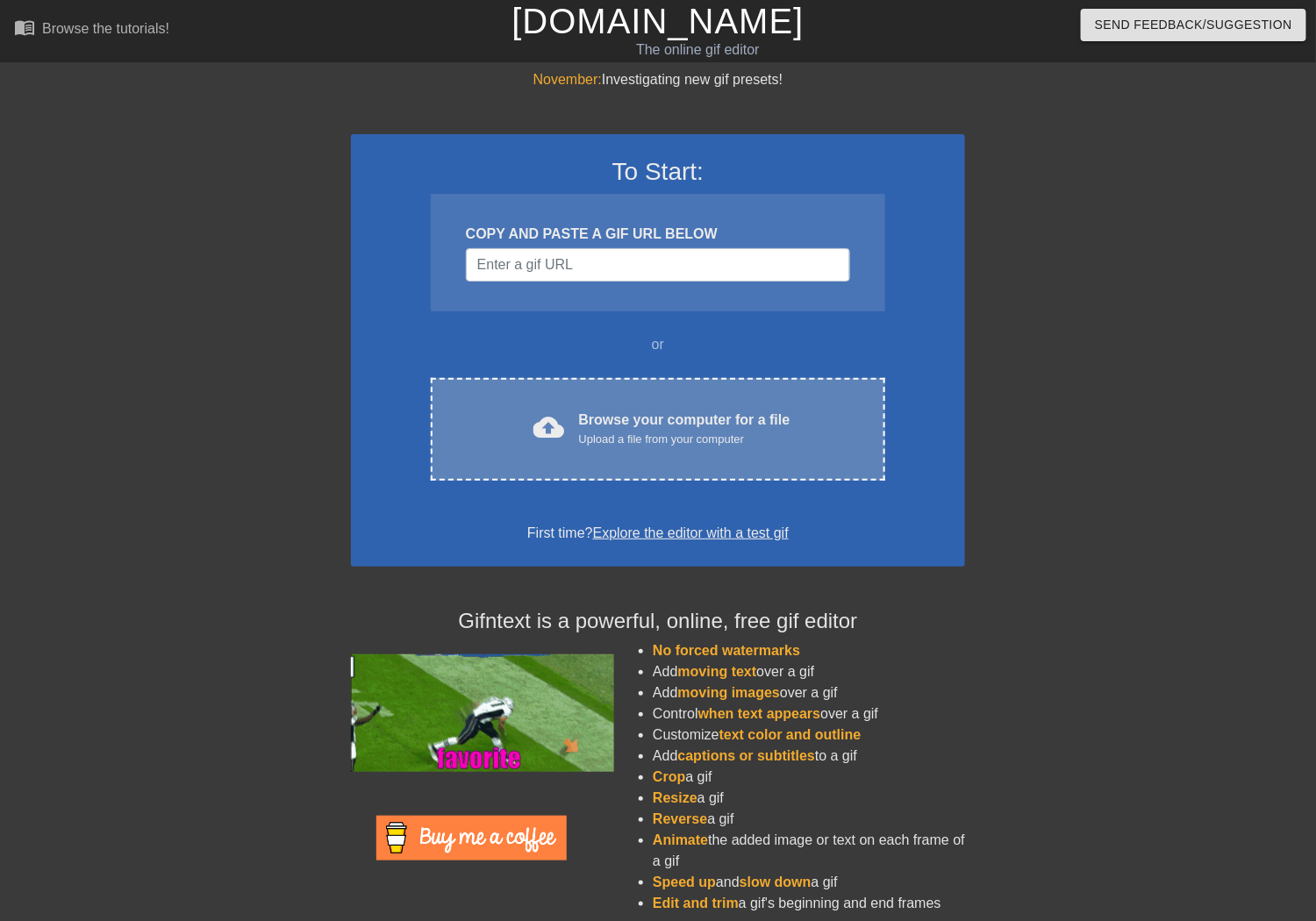
click at [614, 432] on div "Upload a file from your computer" at bounding box center [684, 439] width 211 height 18
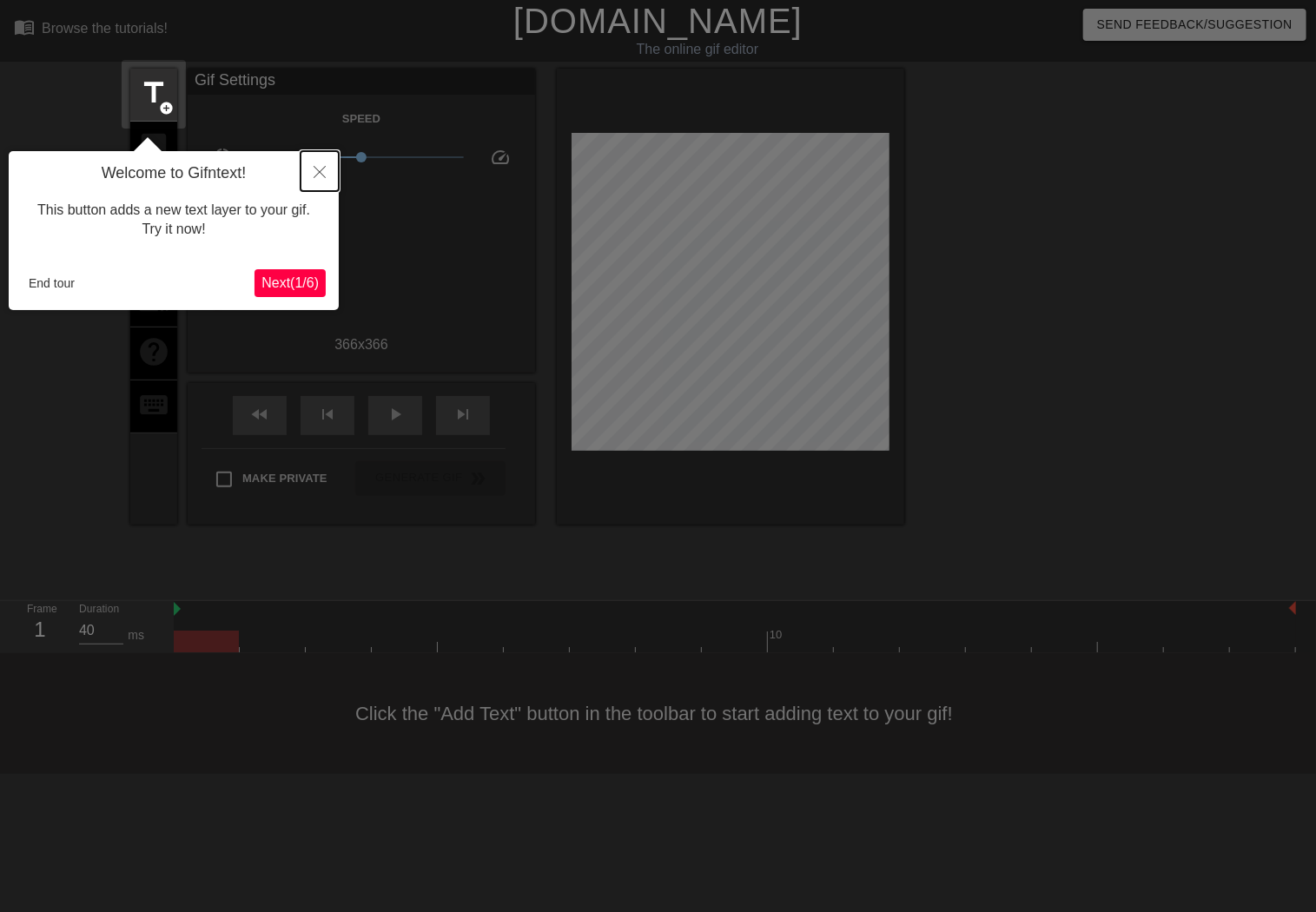
click at [323, 166] on button "Close" at bounding box center [319, 171] width 38 height 40
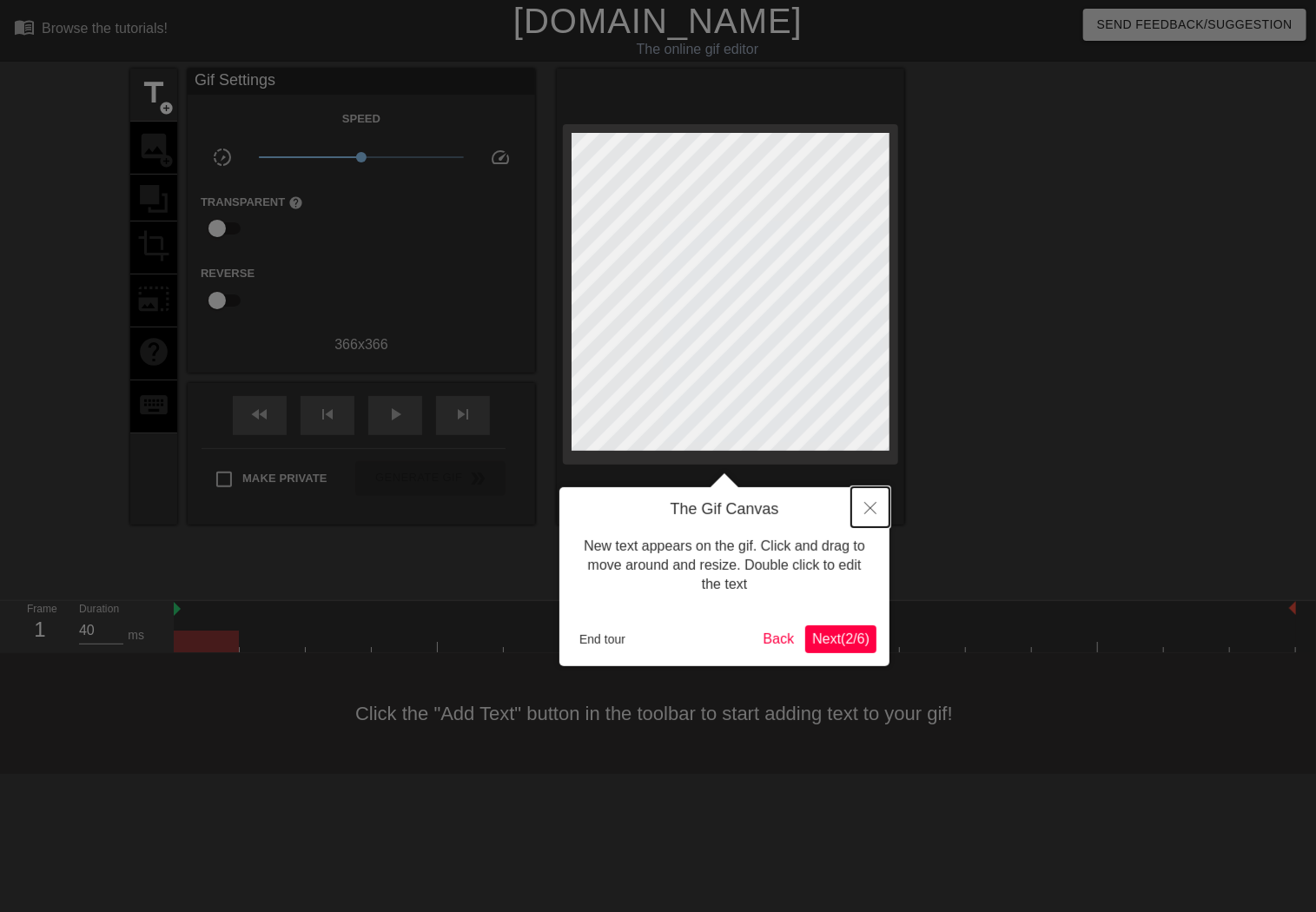
drag, startPoint x: 875, startPoint y: 510, endPoint x: 607, endPoint y: 632, distance: 294.5
click at [610, 600] on div "The Gif Canvas New text appears on the gif. Click and drag to move around and r…" at bounding box center [724, 577] width 330 height 179
click at [607, 638] on button "End tour" at bounding box center [602, 639] width 60 height 26
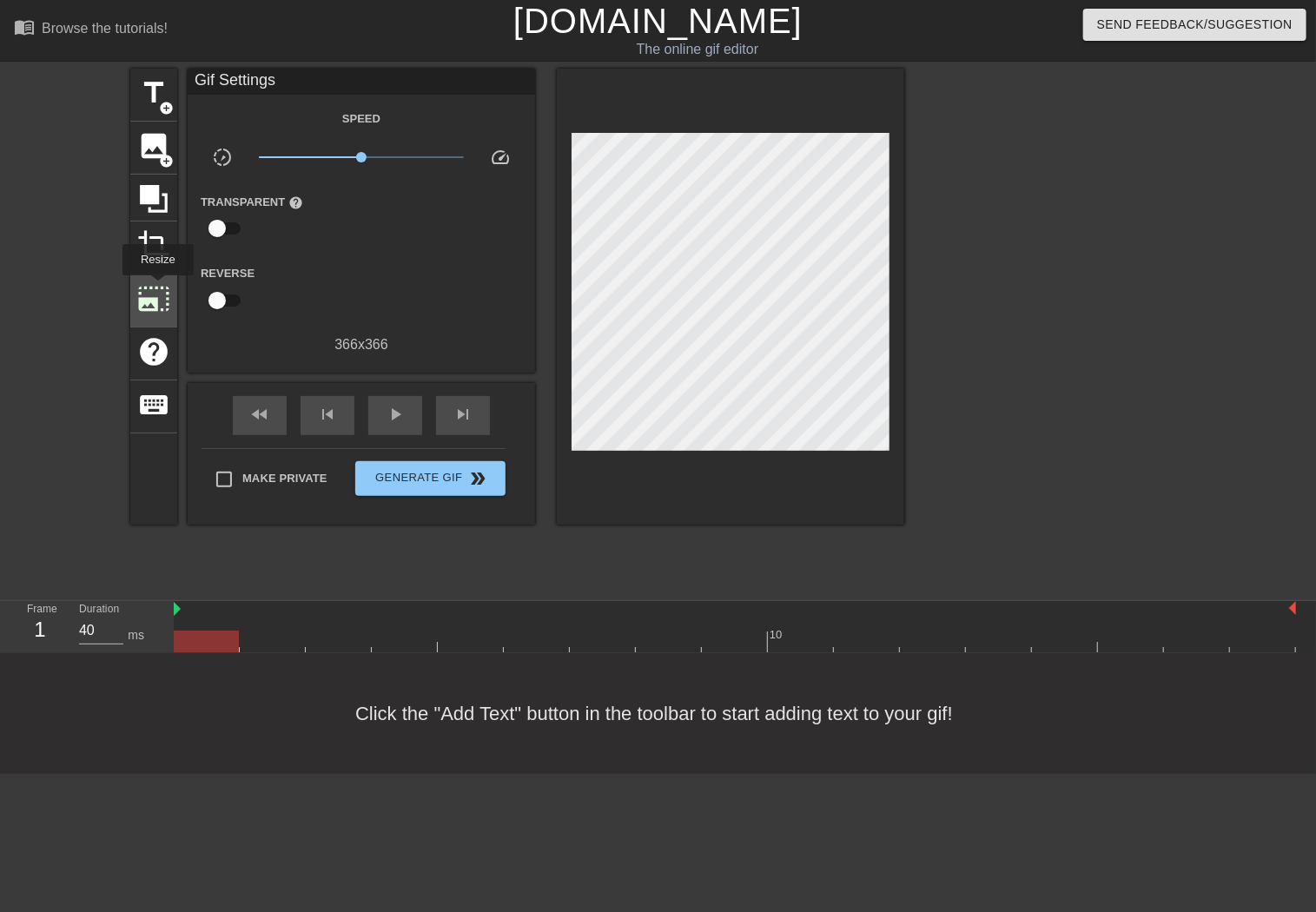
click at [157, 288] on span "photo_size_select_large" at bounding box center [153, 298] width 33 height 33
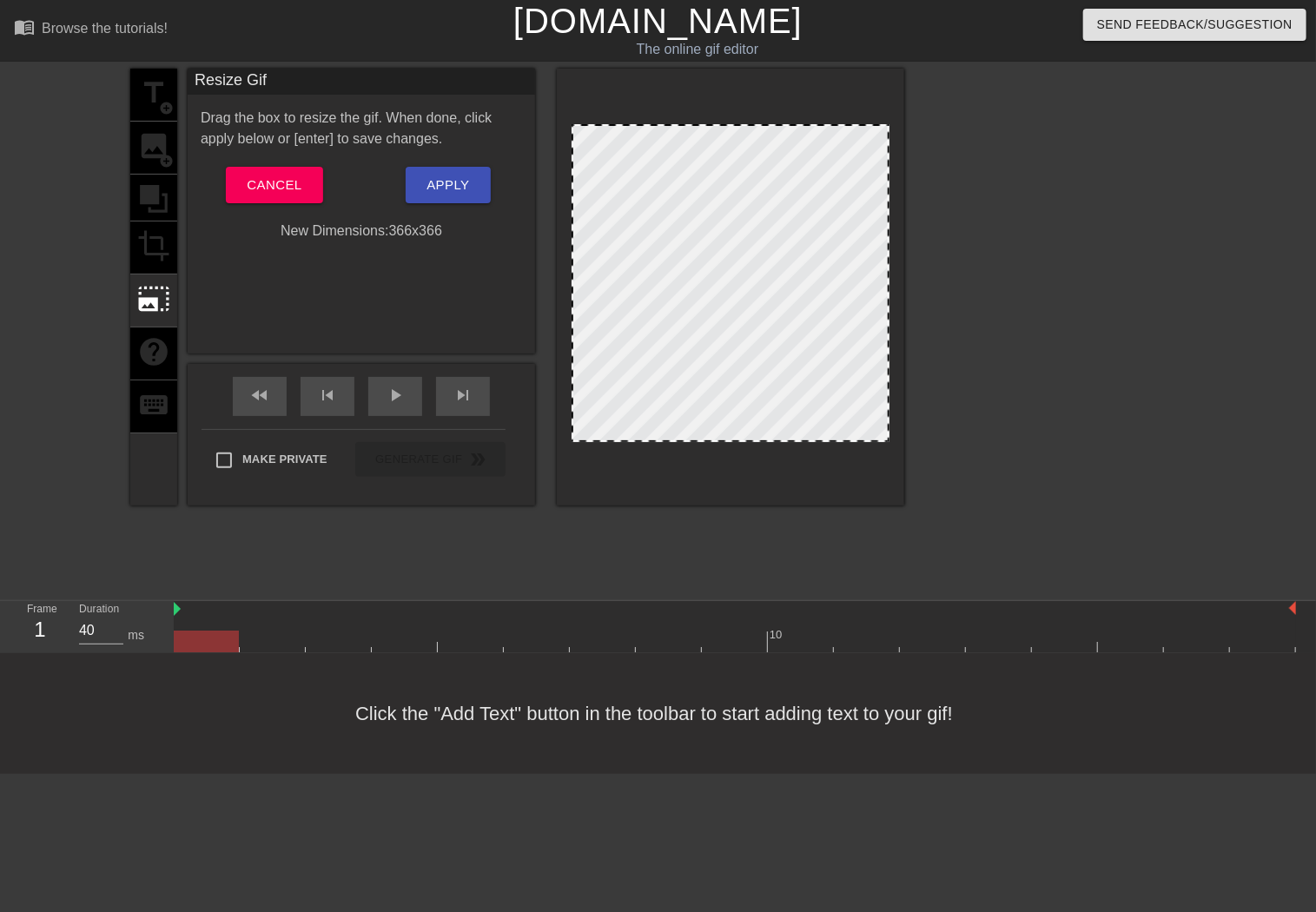
click at [693, 195] on div at bounding box center [730, 283] width 318 height 318
drag, startPoint x: 611, startPoint y: 147, endPoint x: 742, endPoint y: 289, distance: 193.2
click at [718, 259] on div at bounding box center [730, 283] width 318 height 318
drag, startPoint x: 766, startPoint y: 324, endPoint x: 702, endPoint y: 250, distance: 97.8
click at [702, 250] on div at bounding box center [730, 283] width 318 height 318
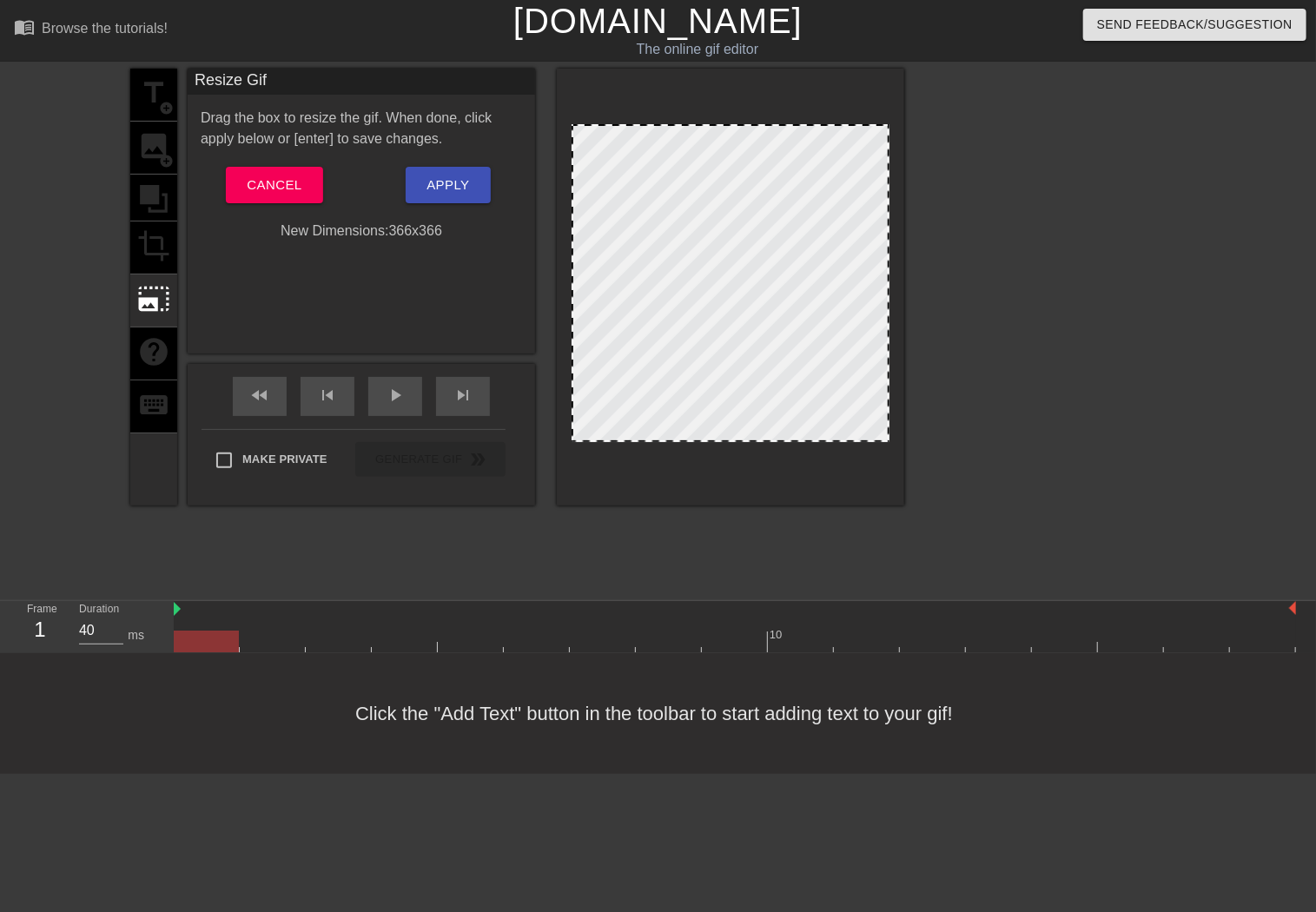
drag, startPoint x: 641, startPoint y: 200, endPoint x: 690, endPoint y: 238, distance: 62.0
click at [695, 246] on div at bounding box center [730, 283] width 318 height 318
drag, startPoint x: 571, startPoint y: 125, endPoint x: 599, endPoint y: 152, distance: 38.9
click at [599, 152] on div at bounding box center [730, 283] width 318 height 318
drag, startPoint x: 572, startPoint y: 121, endPoint x: 725, endPoint y: 356, distance: 280.4
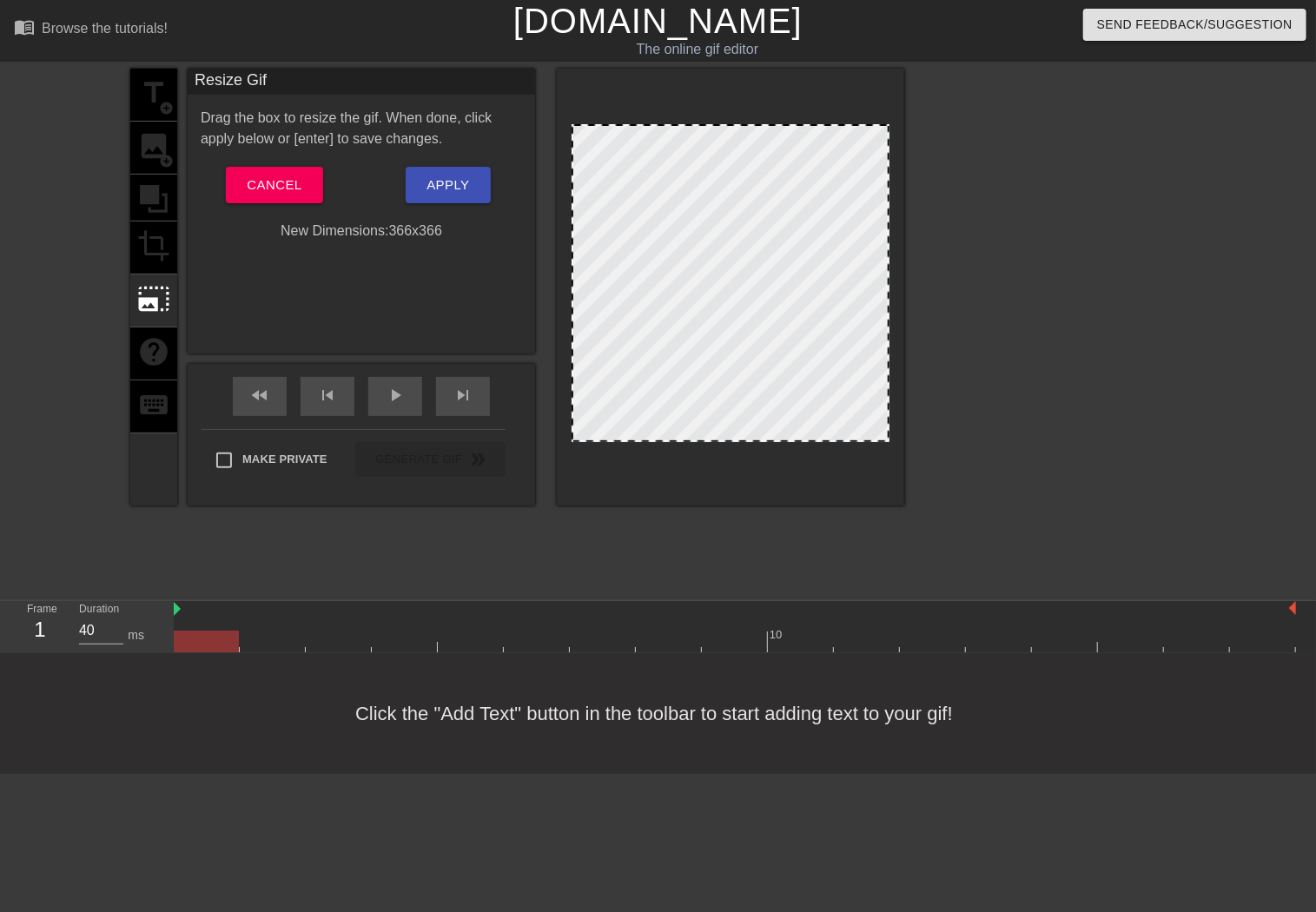
click at [718, 327] on div at bounding box center [731, 288] width 347 height 437
drag, startPoint x: 730, startPoint y: 383, endPoint x: 651, endPoint y: 427, distance: 90.4
click at [651, 427] on div at bounding box center [730, 283] width 318 height 318
click at [467, 190] on span "Apply" at bounding box center [448, 185] width 43 height 22
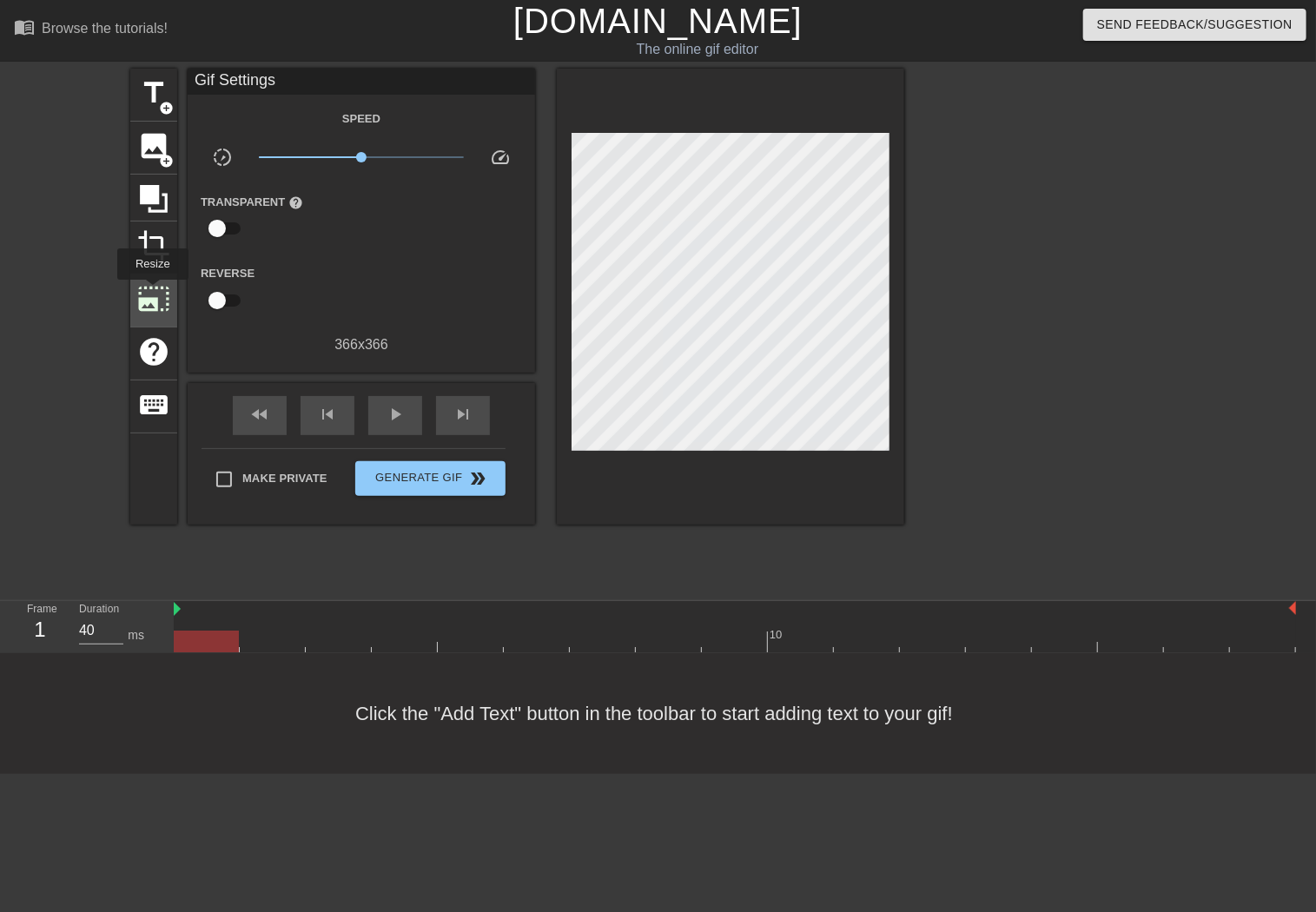
click at [151, 295] on span "photo_size_select_large" at bounding box center [153, 298] width 33 height 33
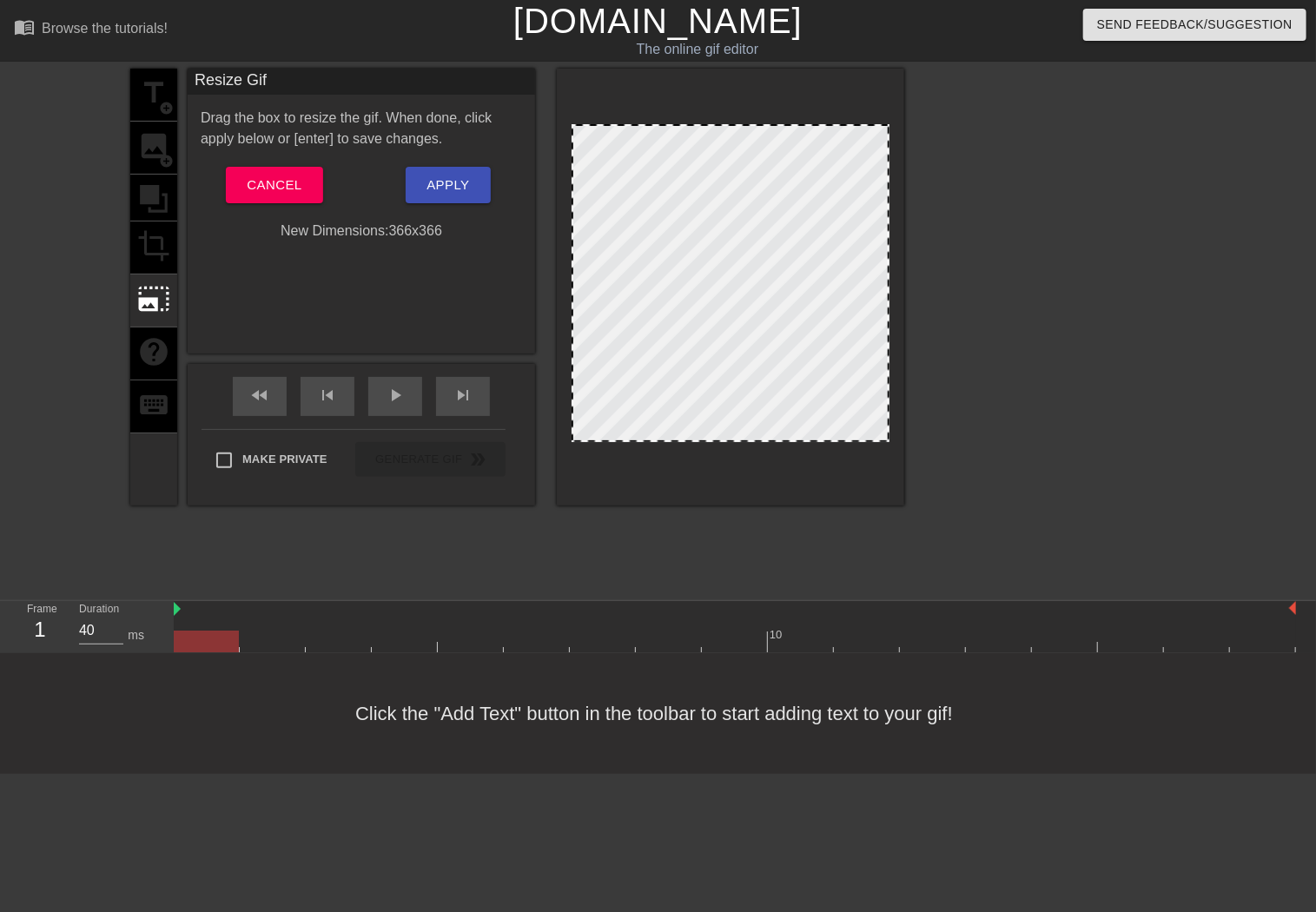
drag, startPoint x: 744, startPoint y: 251, endPoint x: 750, endPoint y: 305, distance: 54.3
click at [750, 305] on div at bounding box center [730, 283] width 318 height 318
drag, startPoint x: 889, startPoint y: 123, endPoint x: 875, endPoint y: 130, distance: 15.7
click at [869, 133] on div at bounding box center [730, 283] width 318 height 318
drag, startPoint x: 889, startPoint y: 125, endPoint x: 1213, endPoint y: 295, distance: 365.9
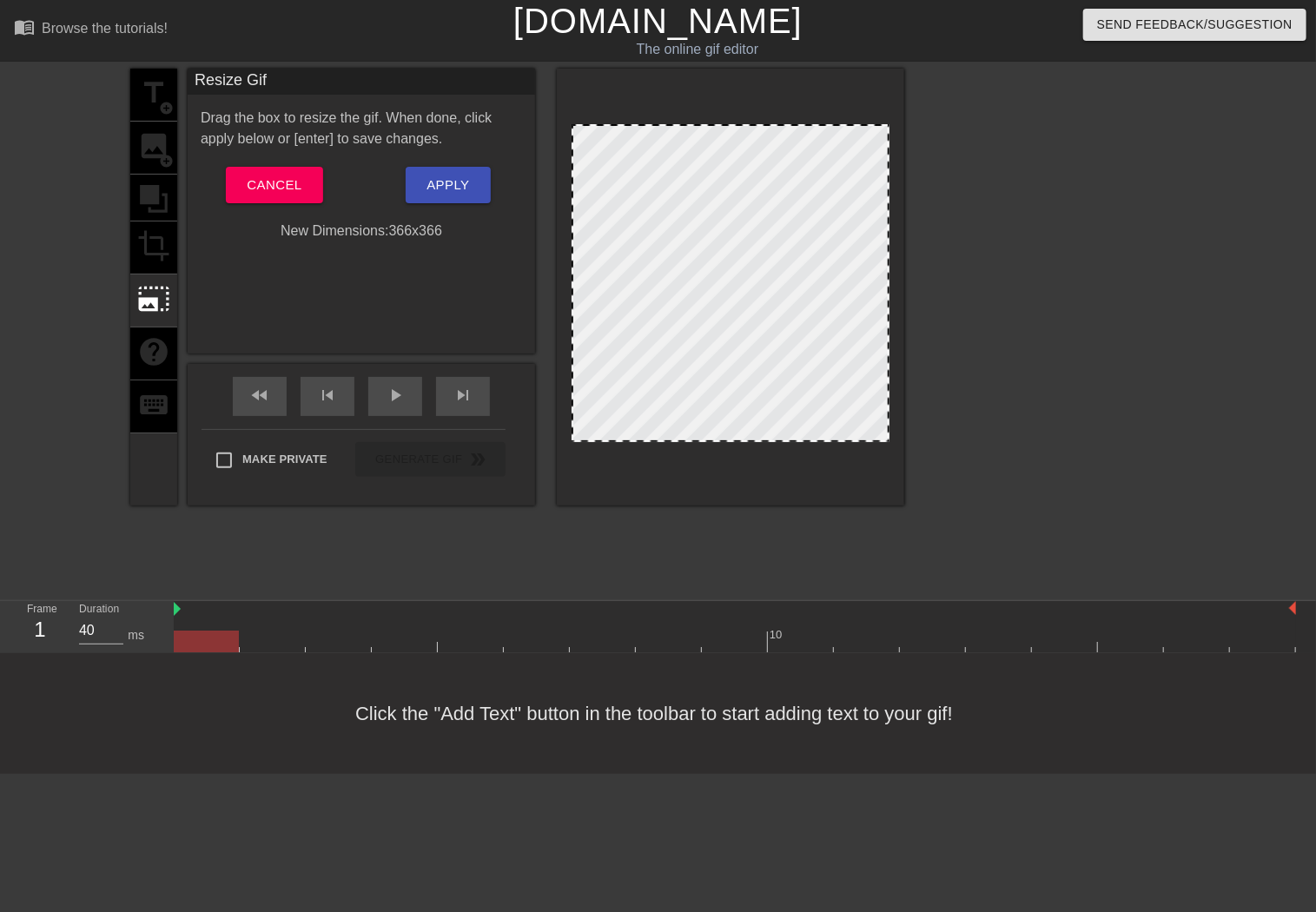
click at [1213, 295] on div "title add_circle image add_circle crop photo_size_select_large help keyboard Re…" at bounding box center [658, 330] width 1316 height 521
click at [283, 182] on span "Cancel" at bounding box center [273, 185] width 55 height 22
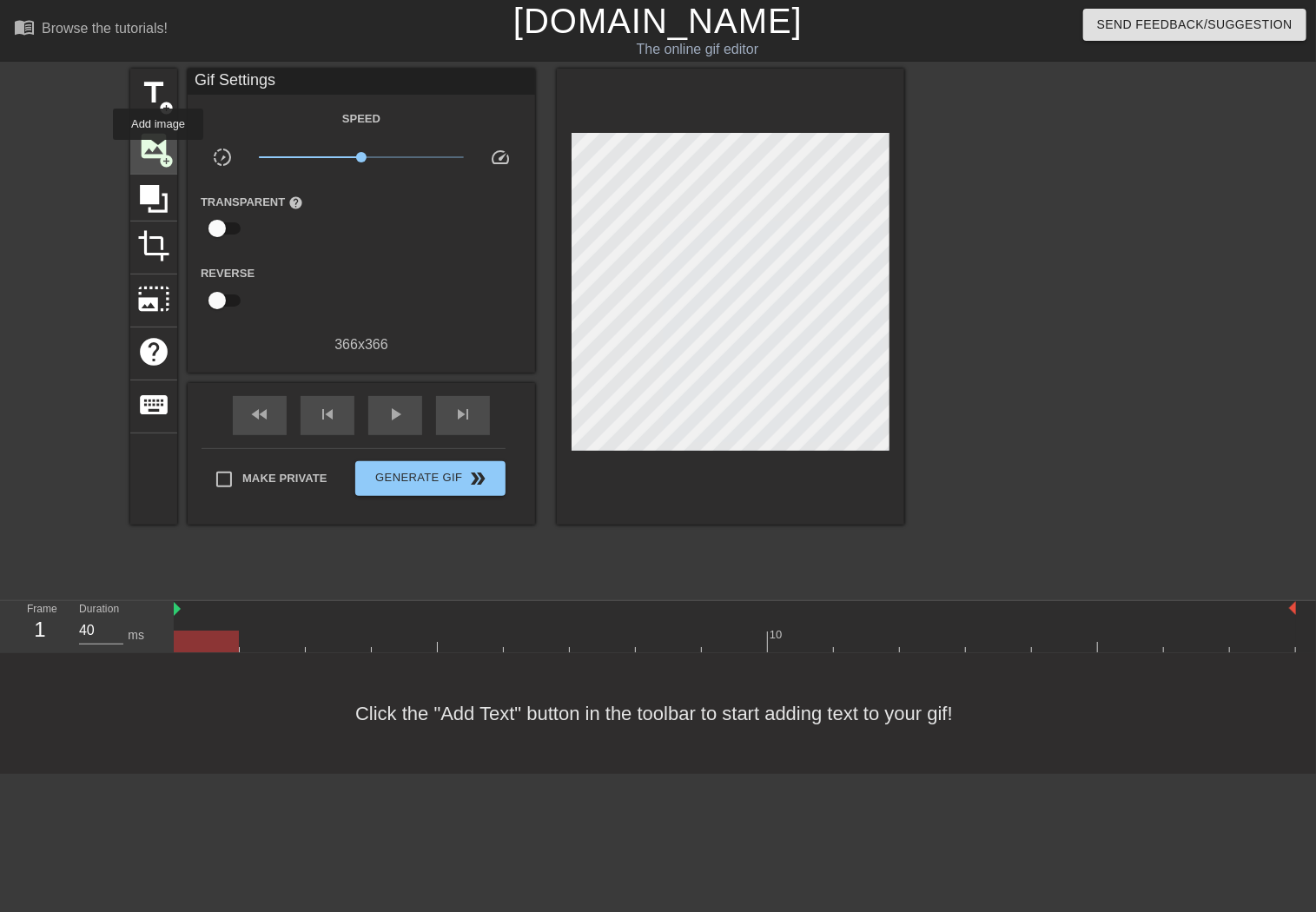
click at [158, 152] on span "image" at bounding box center [153, 146] width 33 height 33
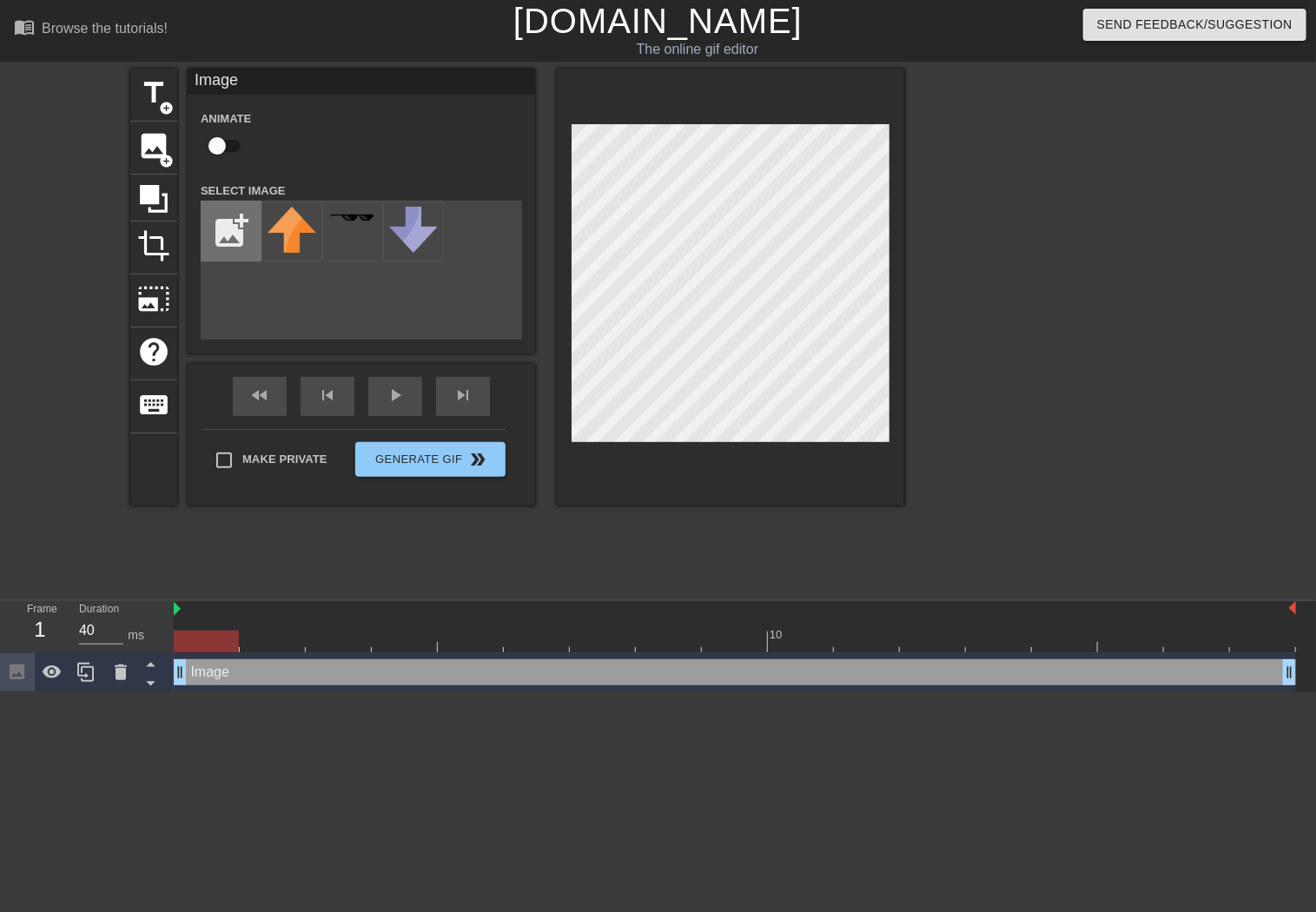
click at [231, 242] on input "file" at bounding box center [231, 231] width 59 height 59
type input "C:\fakepath\3dgifmaker35957.gif"
click at [298, 232] on img at bounding box center [292, 232] width 49 height 49
click at [233, 150] on input "checkbox" at bounding box center [217, 146] width 99 height 33
checkbox input "true"
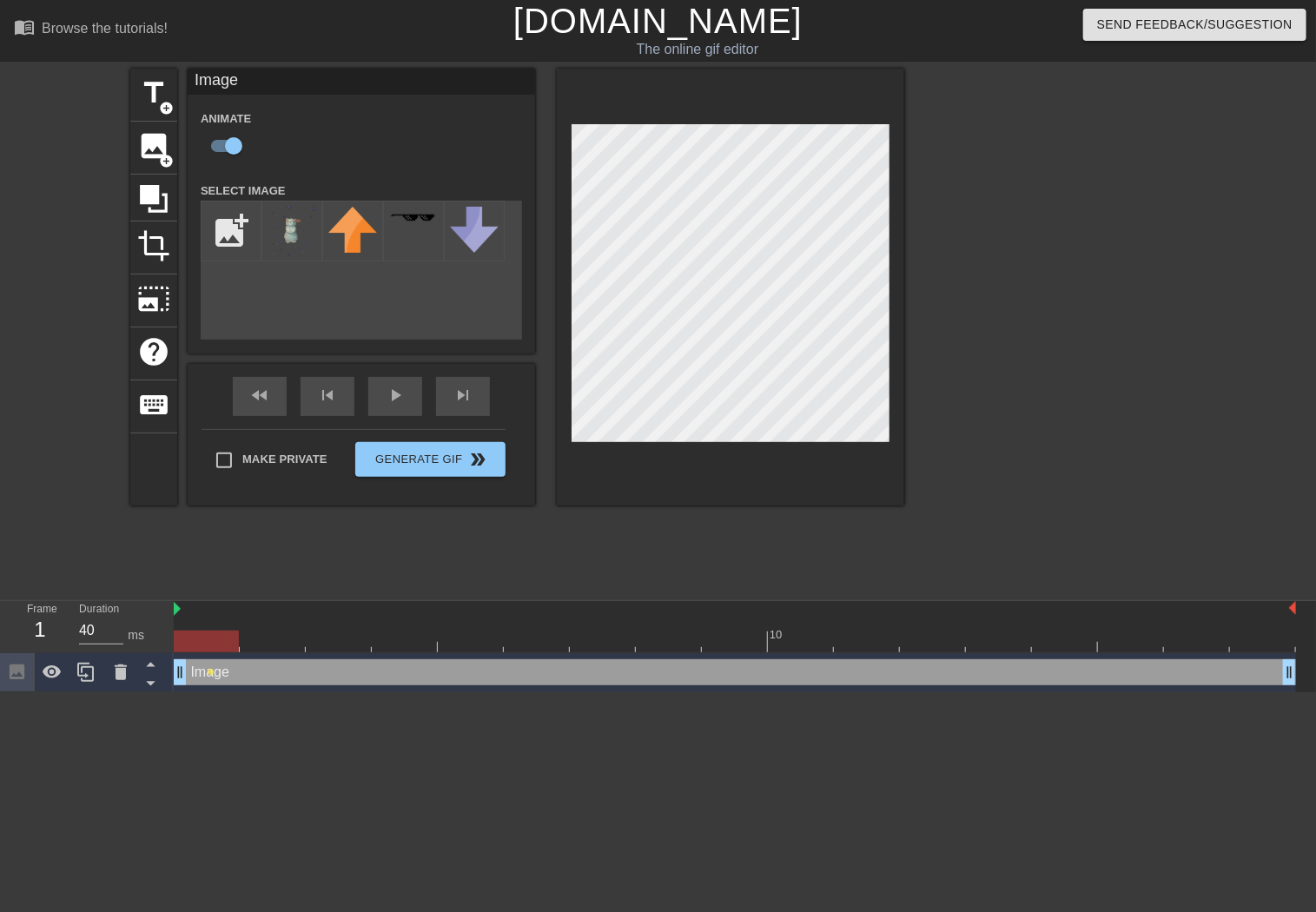
click at [933, 134] on div "title add_circle image add_circle crop photo_size_select_large help keyboard Im…" at bounding box center [658, 330] width 1316 height 521
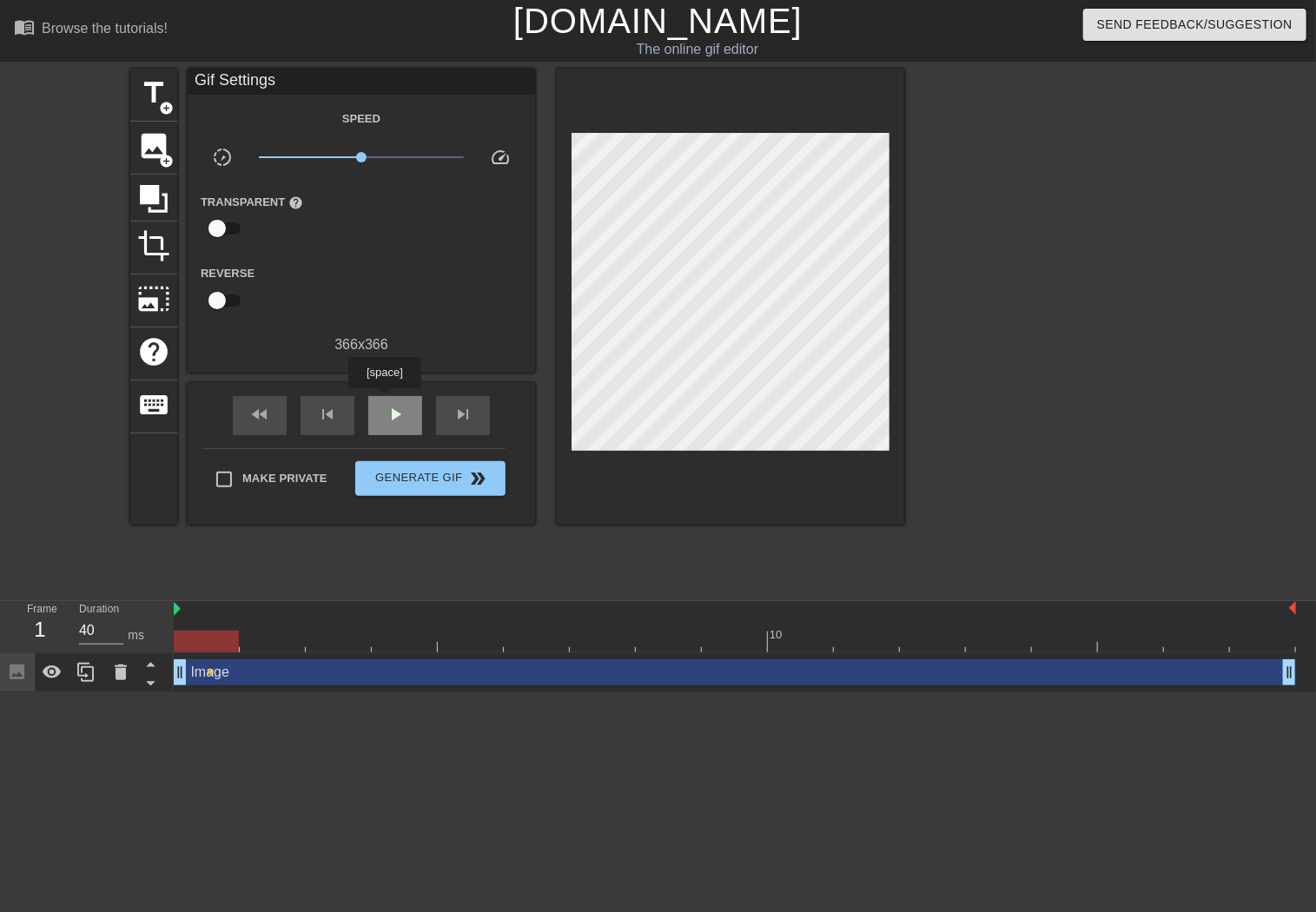
click at [384, 400] on div "play_arrow" at bounding box center [396, 415] width 54 height 39
click at [384, 400] on div "pause" at bounding box center [396, 415] width 54 height 39
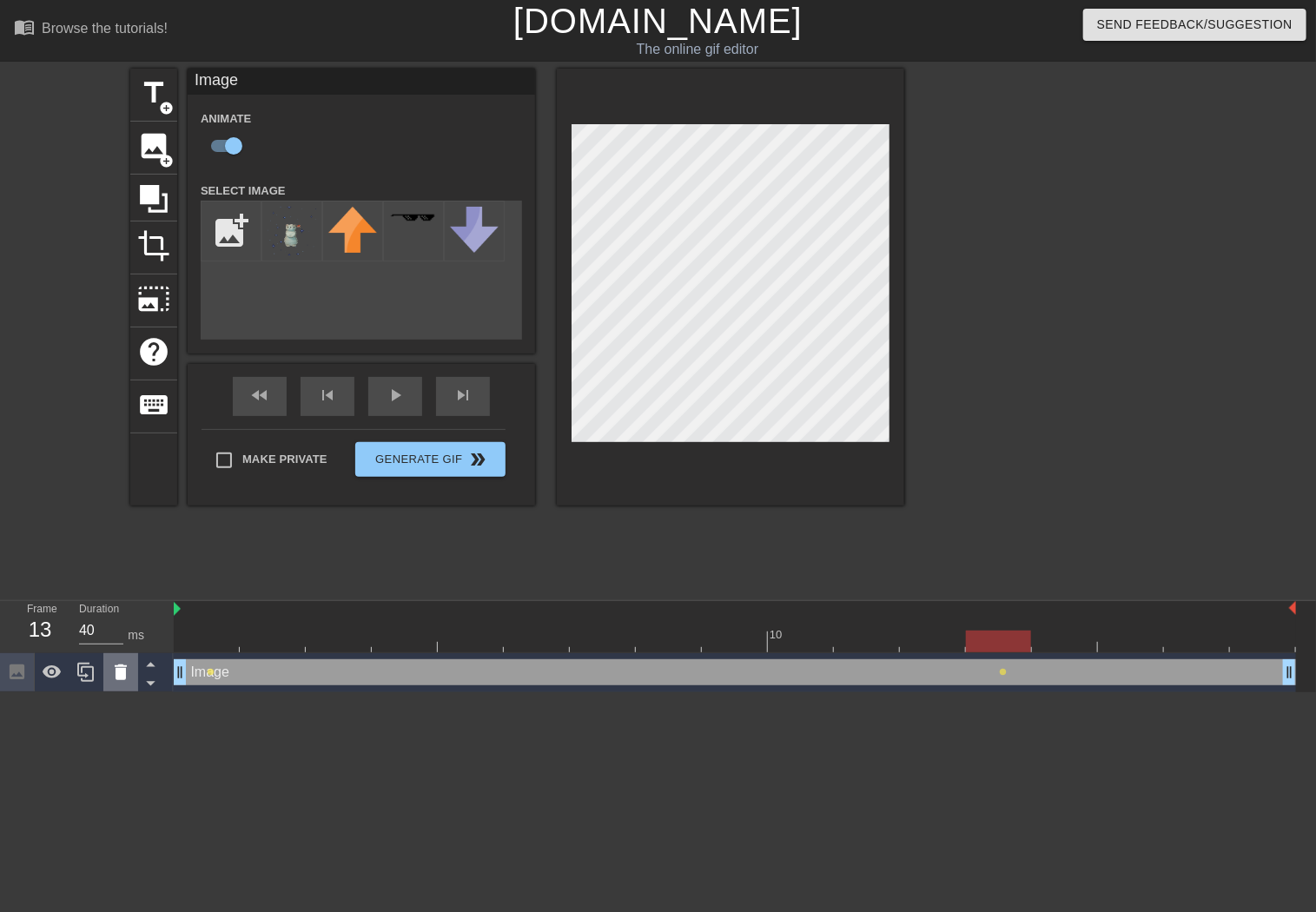
click at [121, 680] on icon at bounding box center [120, 672] width 12 height 16
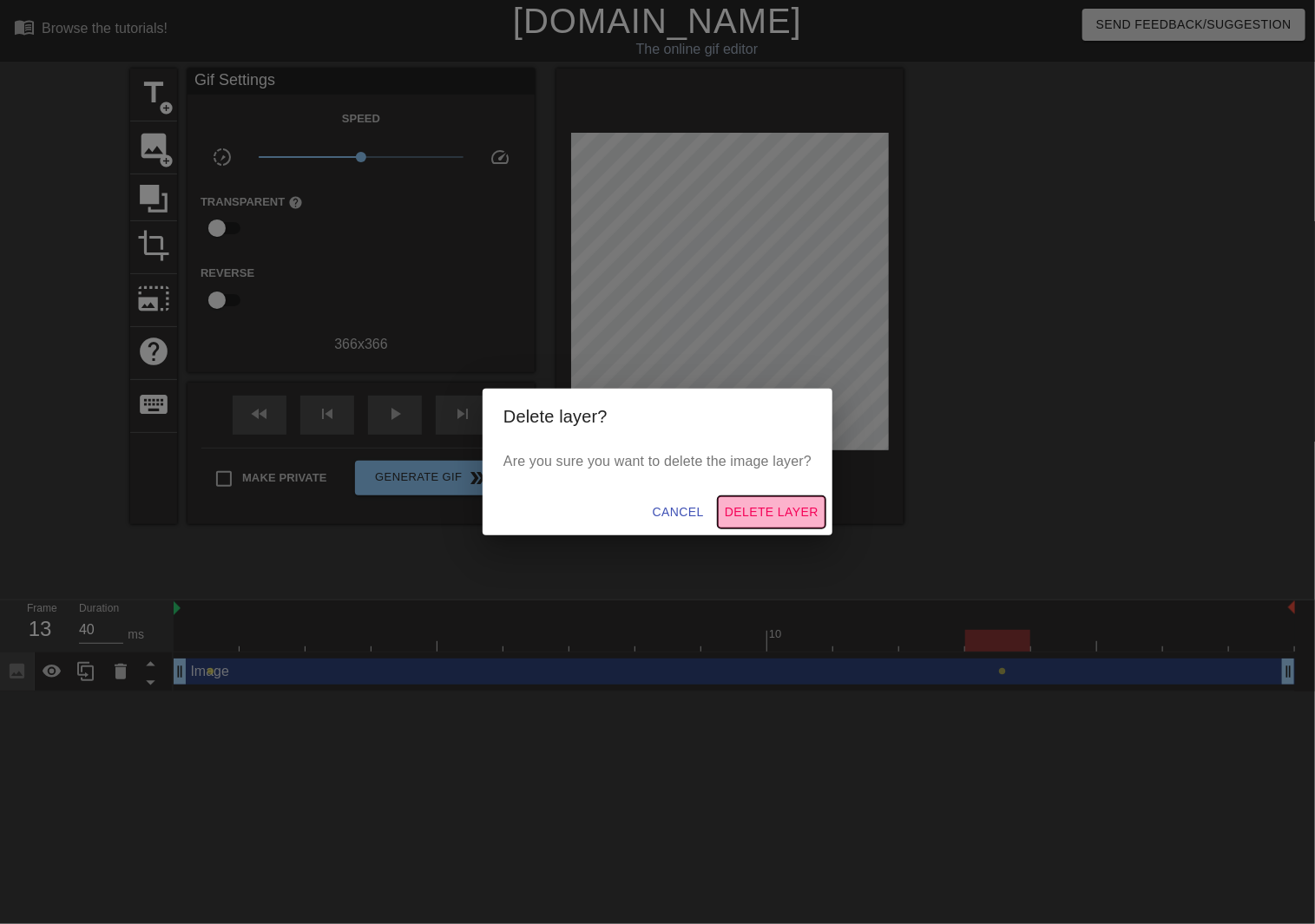
click at [748, 513] on span "Delete Layer" at bounding box center [771, 512] width 94 height 21
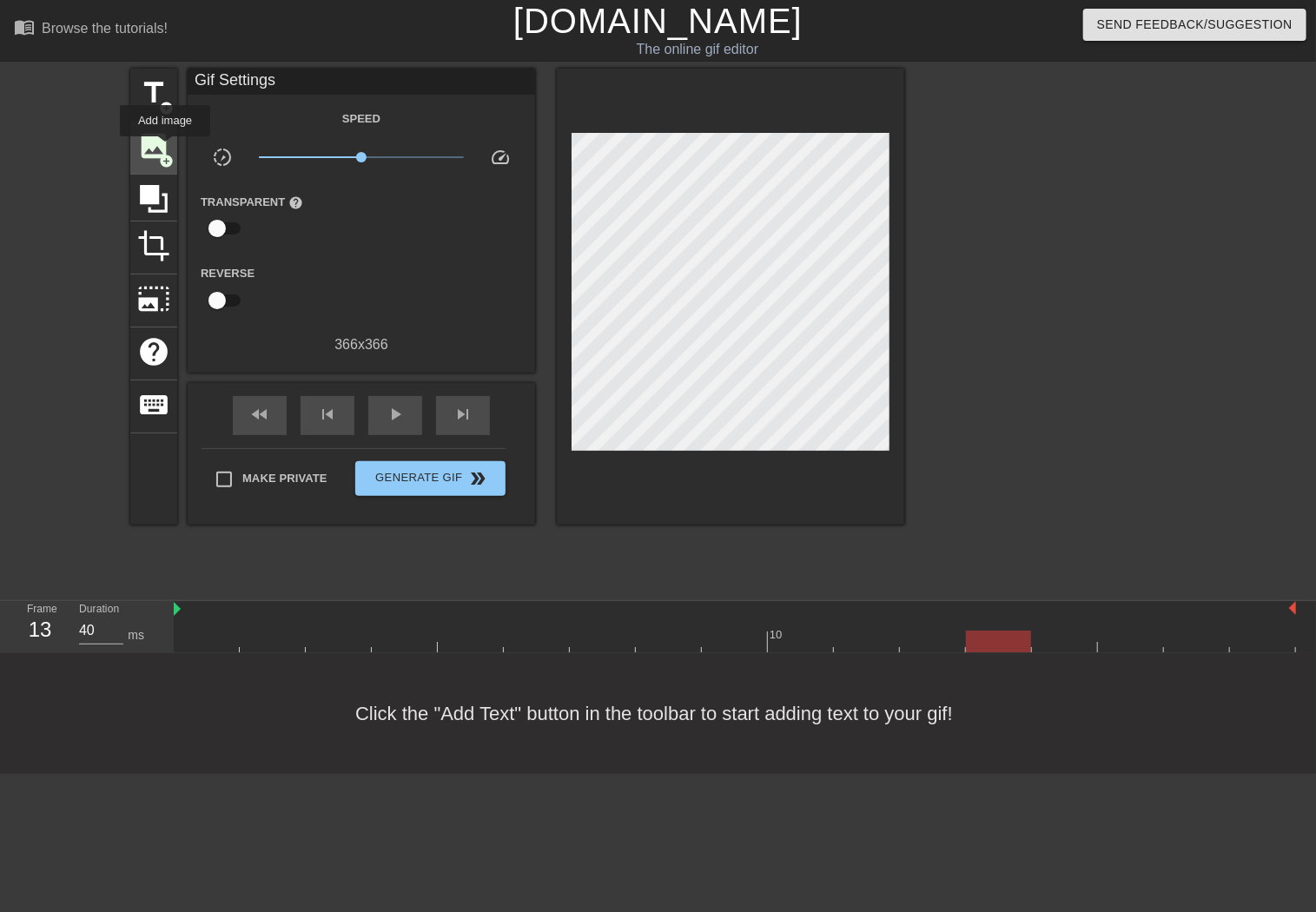
click at [165, 148] on span "image" at bounding box center [153, 146] width 33 height 33
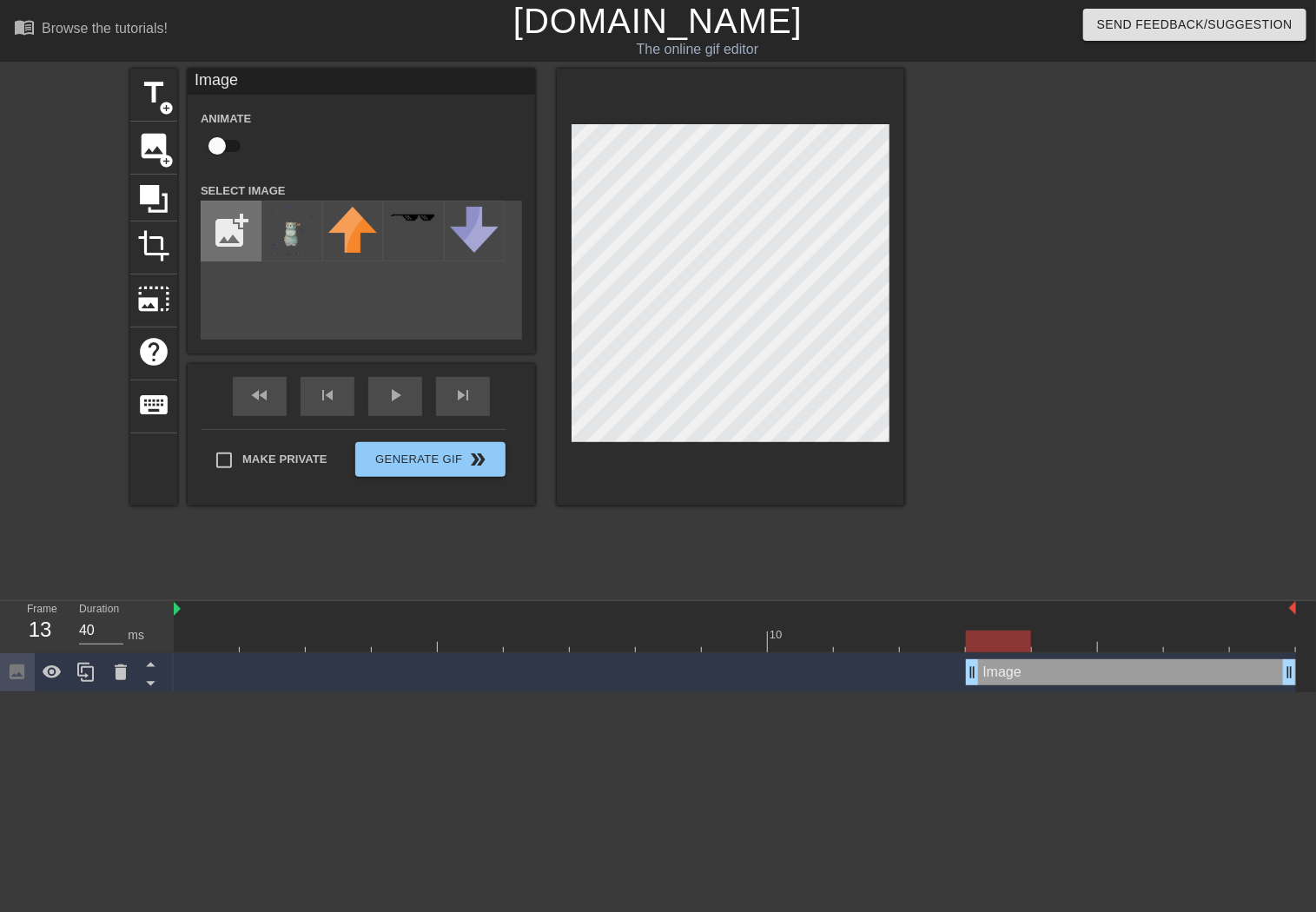
click at [231, 234] on input "file" at bounding box center [231, 231] width 59 height 59
type input "C:\fakepath\[PHONE_NUMBER]_512.gif"
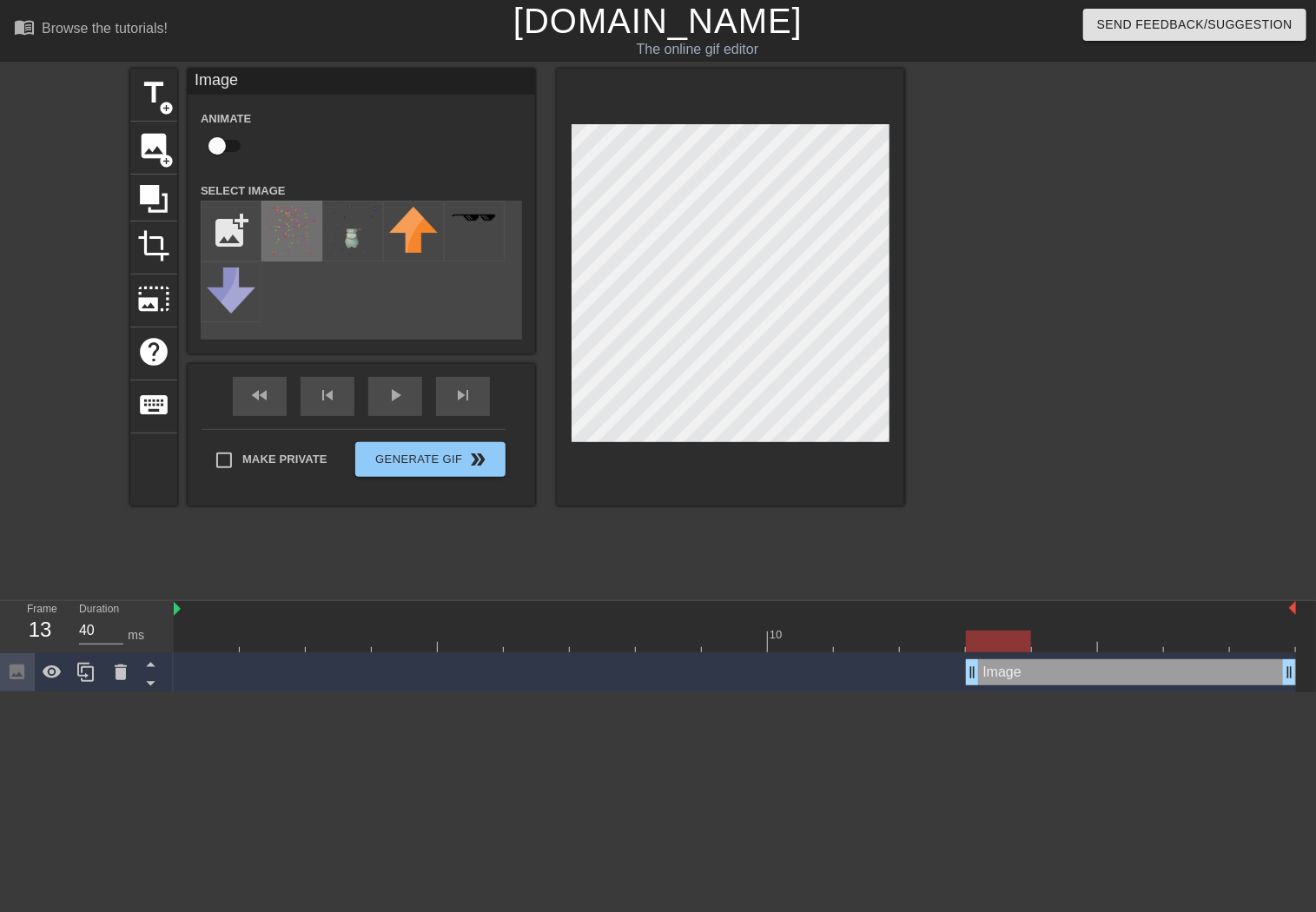
click at [292, 237] on img at bounding box center [292, 232] width 49 height 49
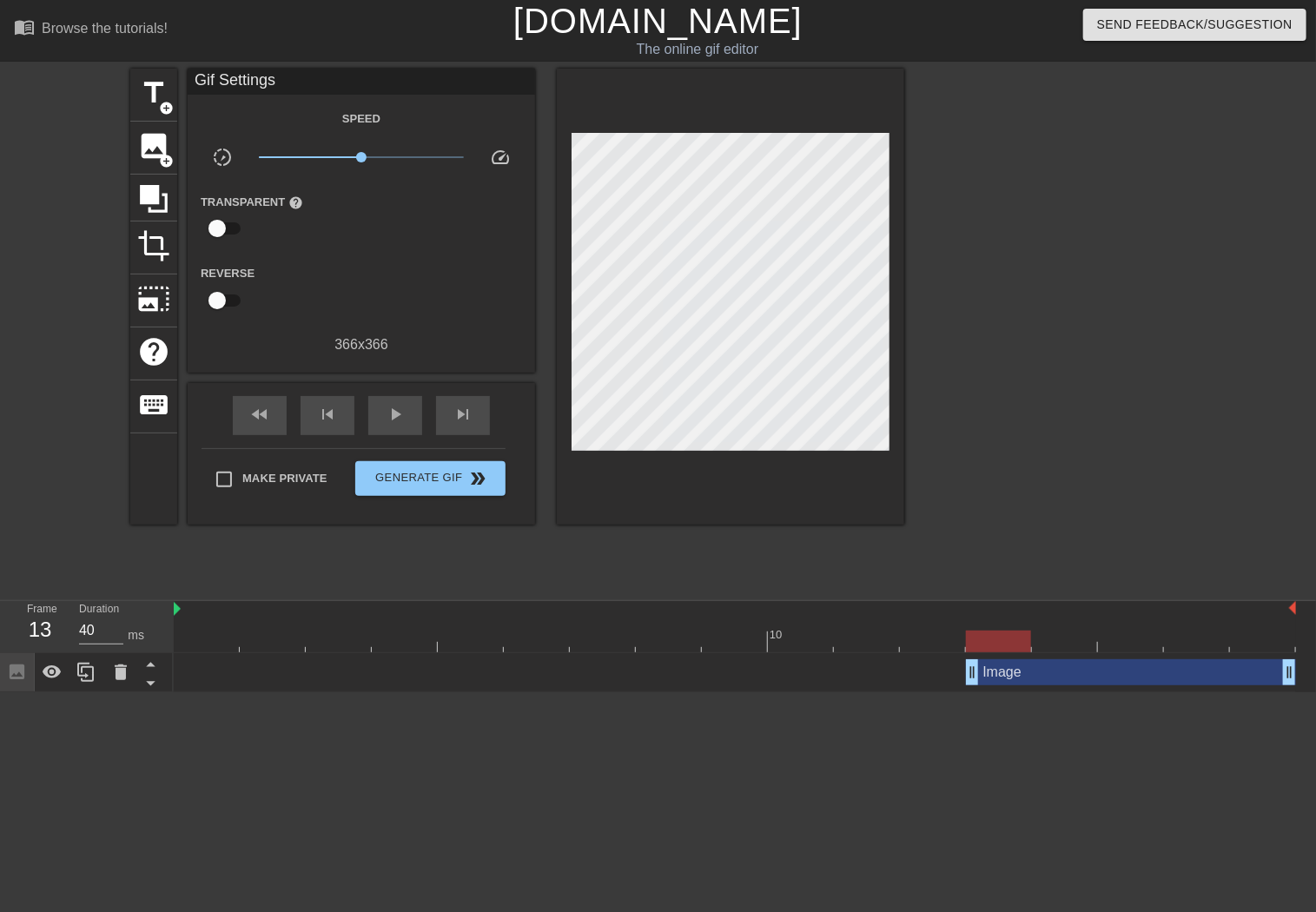
click at [792, 469] on div at bounding box center [731, 297] width 347 height 456
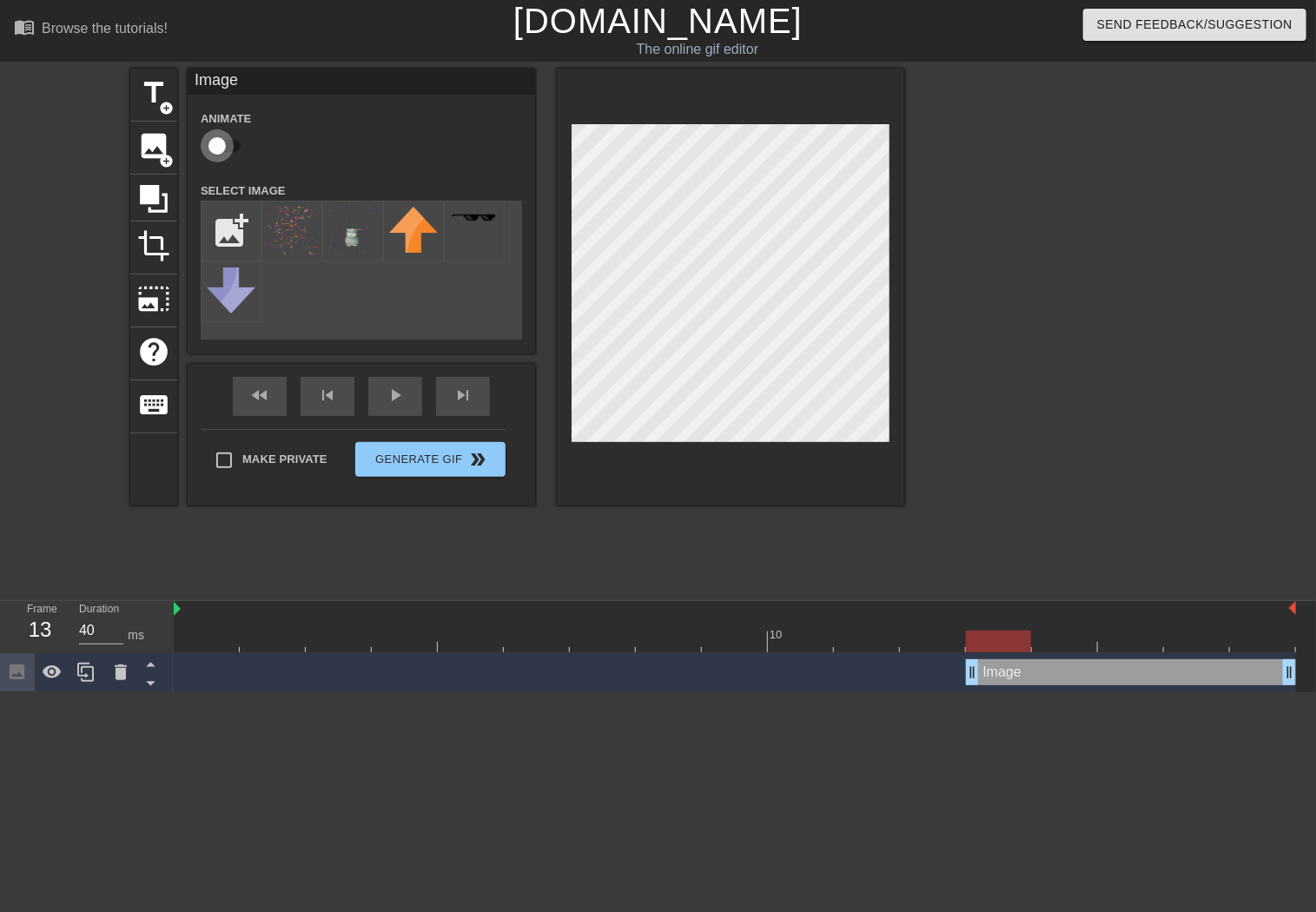
click at [228, 145] on input "checkbox" at bounding box center [217, 146] width 99 height 33
checkbox input "true"
click at [1012, 518] on div "title add_circle image add_circle crop photo_size_select_large help keyboard Im…" at bounding box center [658, 330] width 1316 height 521
click at [502, 261] on div "title add_circle image add_circle crop photo_size_select_large help keyboard Im…" at bounding box center [517, 288] width 774 height 437
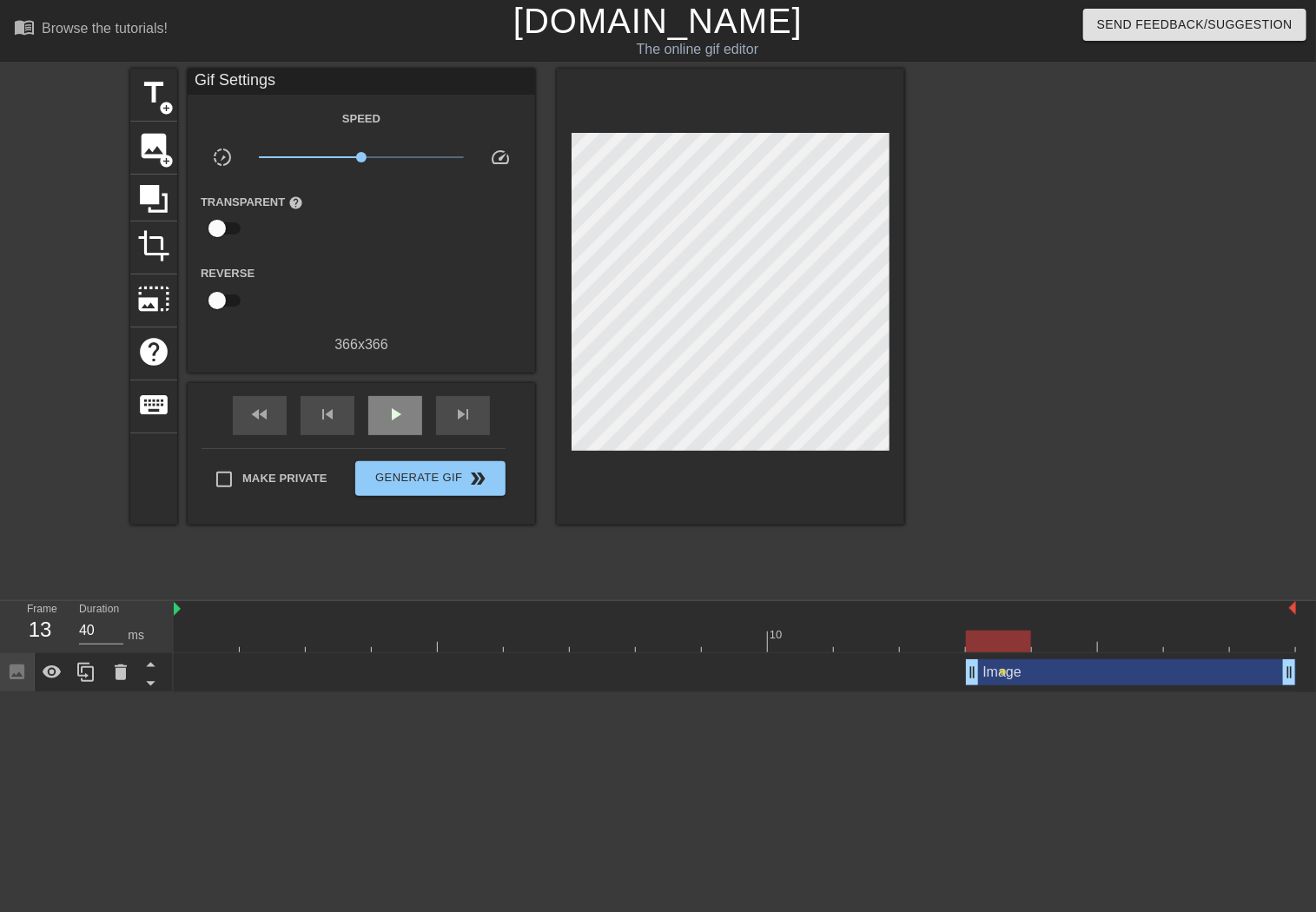
click at [395, 388] on div "fast_rewind skip_previous play_arrow skip_next" at bounding box center [360, 415] width 283 height 65
click at [399, 427] on div "play_arrow" at bounding box center [396, 415] width 54 height 39
click at [399, 427] on div "pause" at bounding box center [396, 415] width 54 height 39
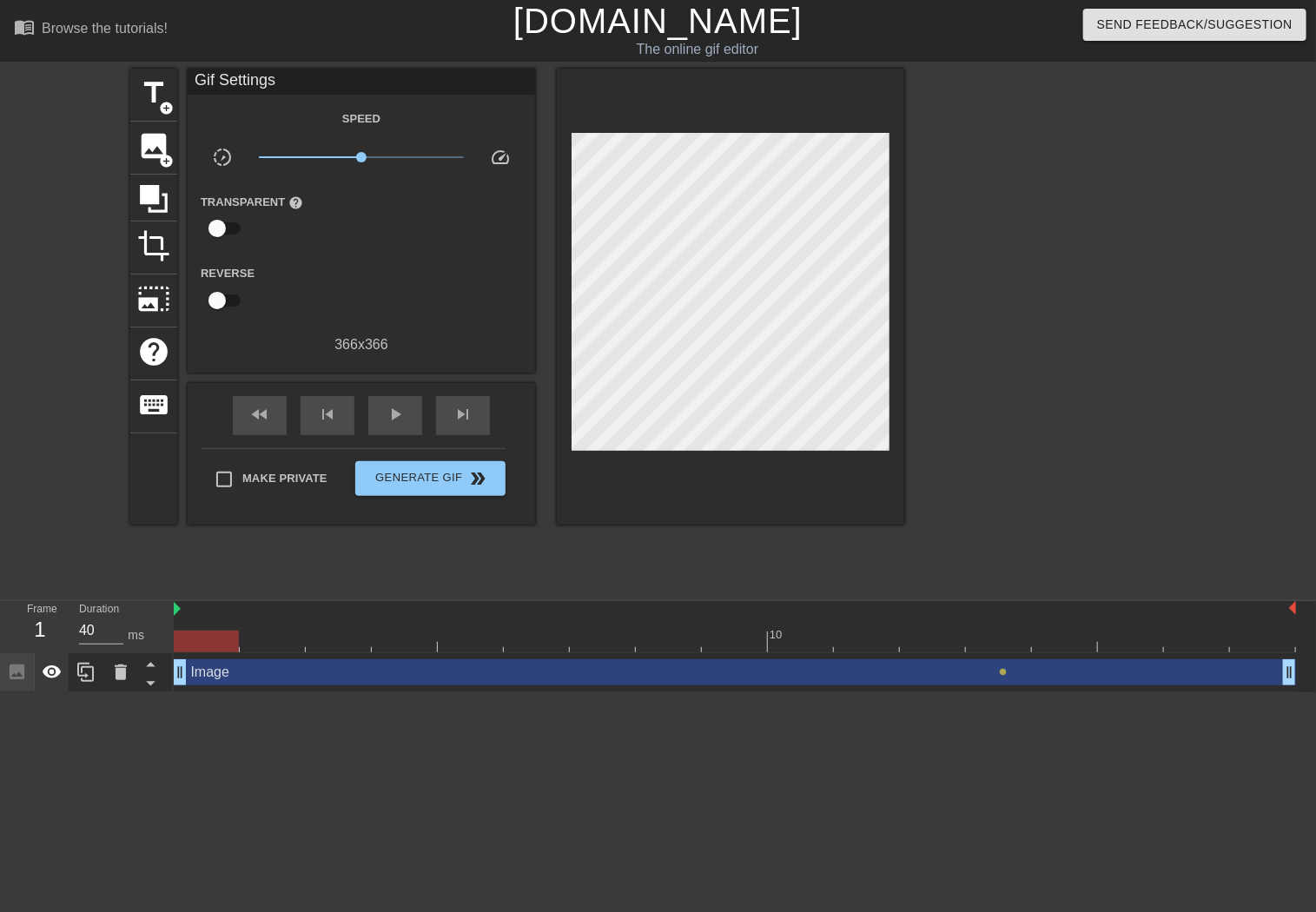
drag, startPoint x: 968, startPoint y: 679, endPoint x: 52, endPoint y: 680, distance: 916.0
click at [52, 680] on div "Frame 1 Duration 40 ms 10 Image drag_handle drag_handle lens" at bounding box center [658, 647] width 1316 height 91
drag, startPoint x: 1288, startPoint y: 671, endPoint x: 1384, endPoint y: 674, distance: 96.0
click at [1302, 674] on html "menu_book Browse the tutorials! Gifntext.com The online gif editor Send Feedbac…" at bounding box center [658, 346] width 1316 height 693
click at [386, 427] on div "play_arrow" at bounding box center [396, 415] width 54 height 39
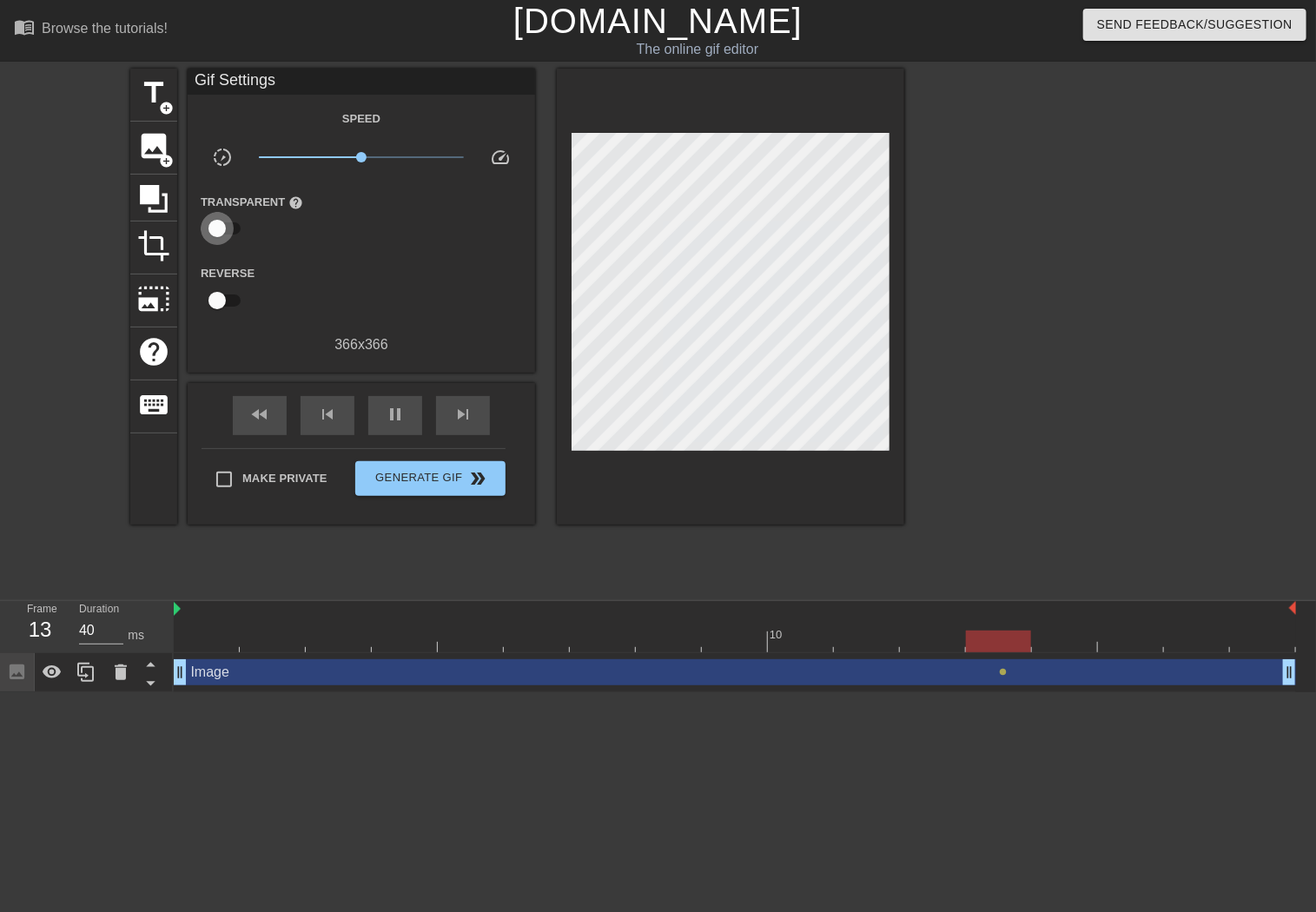
click at [226, 227] on input "checkbox" at bounding box center [217, 228] width 99 height 33
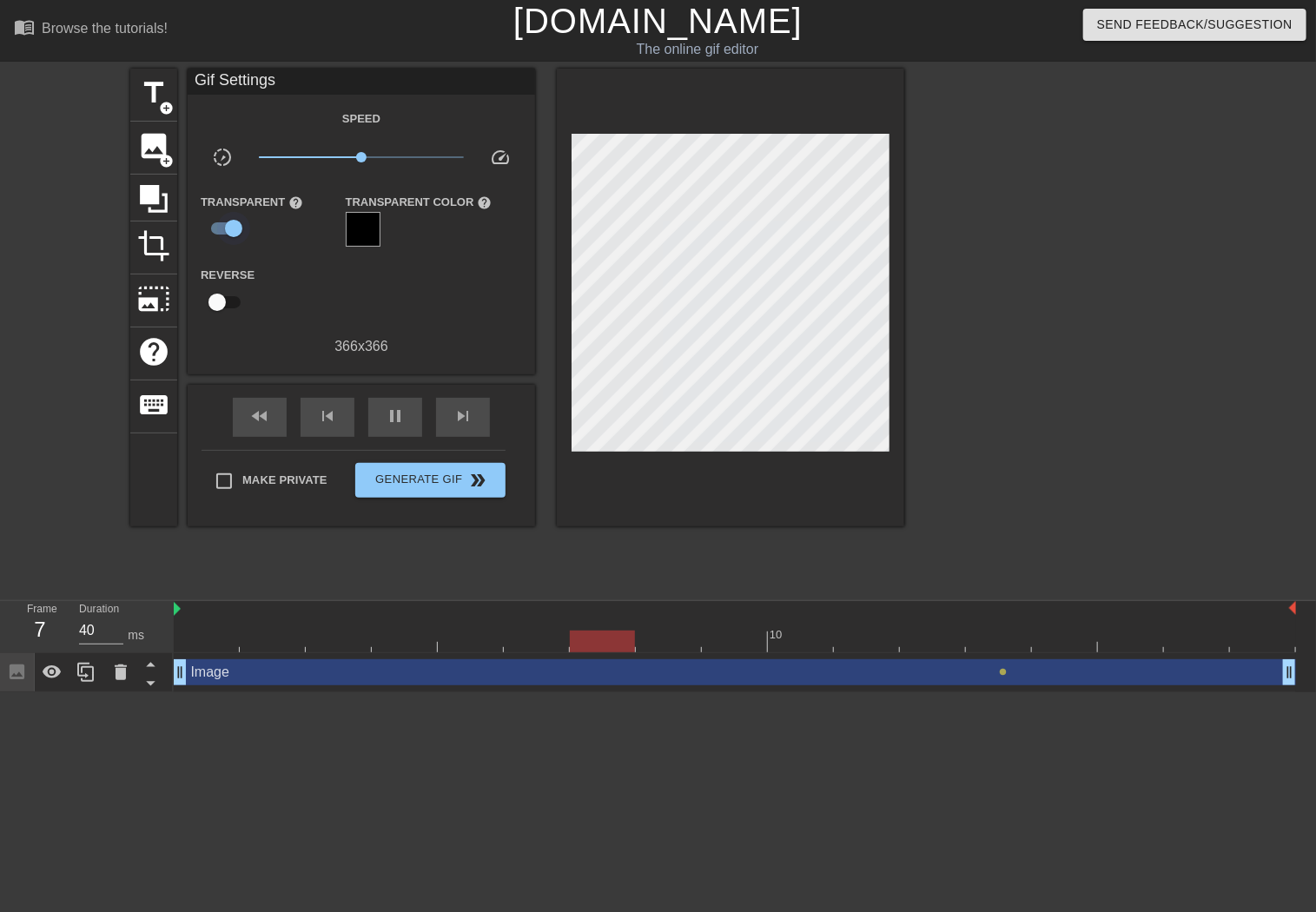
click at [226, 227] on input "checkbox" at bounding box center [233, 228] width 99 height 33
checkbox input "false"
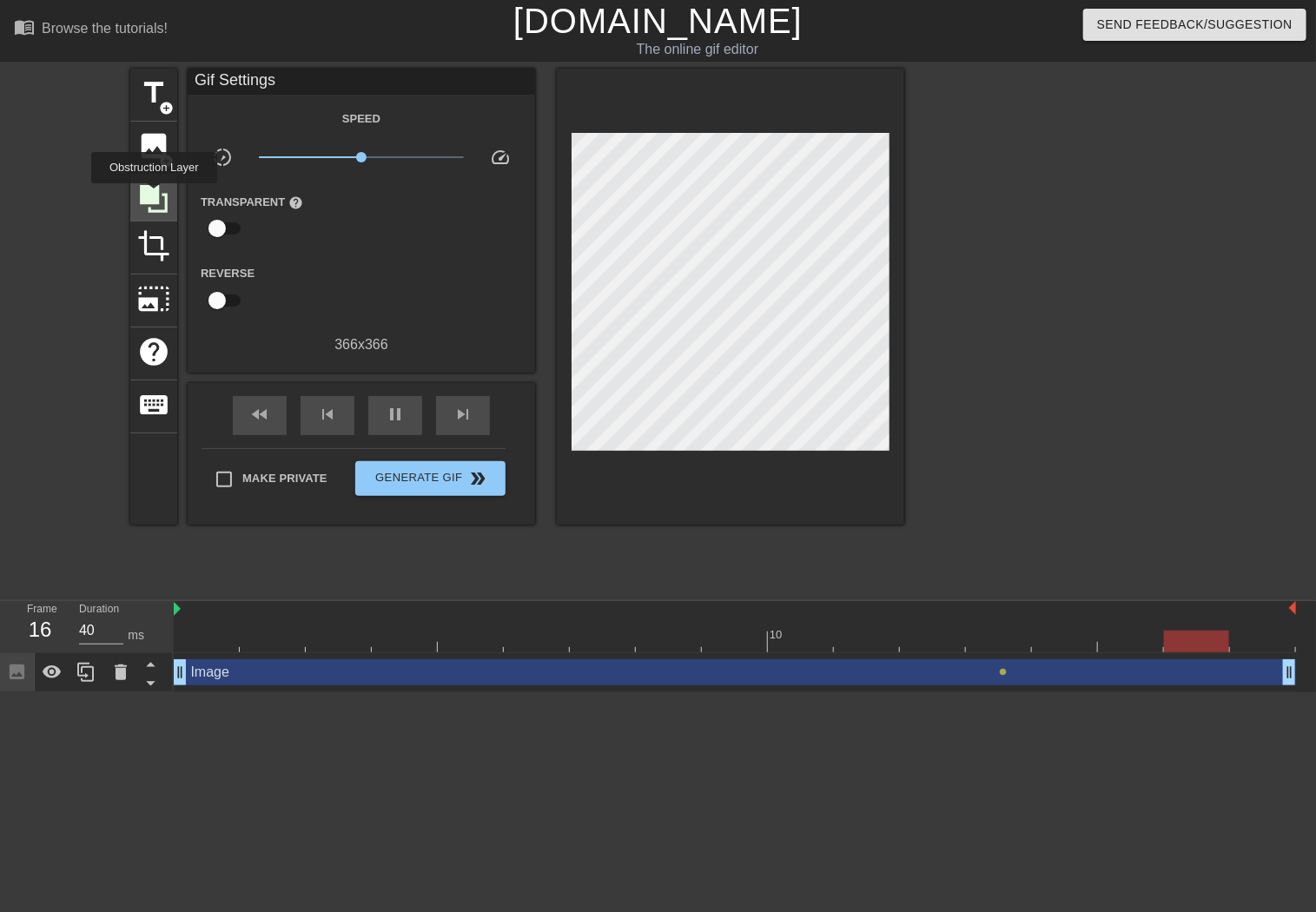
click at [154, 195] on icon at bounding box center [154, 199] width 28 height 28
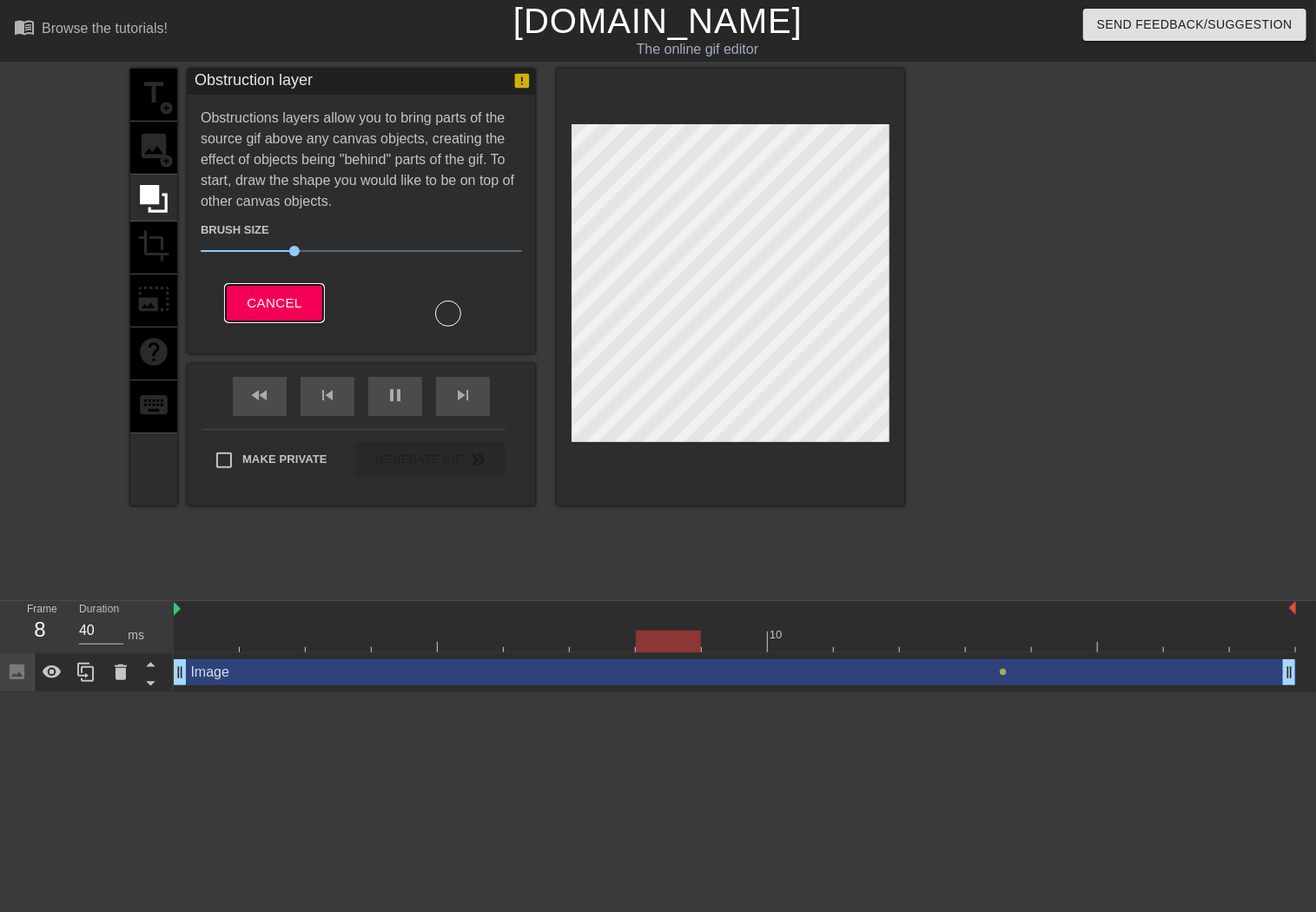
click at [275, 309] on span "Cancel" at bounding box center [273, 303] width 55 height 22
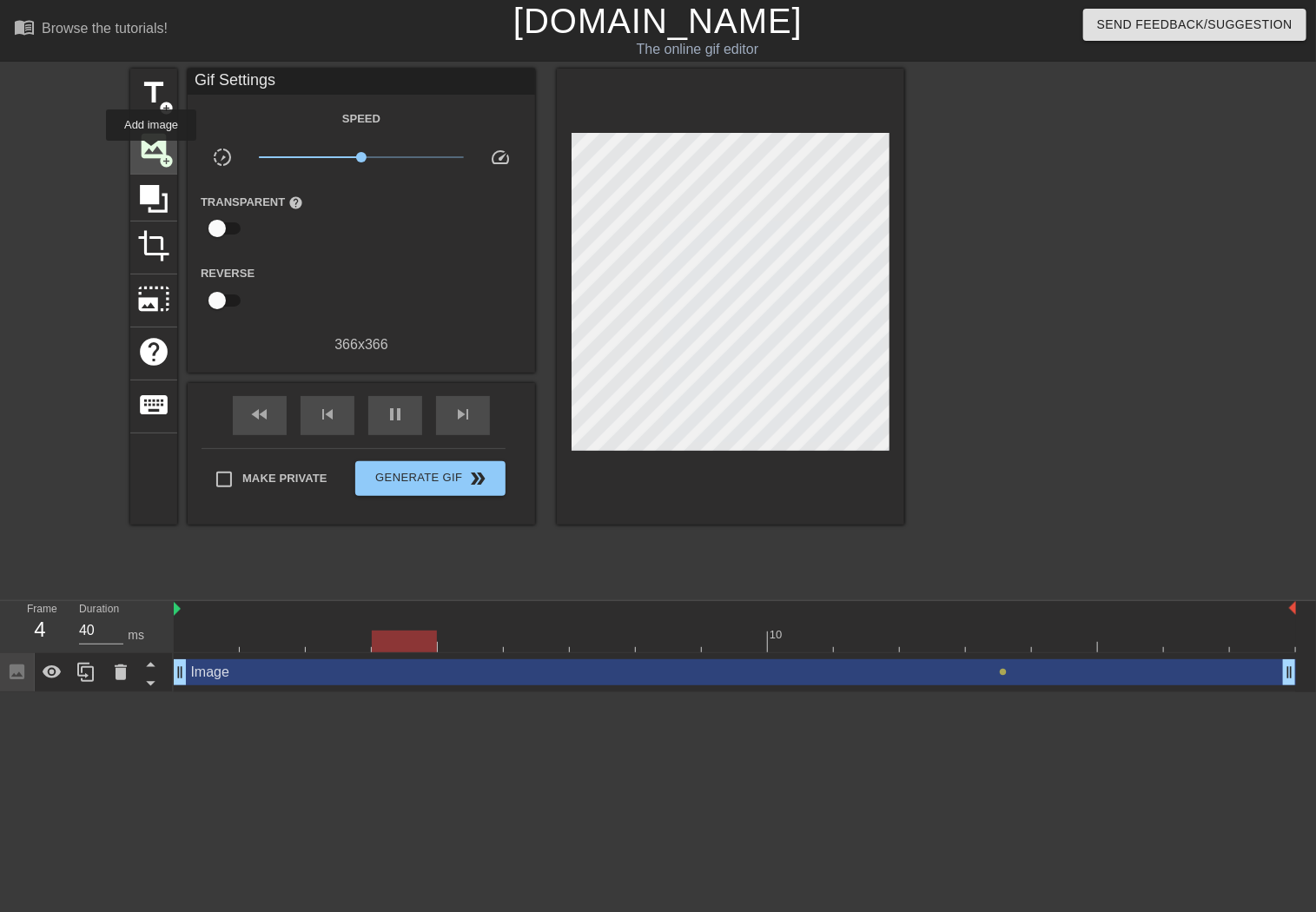
click at [151, 153] on span "image" at bounding box center [153, 146] width 33 height 33
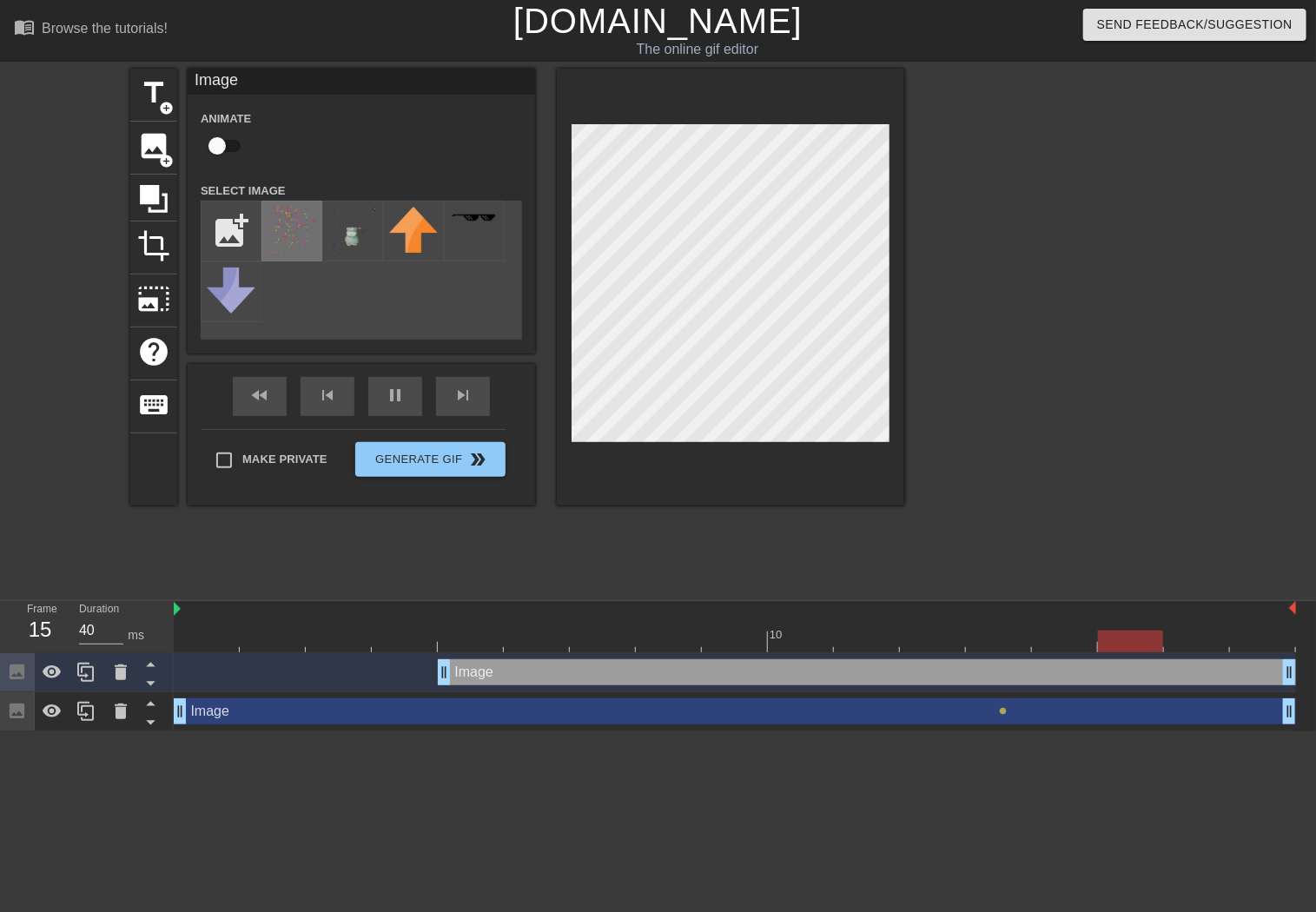
click at [294, 239] on img at bounding box center [292, 232] width 49 height 49
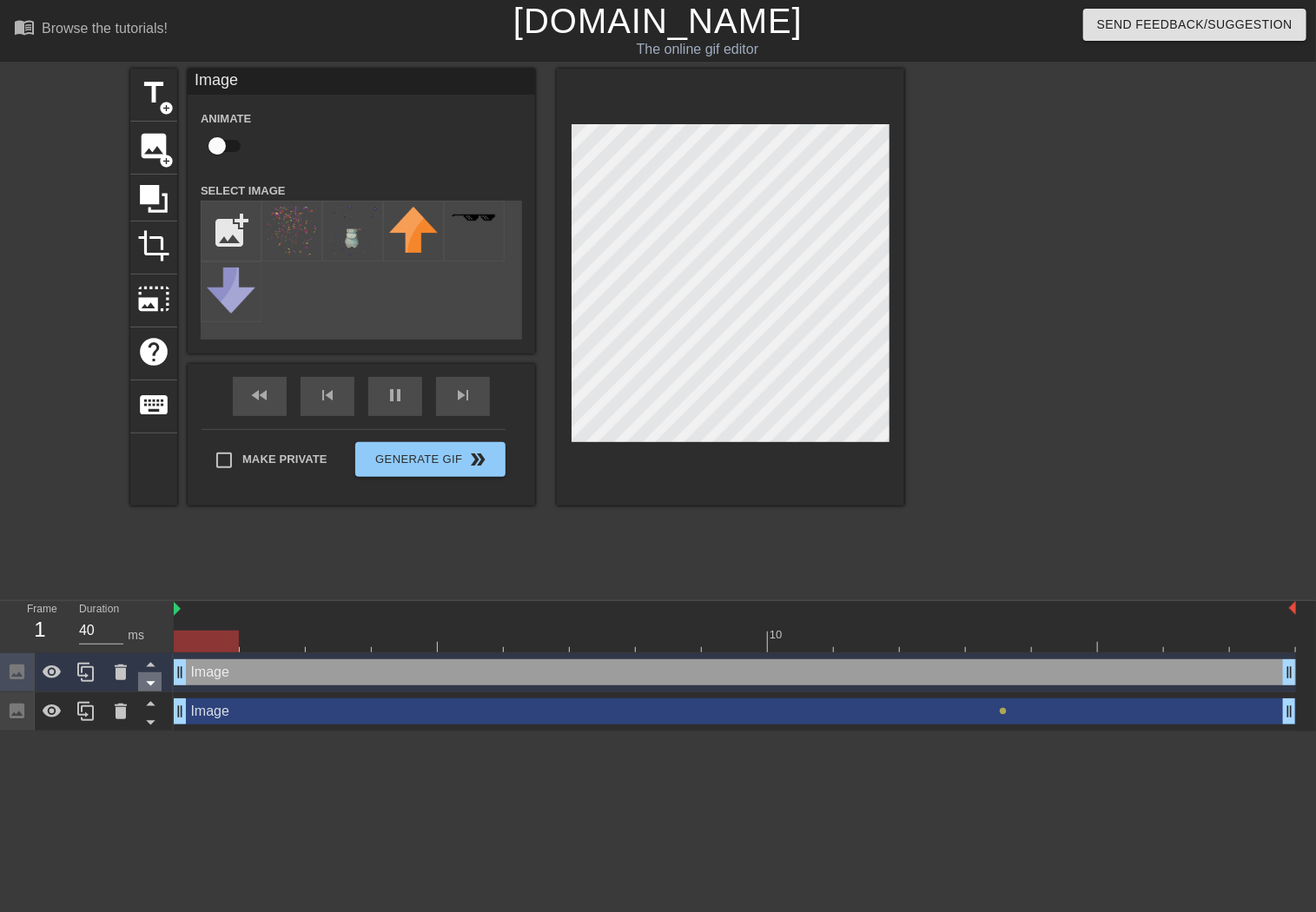
drag, startPoint x: 443, startPoint y: 679, endPoint x: 153, endPoint y: 681, distance: 290.0
click at [153, 681] on div "Frame 1 Duration 40 ms 10 Image drag_handle drag_handle Image drag_handle drag_…" at bounding box center [658, 666] width 1316 height 131
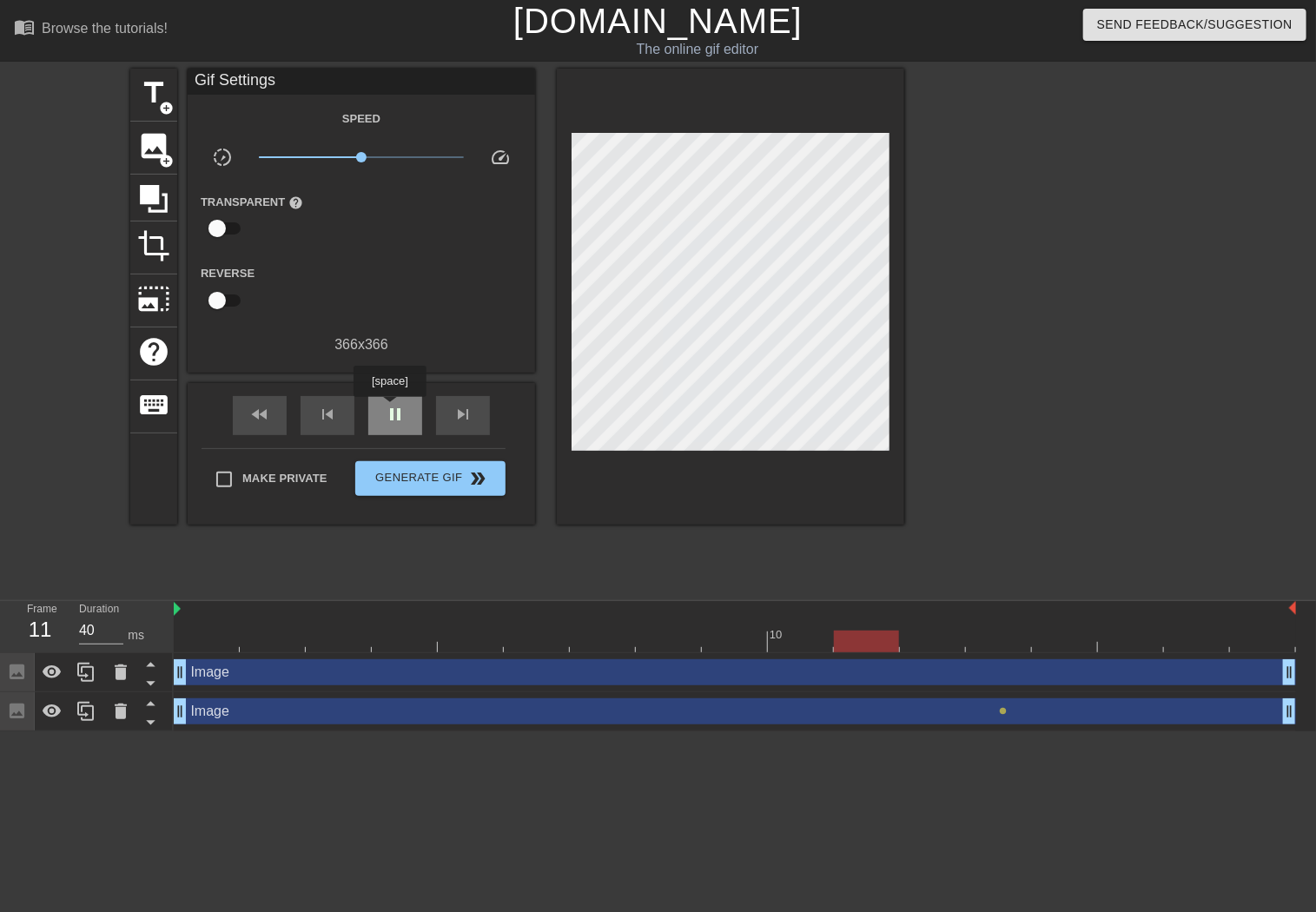
click at [389, 409] on div "pause" at bounding box center [396, 415] width 54 height 39
click at [394, 414] on span "play_arrow" at bounding box center [395, 414] width 21 height 21
click at [262, 418] on span "fast_rewind" at bounding box center [259, 414] width 21 height 21
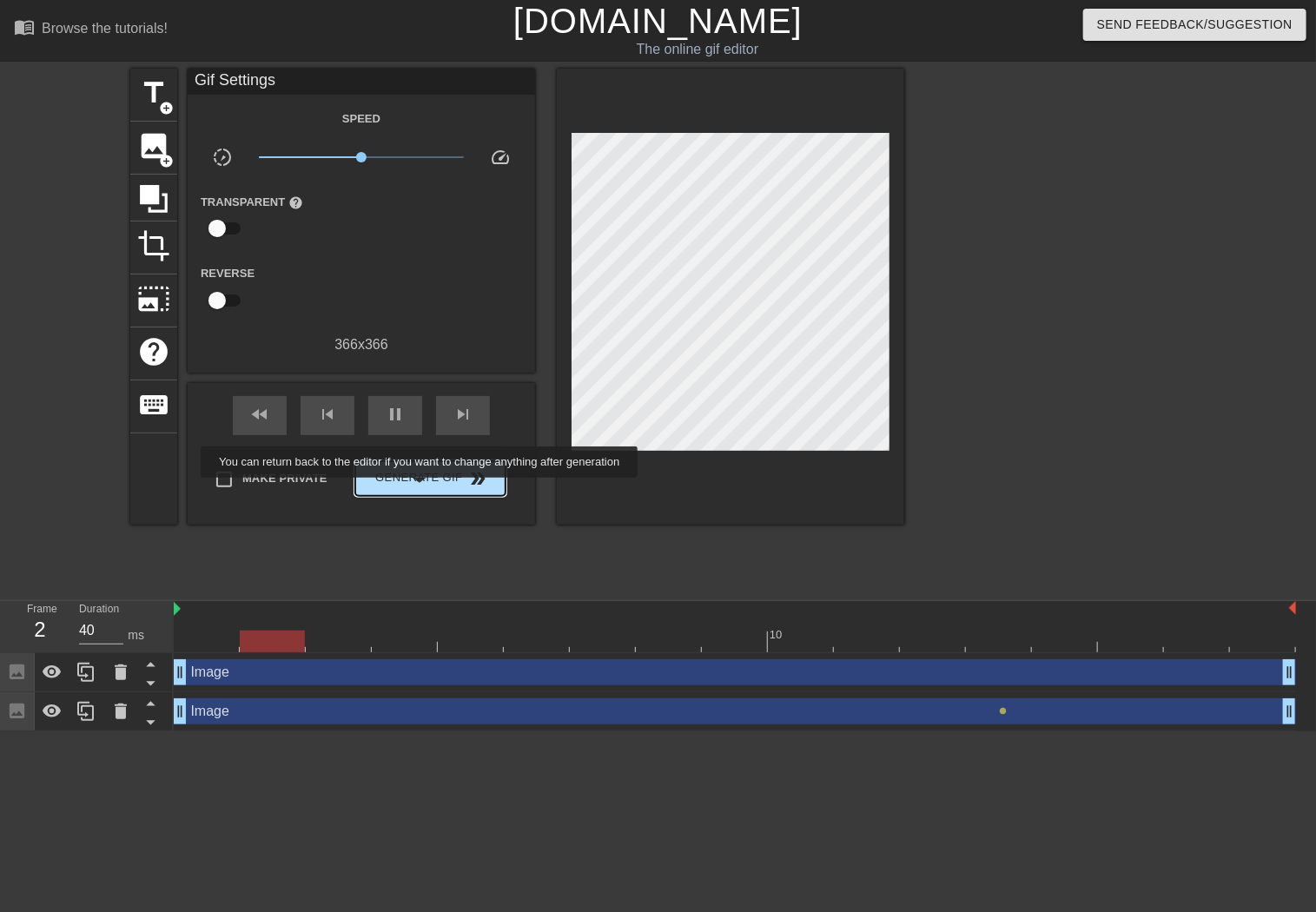
click at [421, 491] on button "Generate Gif double_arrow" at bounding box center [430, 478] width 150 height 35
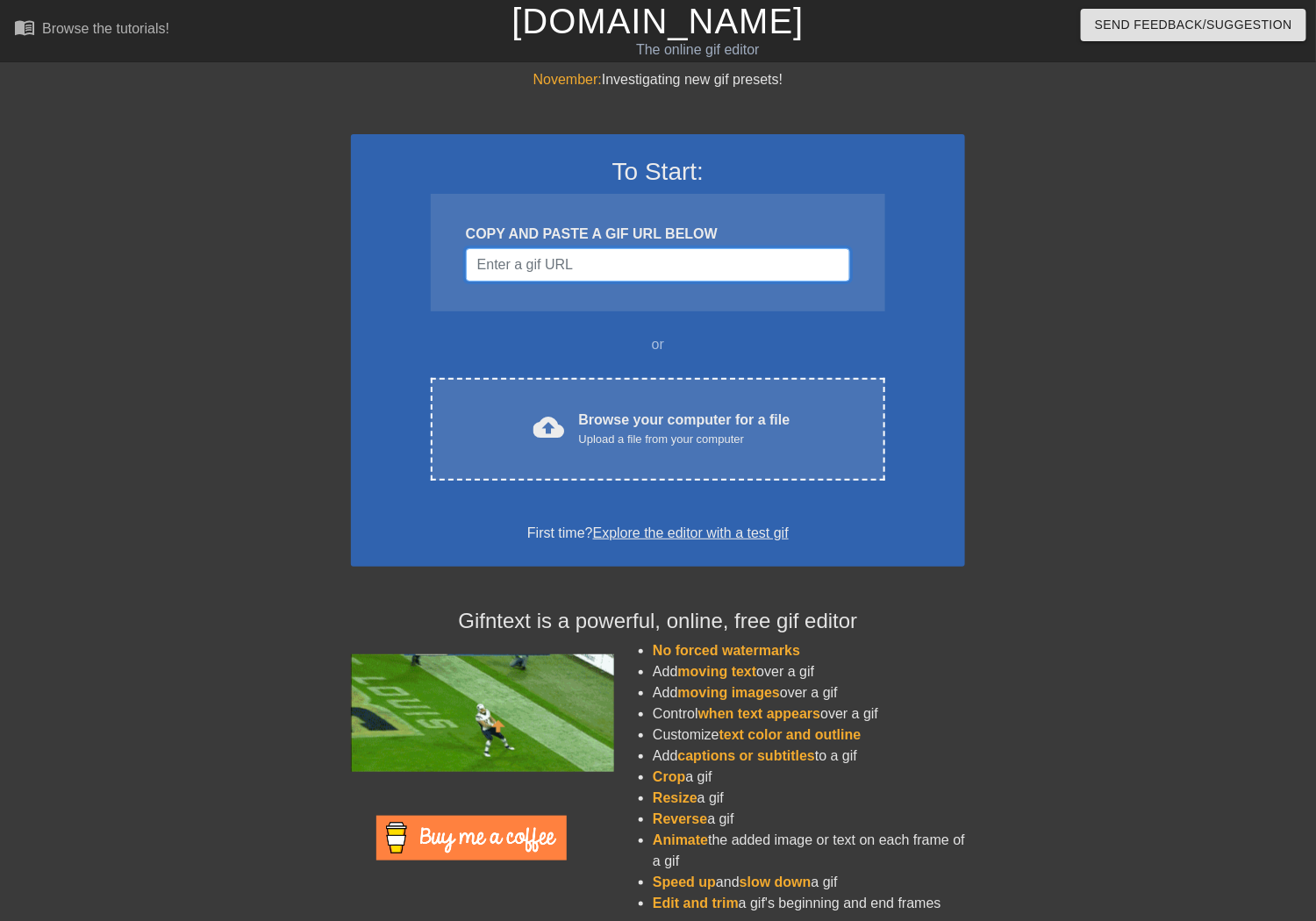
click at [580, 276] on input "Username" at bounding box center [658, 264] width 385 height 33
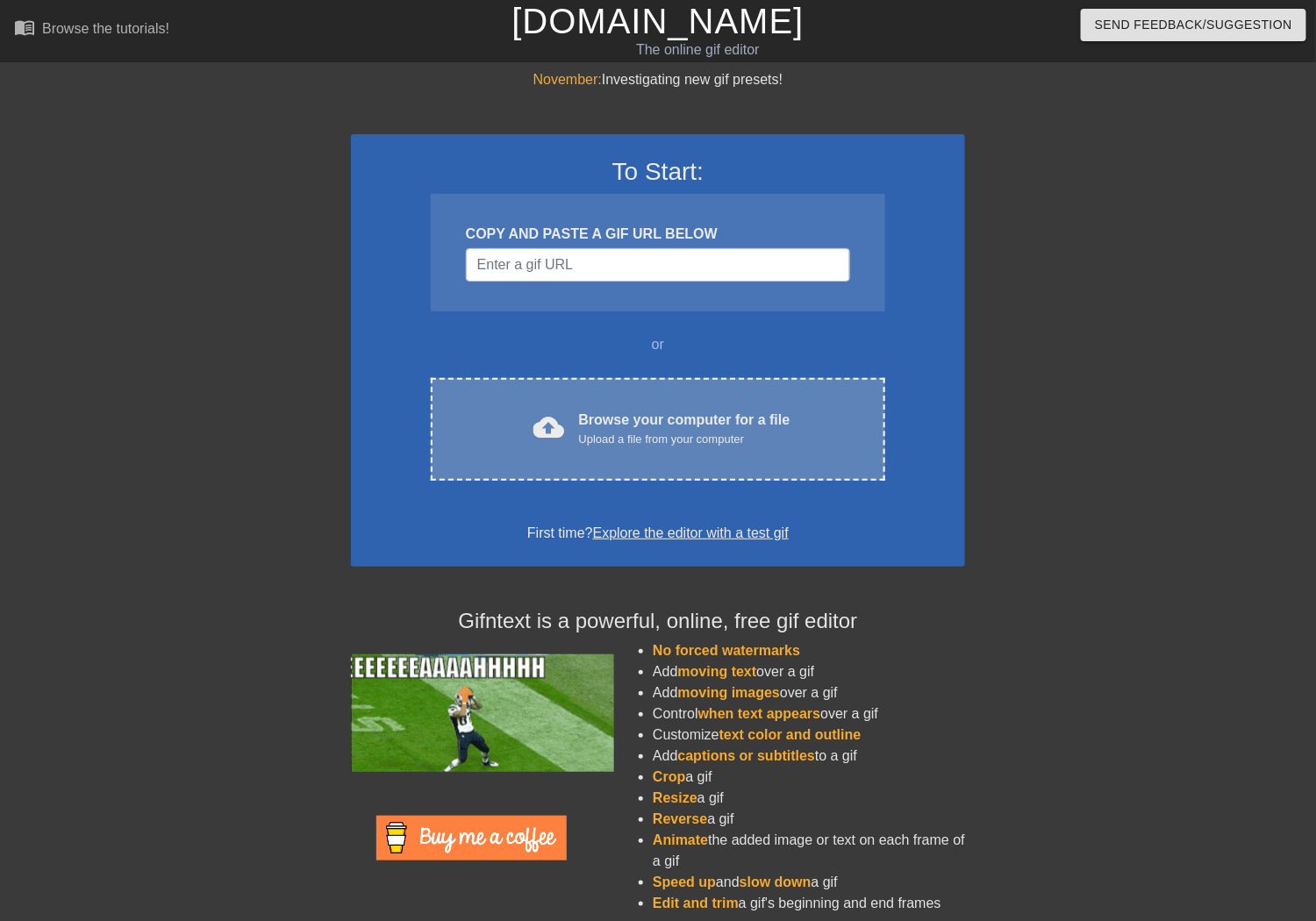
click at [641, 439] on div "Upload a file from your computer" at bounding box center [684, 439] width 211 height 18
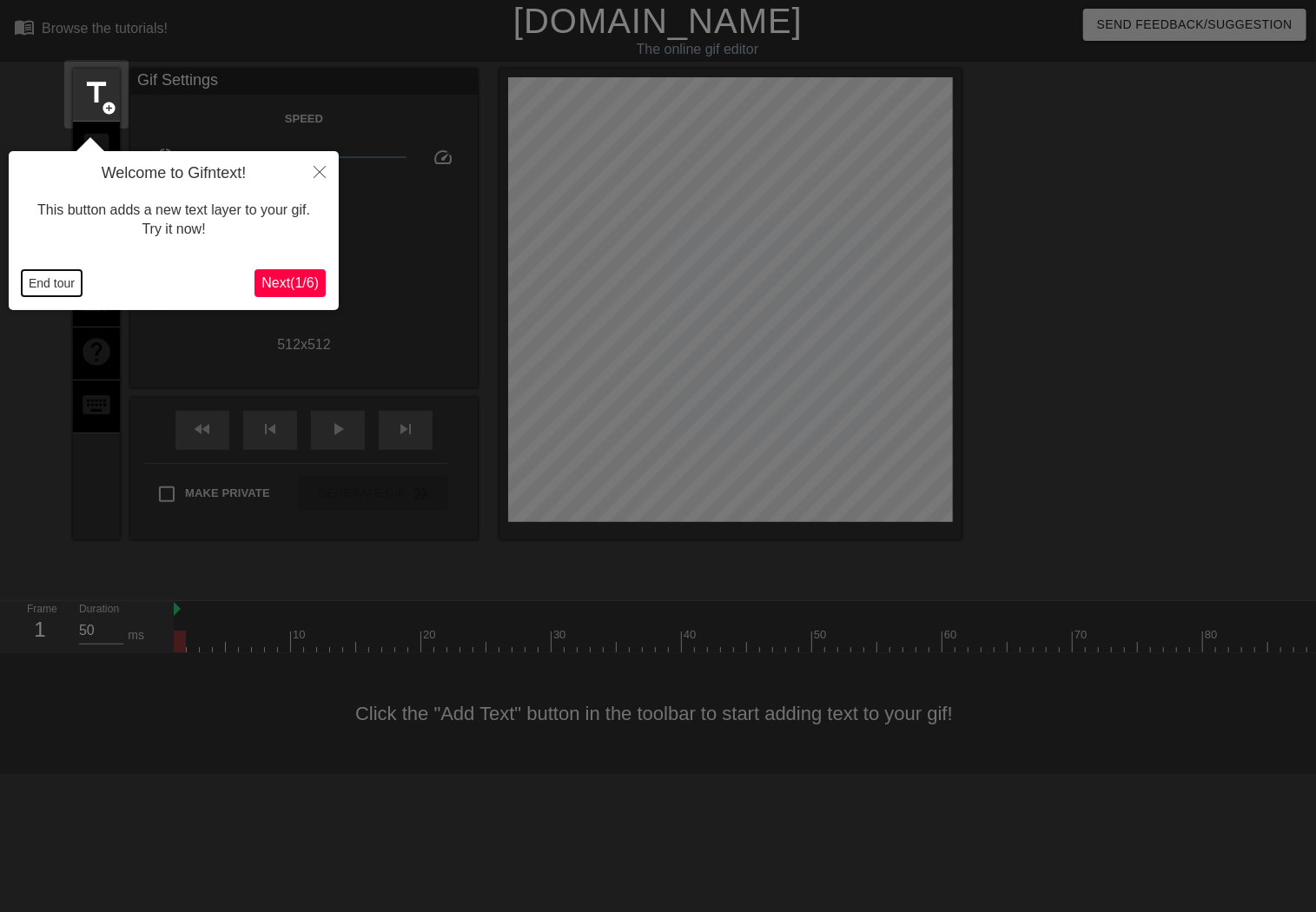
click at [51, 282] on button "End tour" at bounding box center [51, 283] width 60 height 26
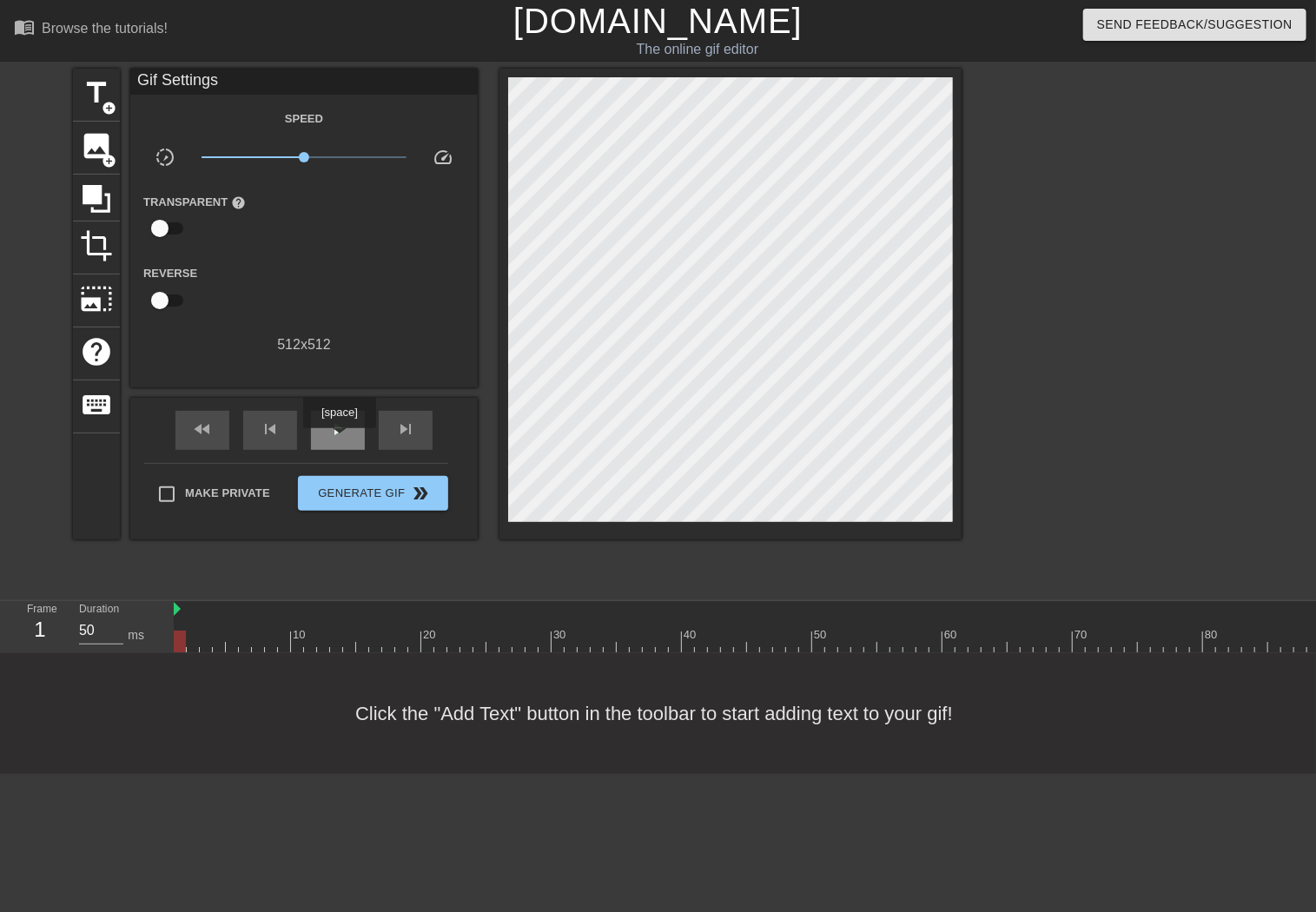
click at [339, 441] on div "play_arrow" at bounding box center [338, 430] width 54 height 39
click at [106, 154] on span "add_circle" at bounding box center [109, 161] width 15 height 15
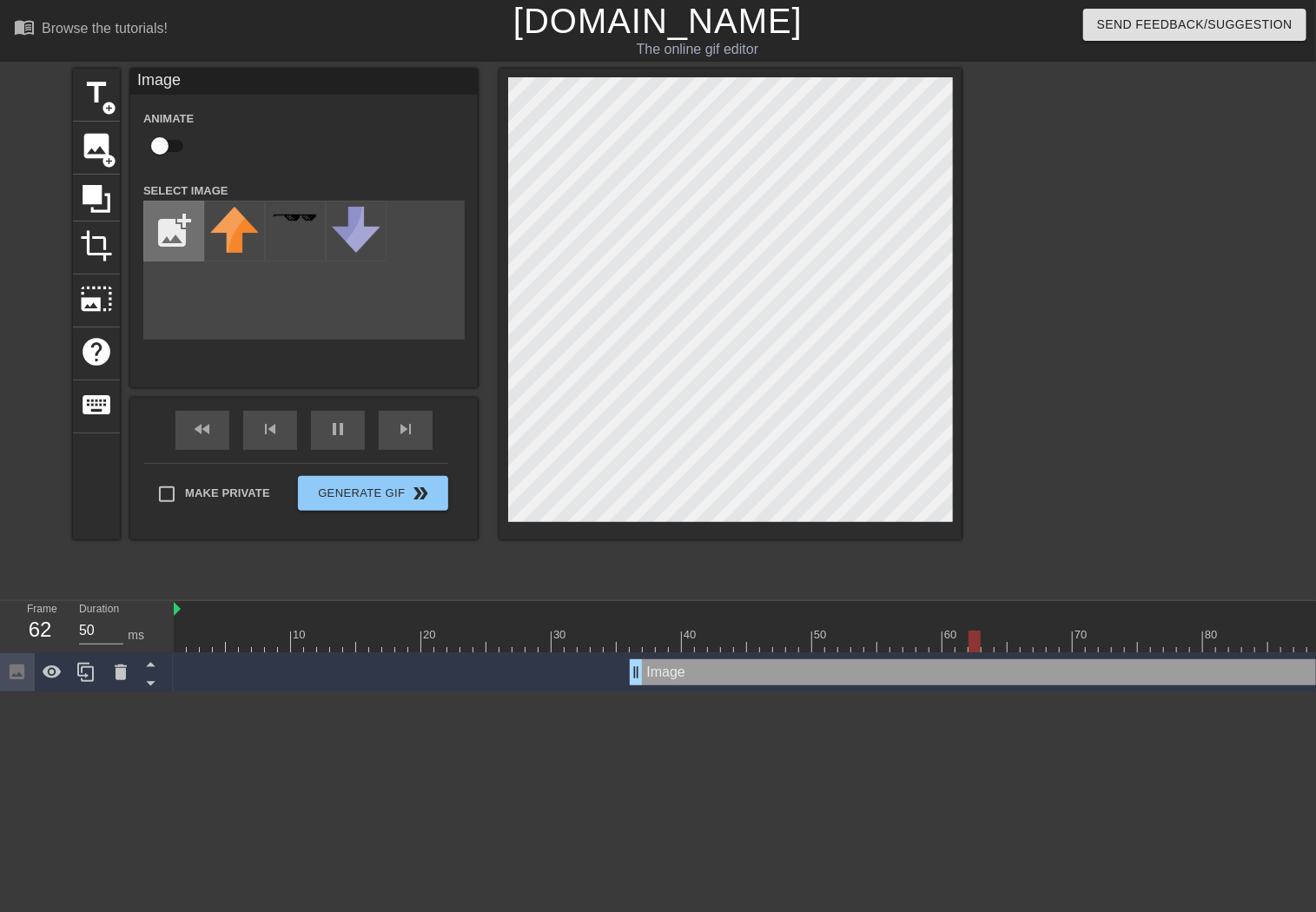
click at [183, 226] on input "file" at bounding box center [173, 231] width 59 height 59
type input "C:\fakepath\3dgifmaker35957.gif"
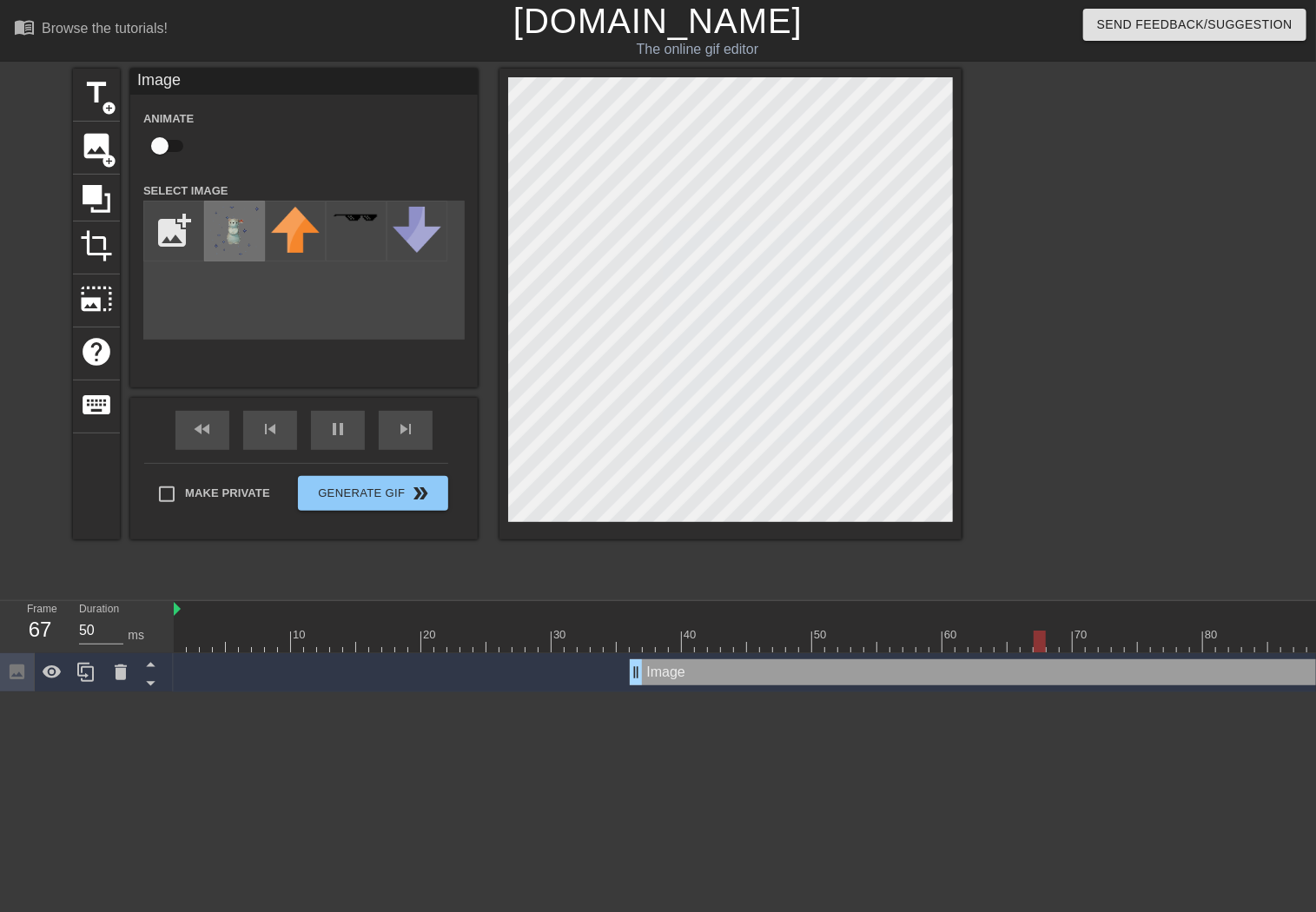
click at [241, 243] on img at bounding box center [234, 232] width 49 height 49
click at [491, 538] on div "title add_circle image add_circle crop photo_size_select_large help keyboard Im…" at bounding box center [517, 304] width 889 height 470
click at [496, 567] on div "title add_circle image add_circle crop photo_size_select_large help keyboard Im…" at bounding box center [517, 330] width 889 height 521
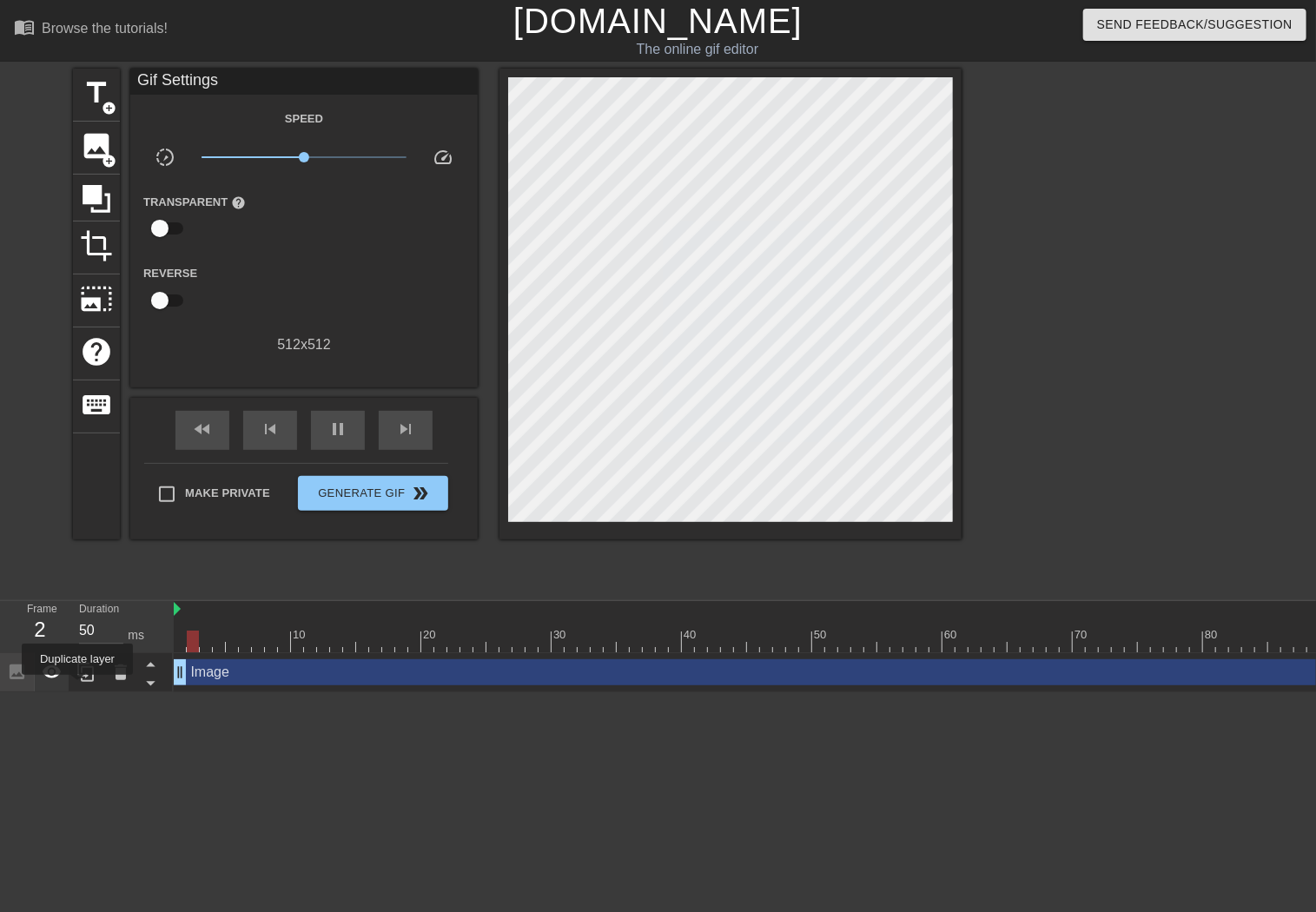
drag, startPoint x: 643, startPoint y: 678, endPoint x: 56, endPoint y: 688, distance: 587.1
click at [56, 688] on div "Frame 2 Duration 50 ms 10 20 30 40 50 60 70 80 90 100 Image drag_handle drag_ha…" at bounding box center [658, 647] width 1316 height 91
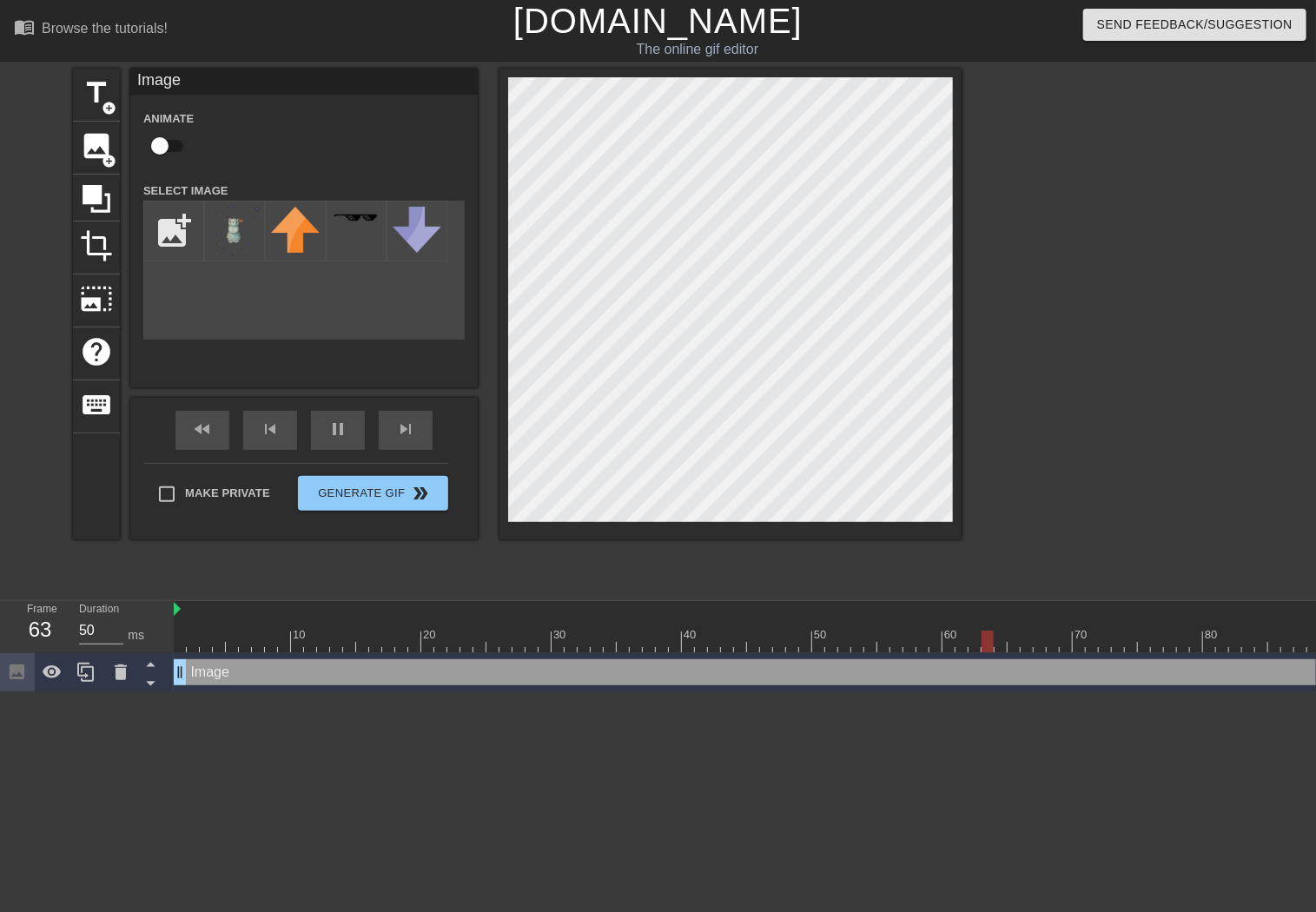
click at [172, 148] on input "checkbox" at bounding box center [160, 146] width 99 height 33
click at [292, 241] on img at bounding box center [295, 230] width 49 height 46
click at [227, 243] on img at bounding box center [234, 232] width 49 height 49
click at [161, 149] on input "checkbox" at bounding box center [176, 146] width 99 height 33
click at [161, 149] on input "checkbox" at bounding box center [160, 146] width 99 height 33
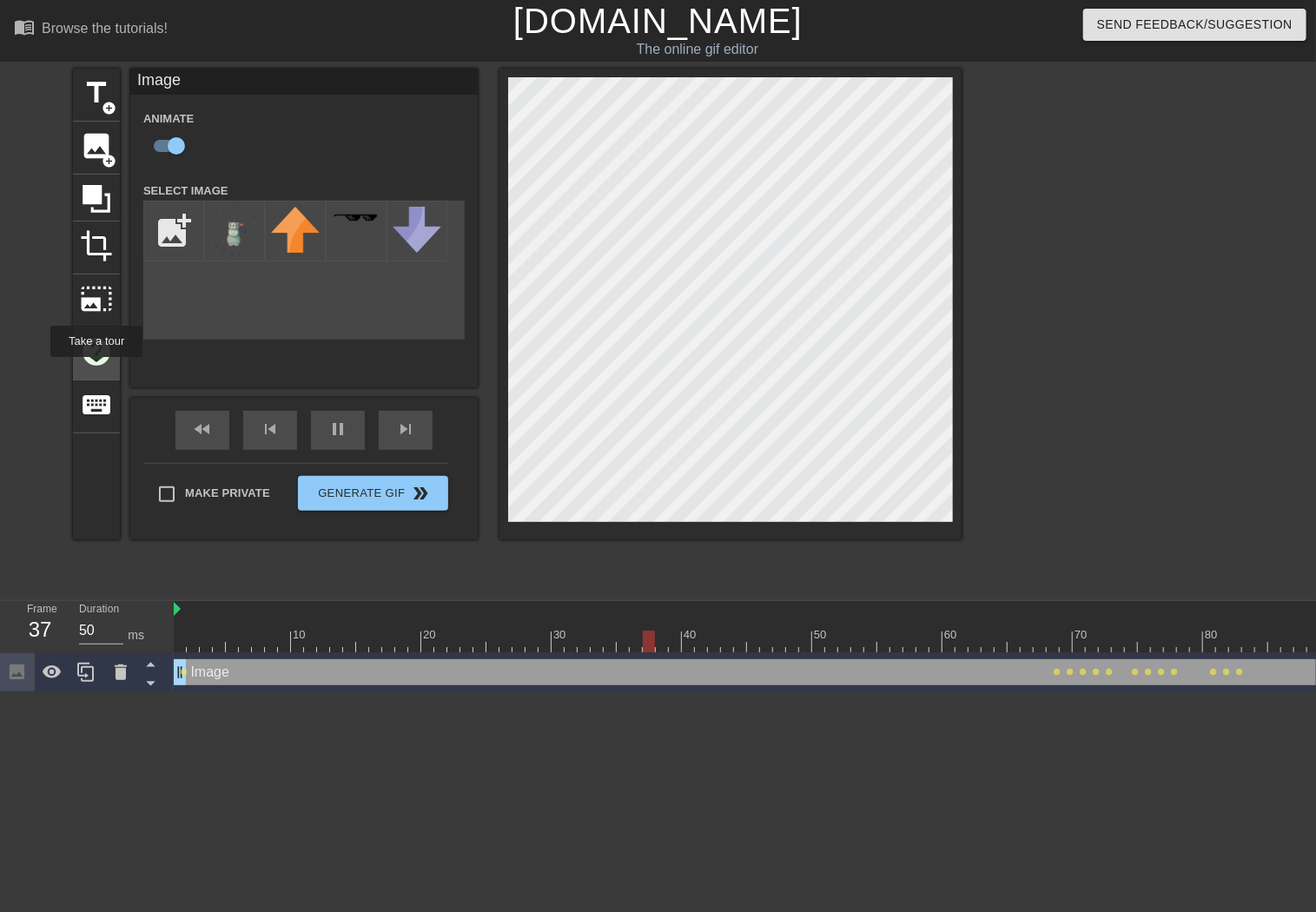
click at [92, 350] on span "help" at bounding box center [96, 351] width 33 height 33
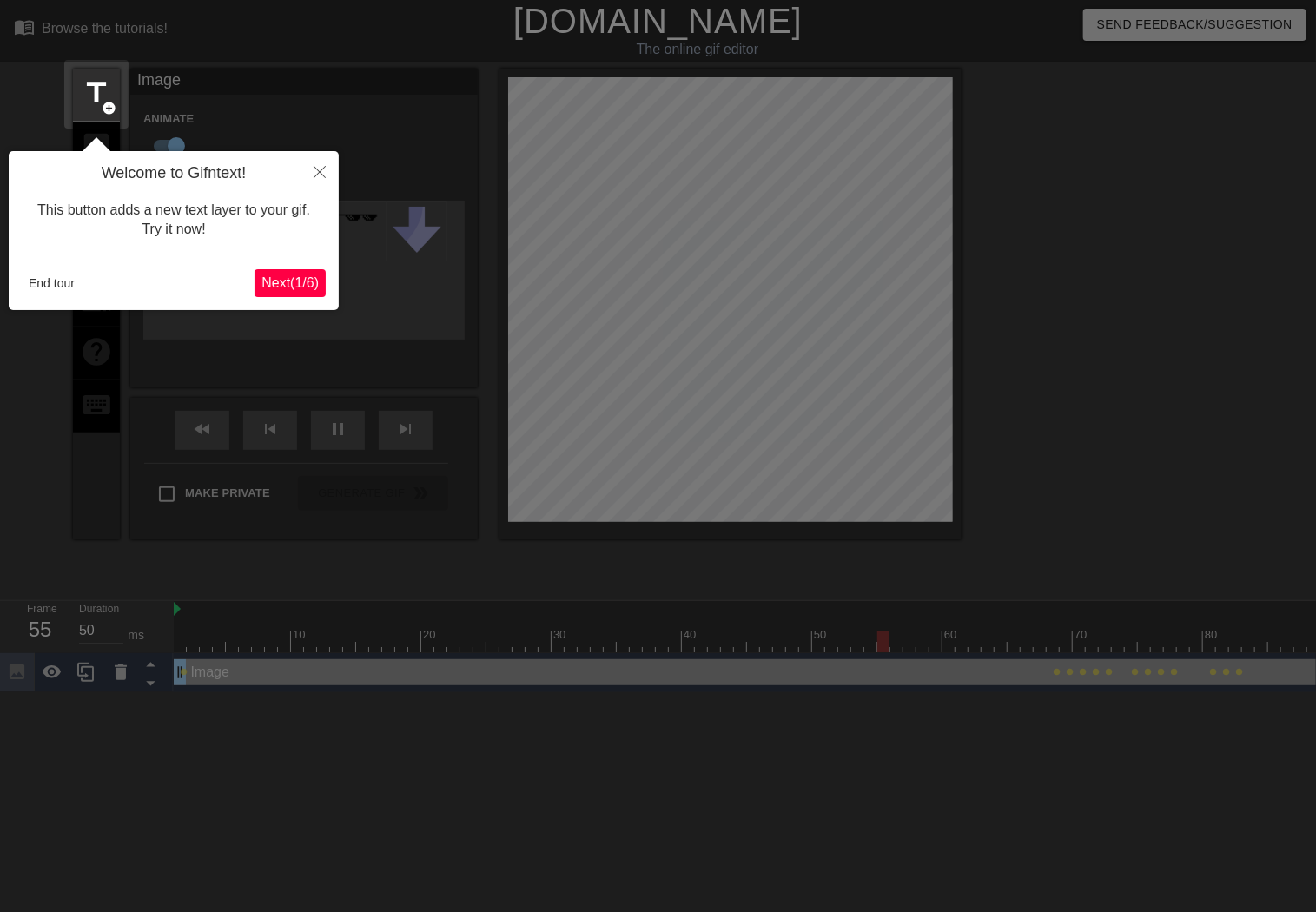
click at [307, 289] on span "Next ( 1 / 6 )" at bounding box center [289, 283] width 57 height 15
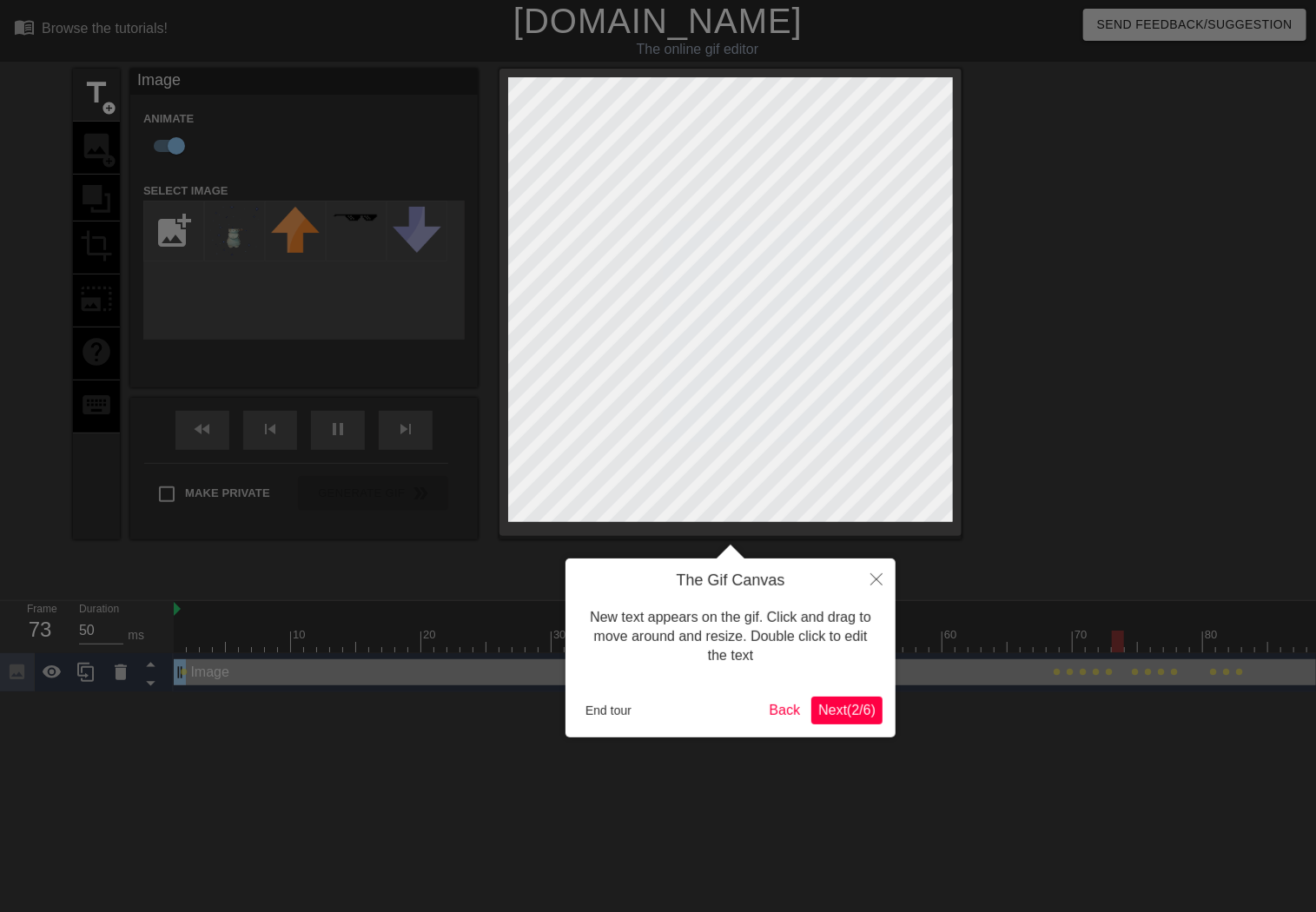
click at [850, 703] on span "Next ( 2 / 6 )" at bounding box center [847, 710] width 57 height 15
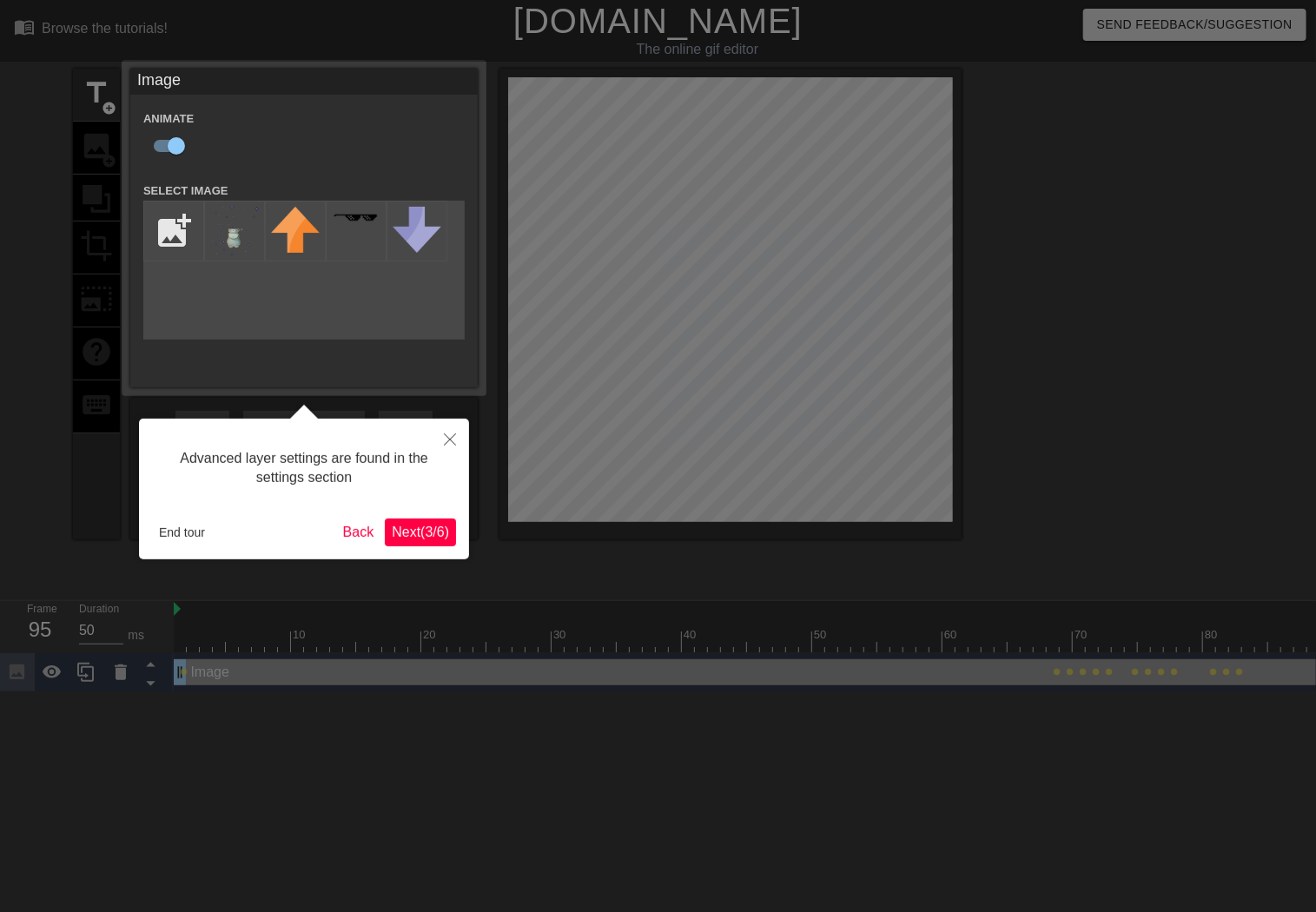
click at [413, 533] on span "Next ( 3 / 6 )" at bounding box center [420, 532] width 57 height 15
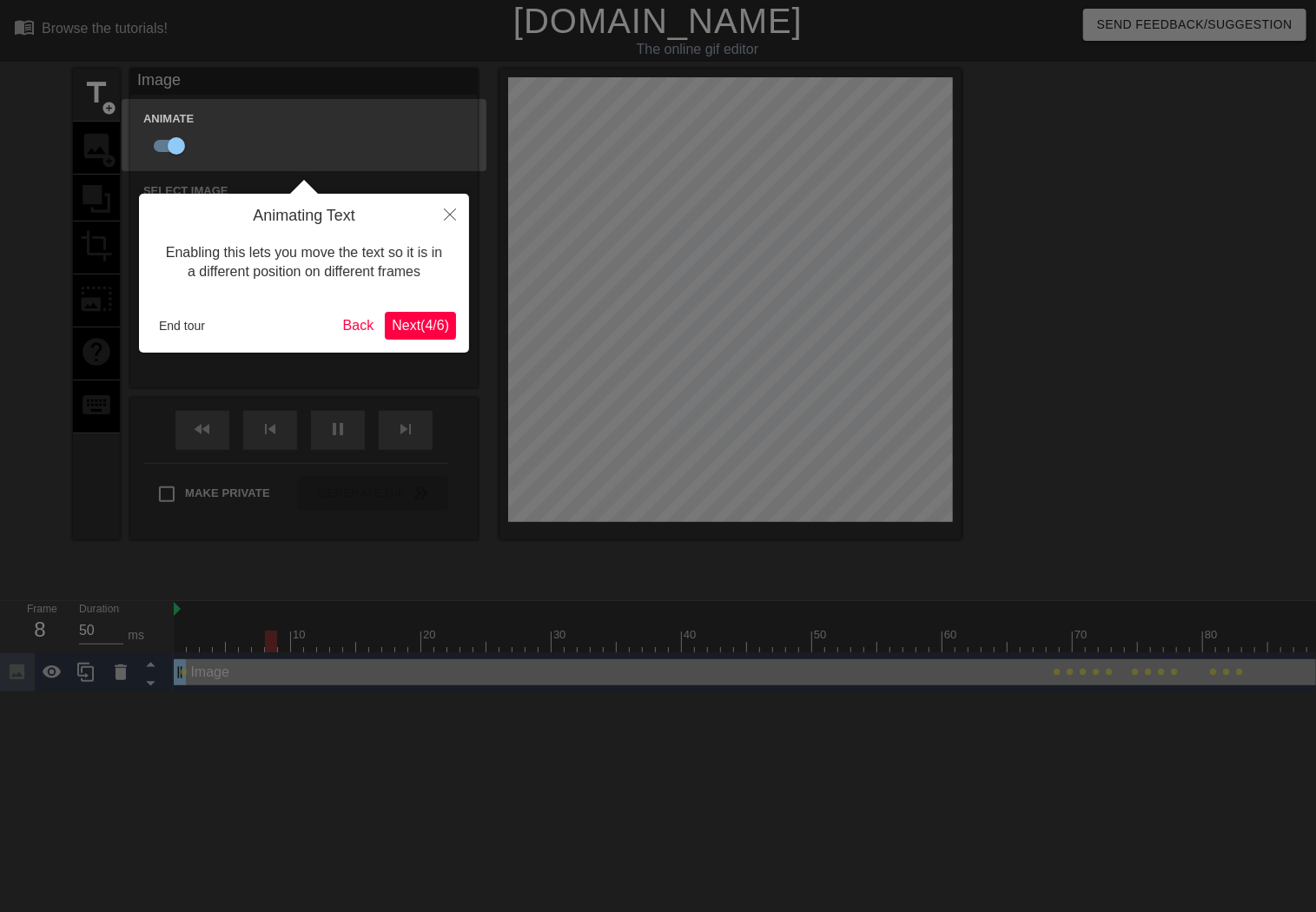
click at [418, 330] on span "Next ( 4 / 6 )" at bounding box center [420, 326] width 57 height 15
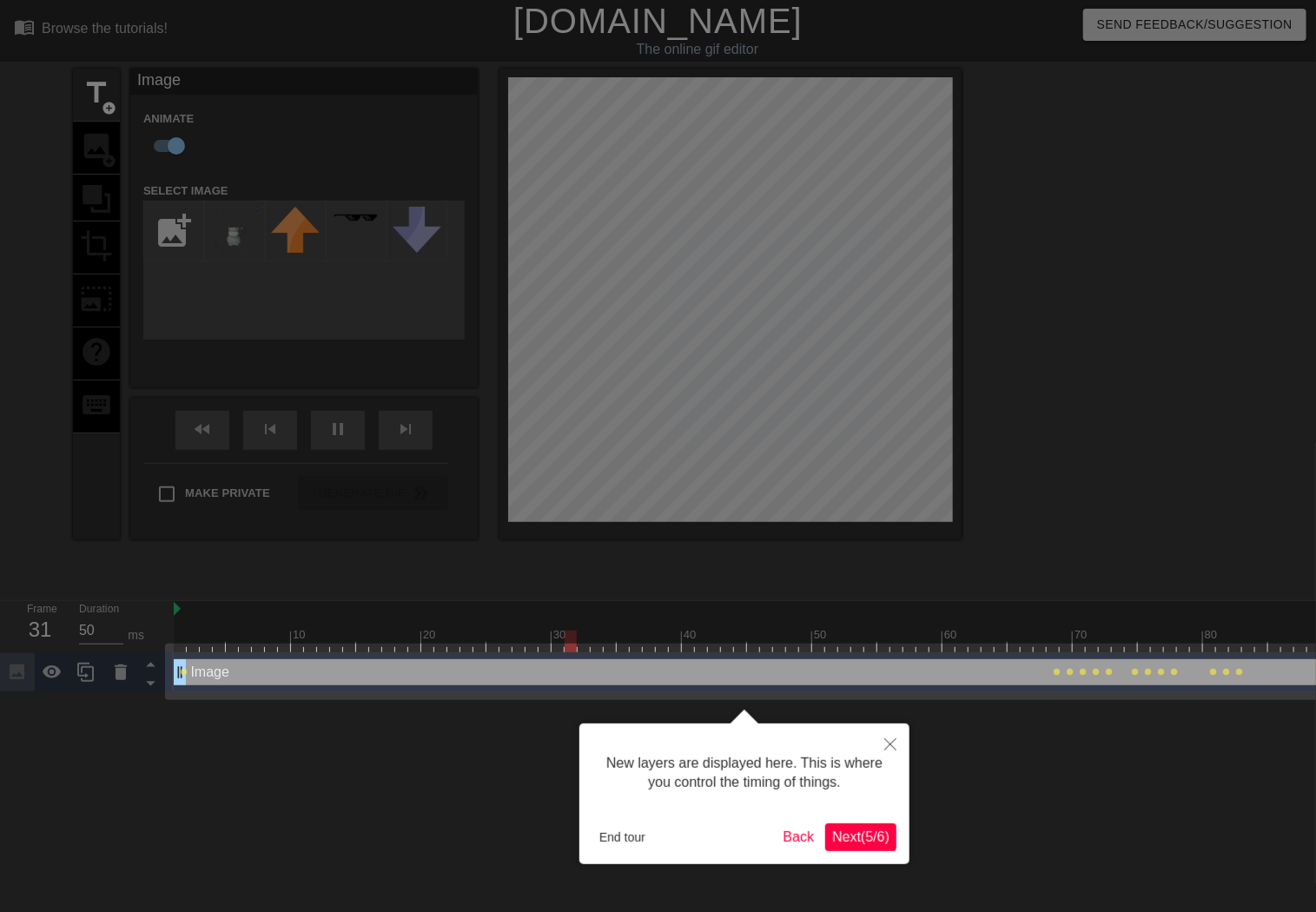
click at [863, 834] on span "Next ( 5 / 6 )" at bounding box center [861, 837] width 57 height 15
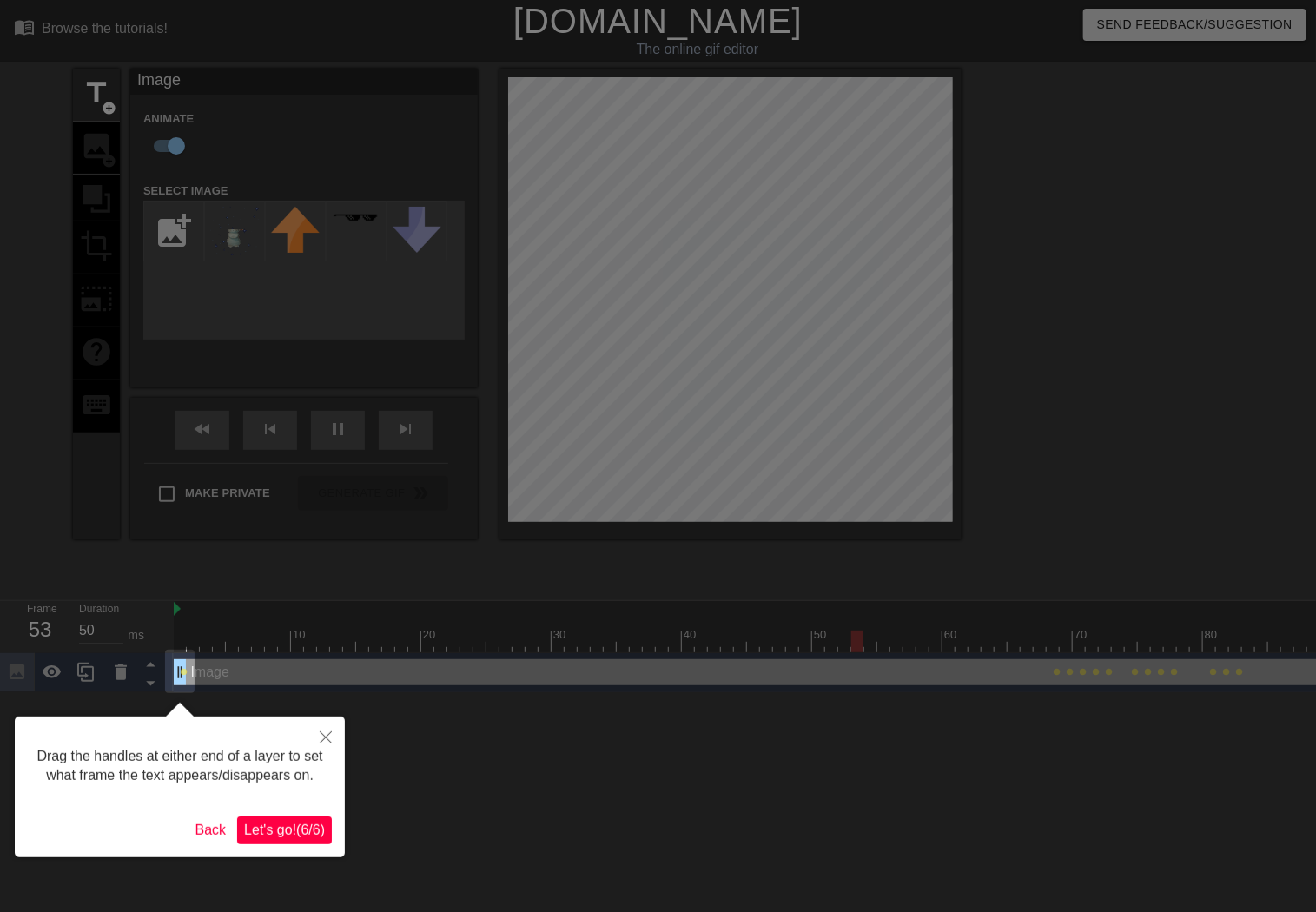
click at [271, 837] on span "Let's go! ( 6 / 6 )" at bounding box center [285, 830] width 81 height 15
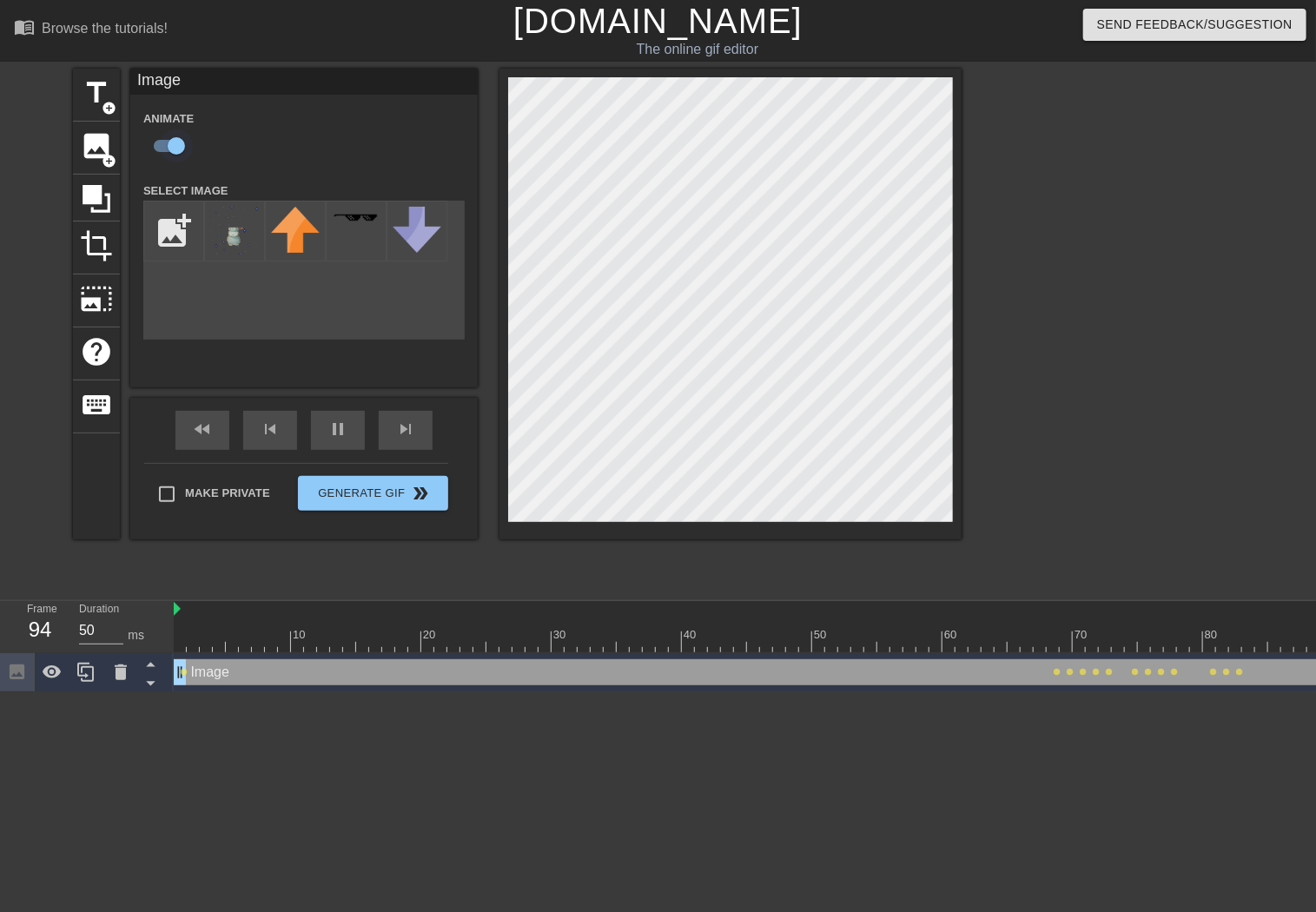
click at [175, 147] on input "checkbox" at bounding box center [176, 146] width 99 height 33
click at [162, 142] on input "checkbox" at bounding box center [160, 146] width 99 height 33
checkbox input "true"
click at [94, 408] on span "keyboard" at bounding box center [96, 404] width 33 height 33
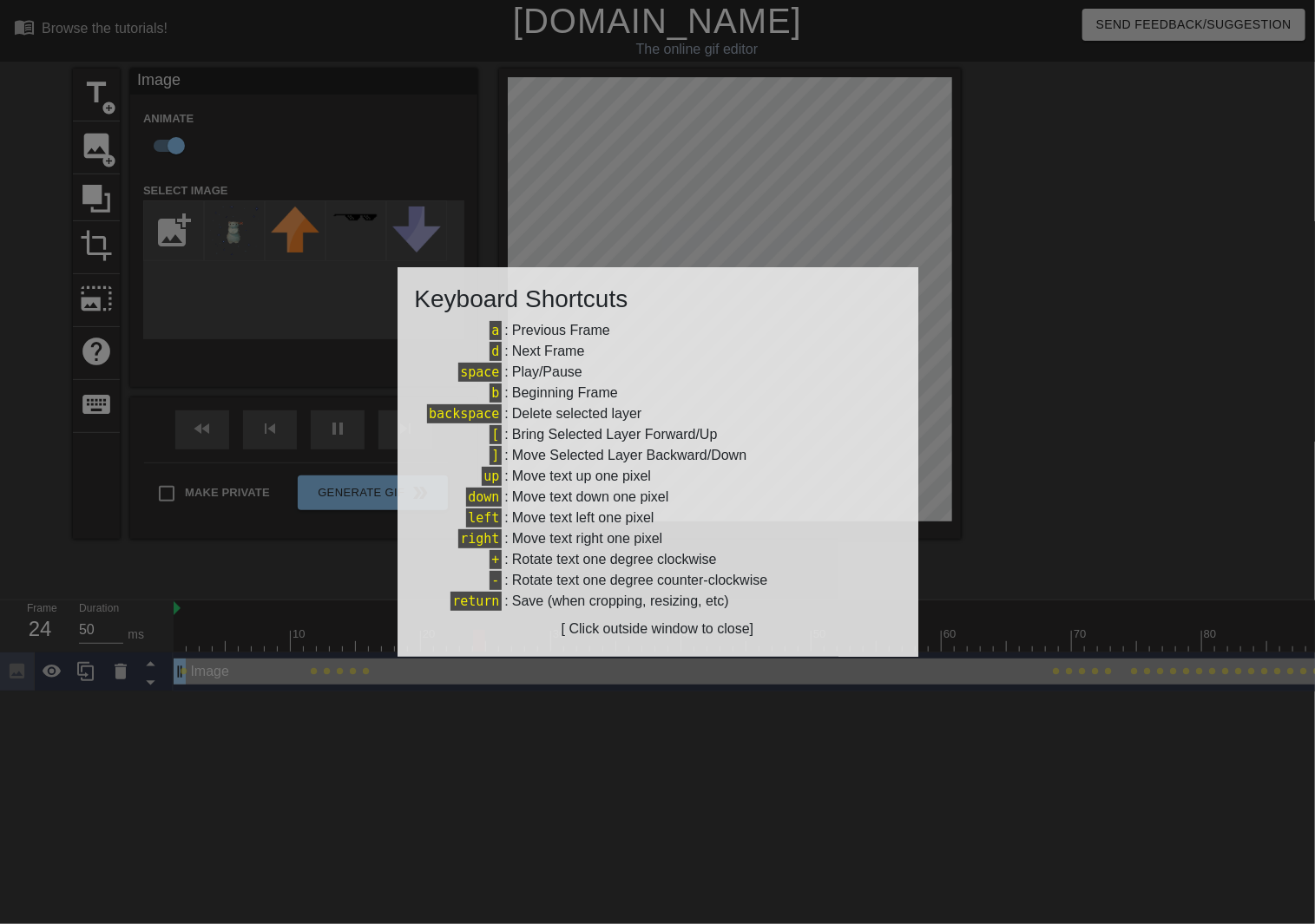
click at [391, 206] on div at bounding box center [658, 462] width 1315 height 924
